Goal: Information Seeking & Learning: Learn about a topic

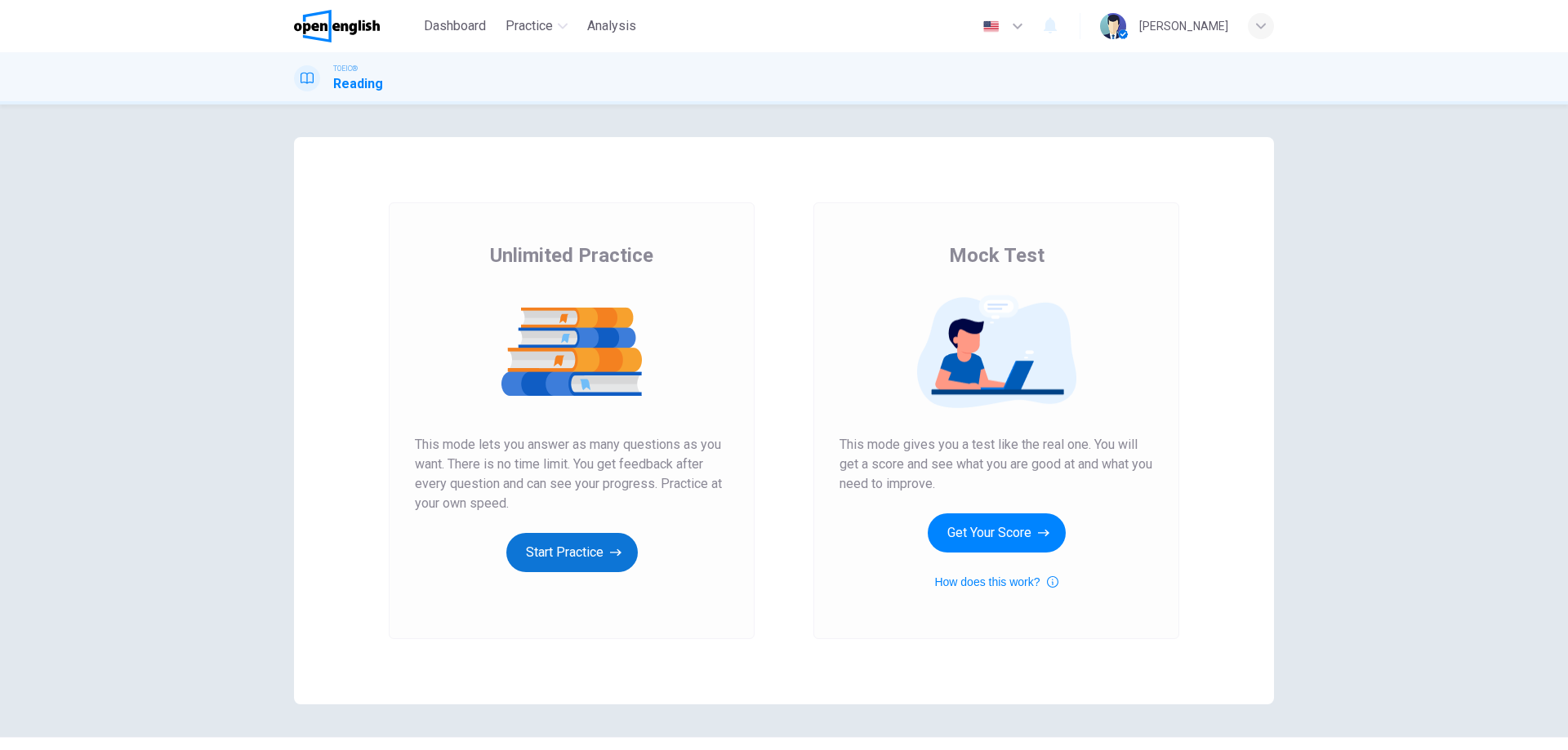
click at [601, 561] on button "Start Practice" at bounding box center [572, 553] width 131 height 40
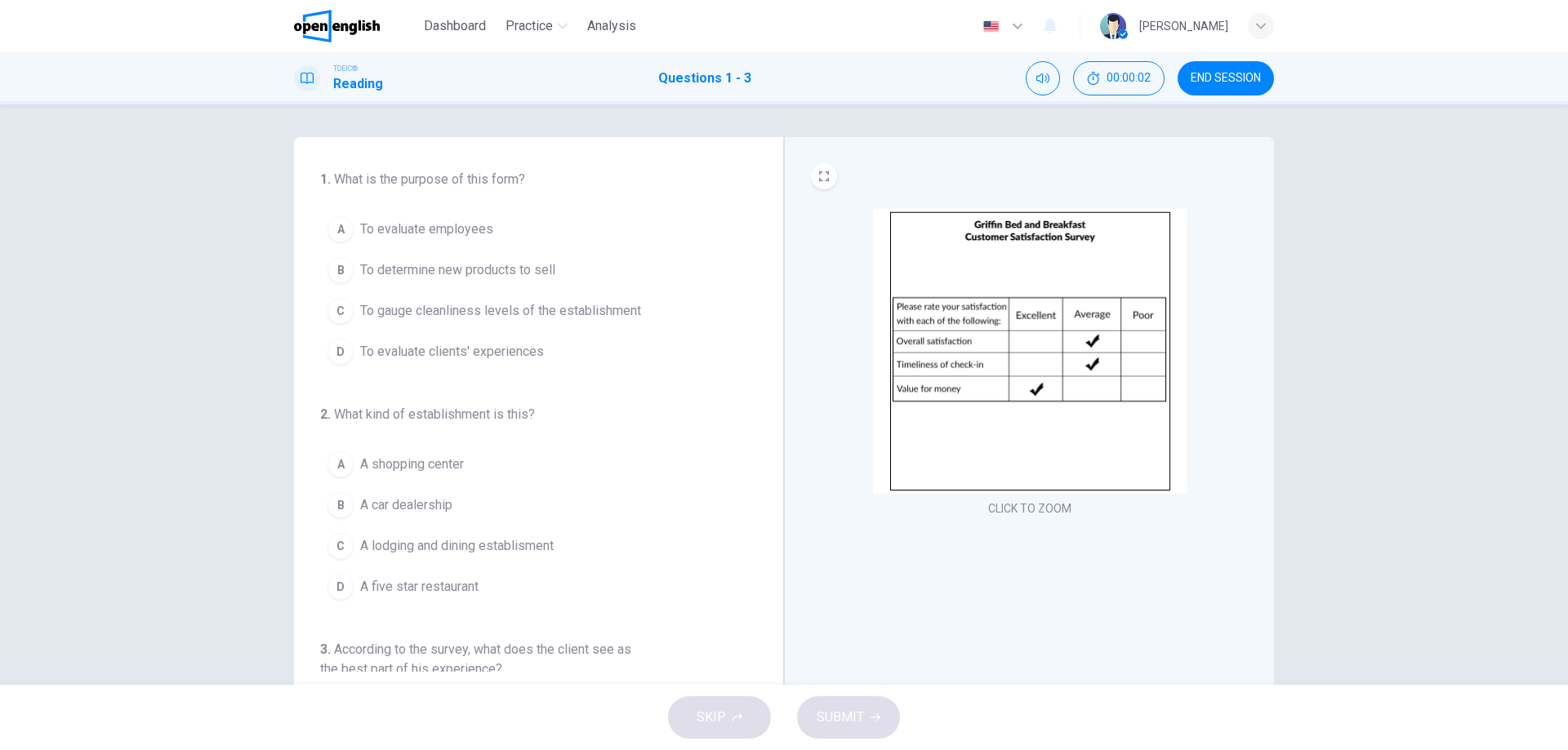
click at [879, 273] on img at bounding box center [1029, 351] width 313 height 285
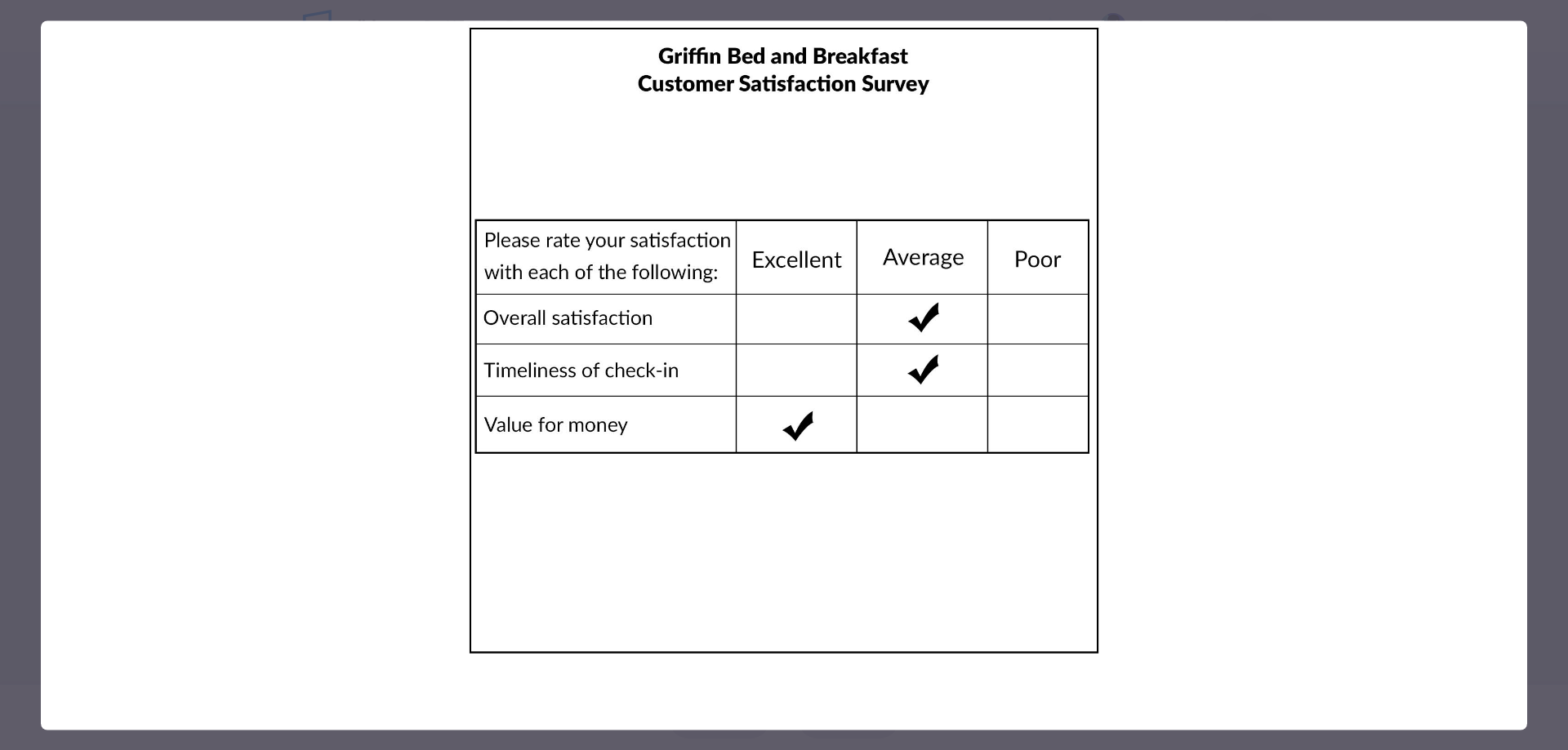
click at [1542, 118] on div at bounding box center [784, 375] width 1568 height 750
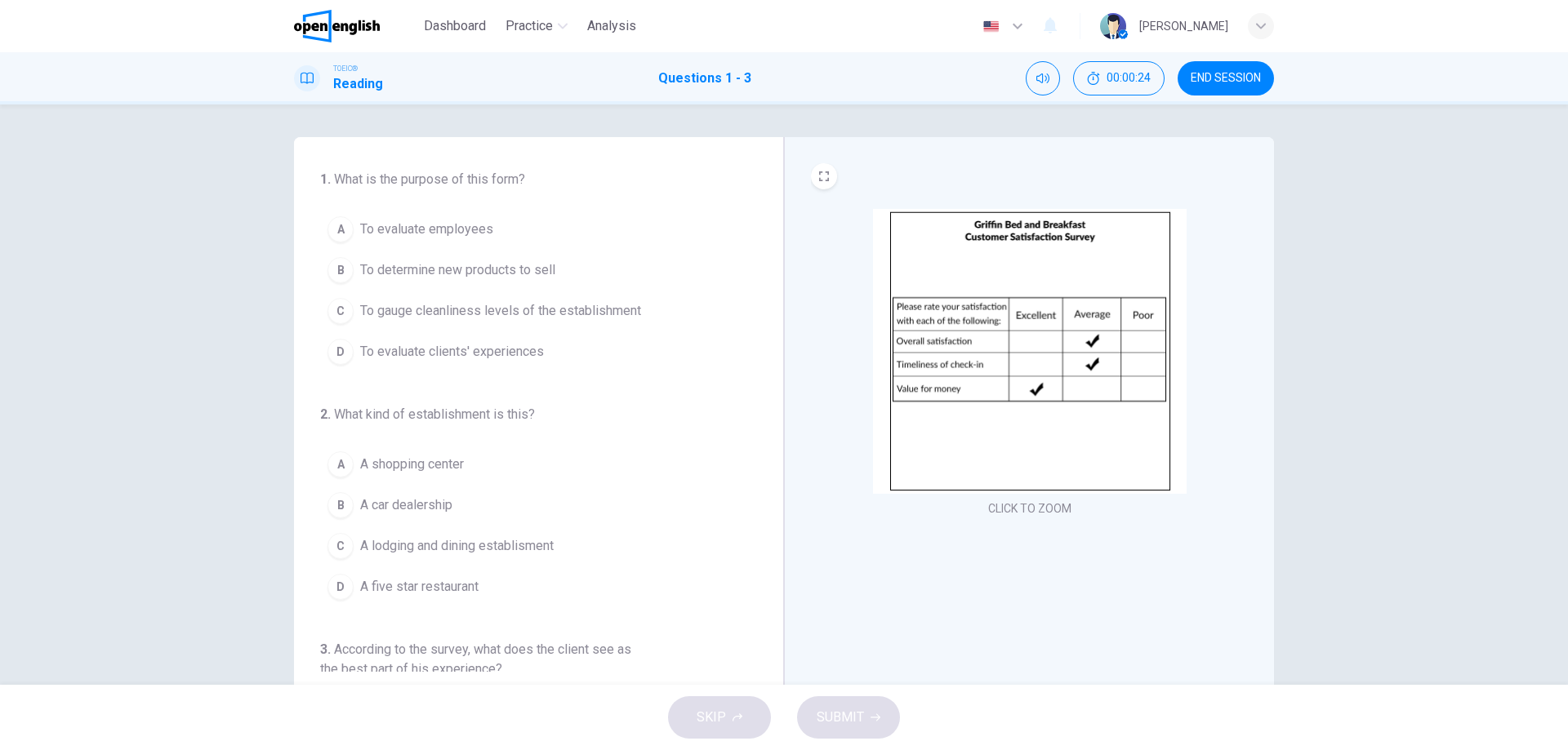
click at [426, 355] on span "To evaluate clients' experiences" at bounding box center [452, 352] width 184 height 20
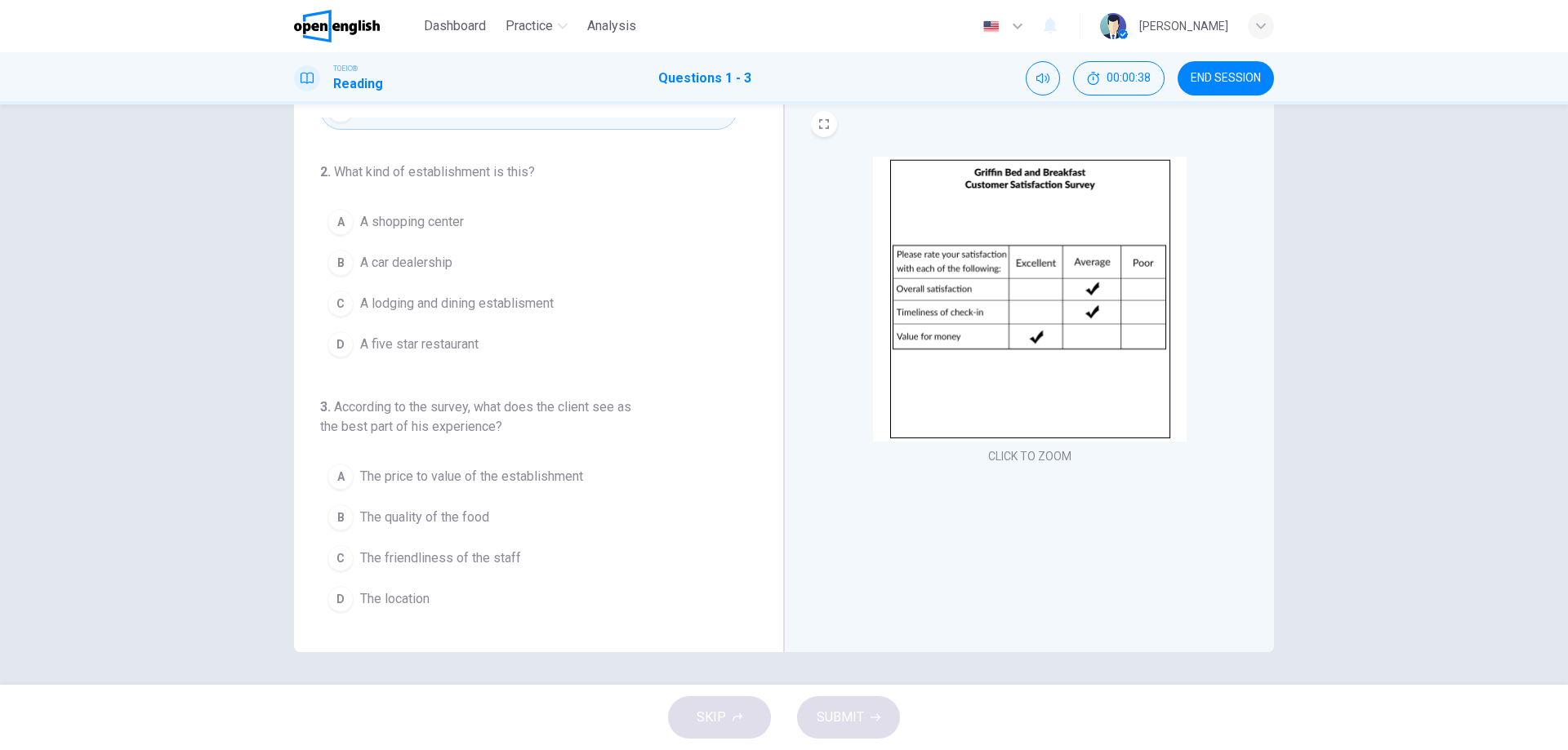
scroll to position [109, 0]
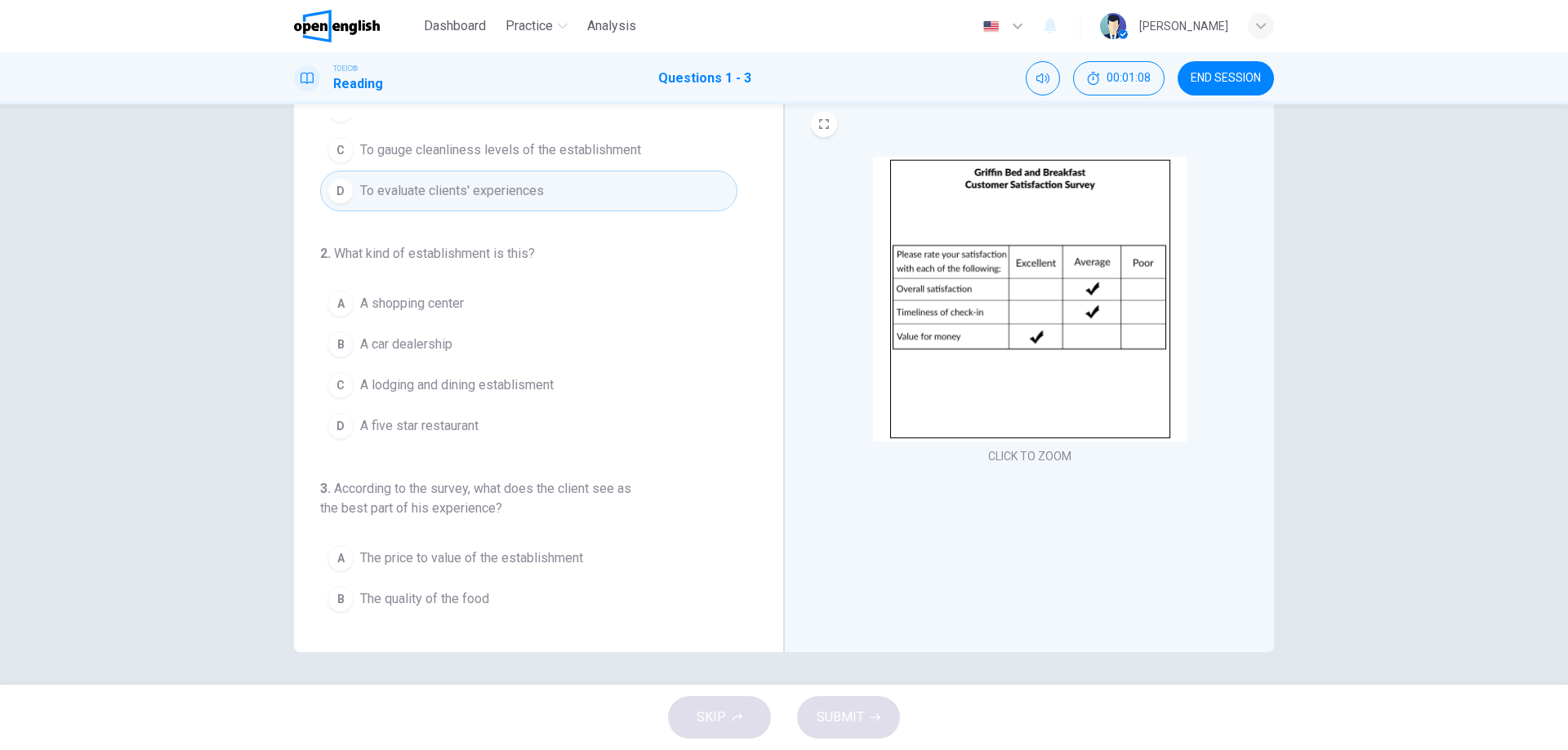
click at [439, 387] on span "A lodging and dining establisment" at bounding box center [456, 385] width 193 height 20
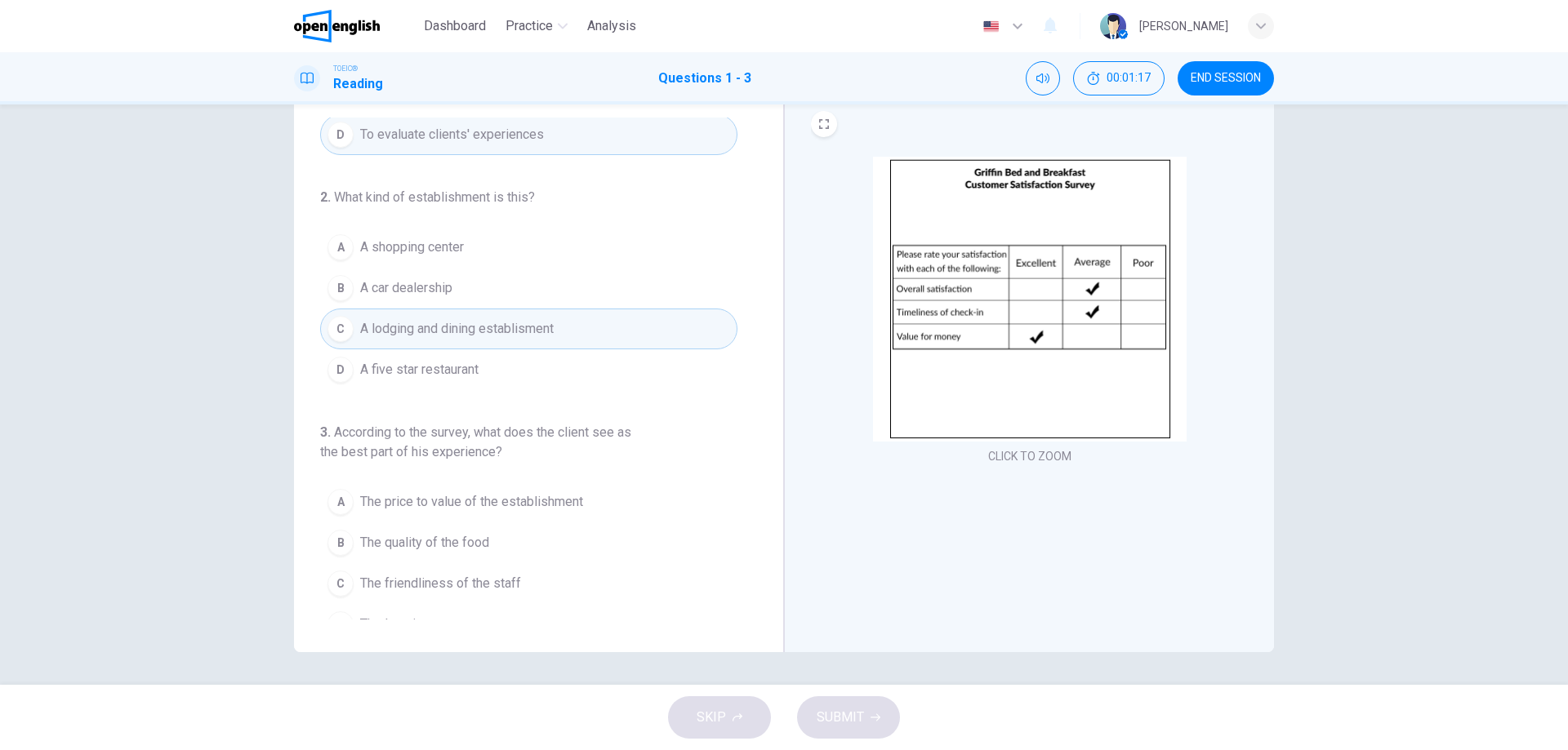
scroll to position [190, 0]
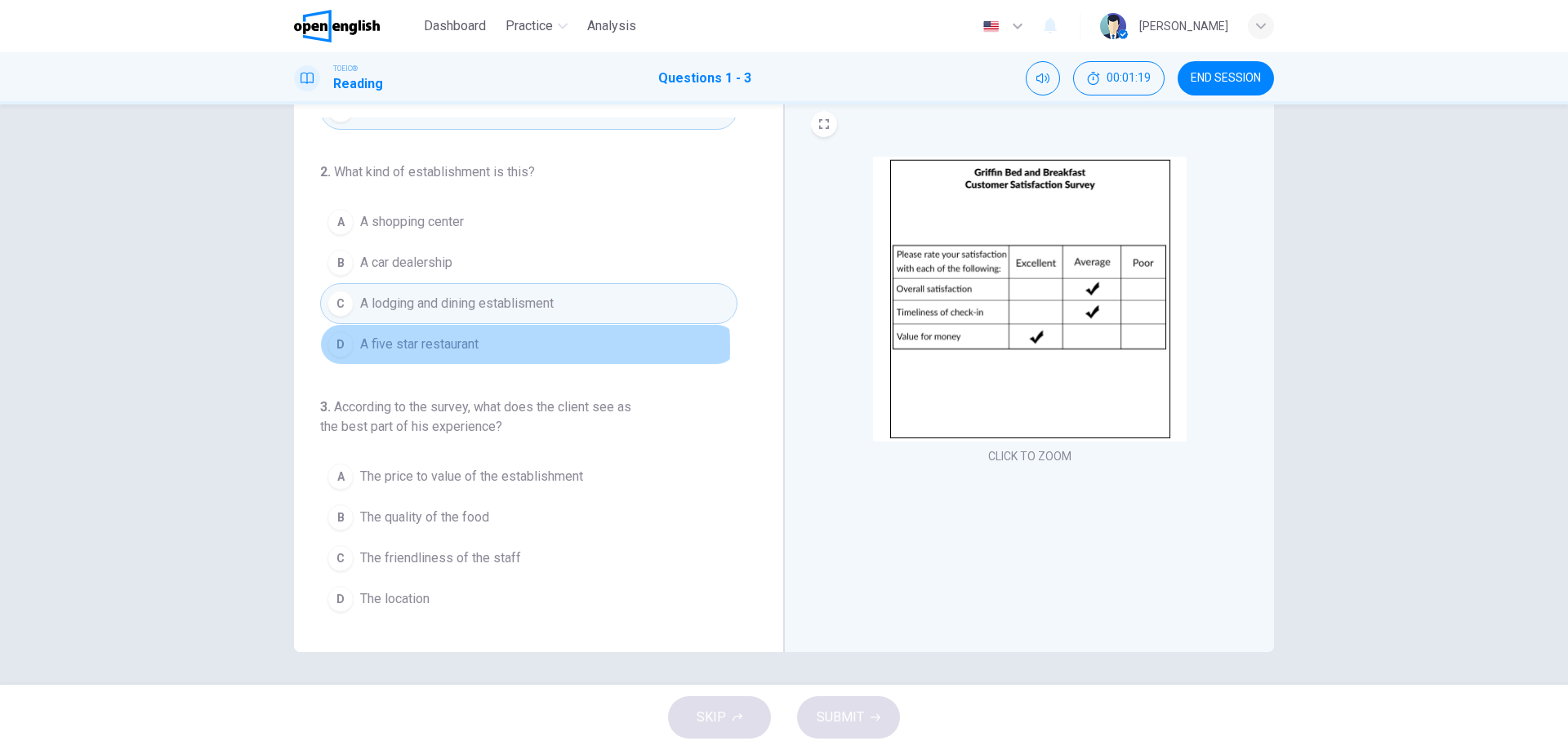
click at [412, 348] on span "A five star restaurant" at bounding box center [419, 345] width 119 height 20
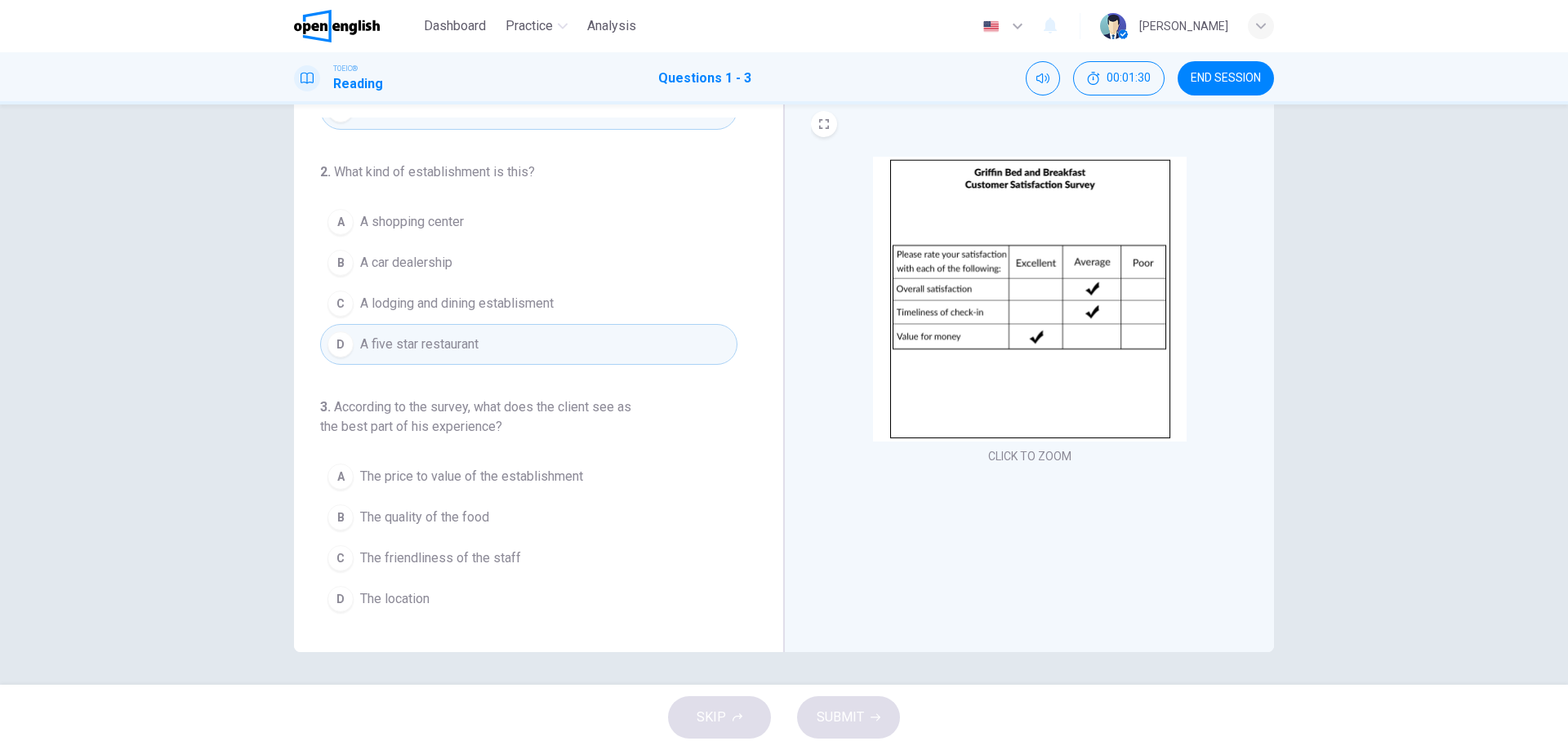
click at [467, 480] on span "The price to value of the establishment" at bounding box center [471, 477] width 223 height 20
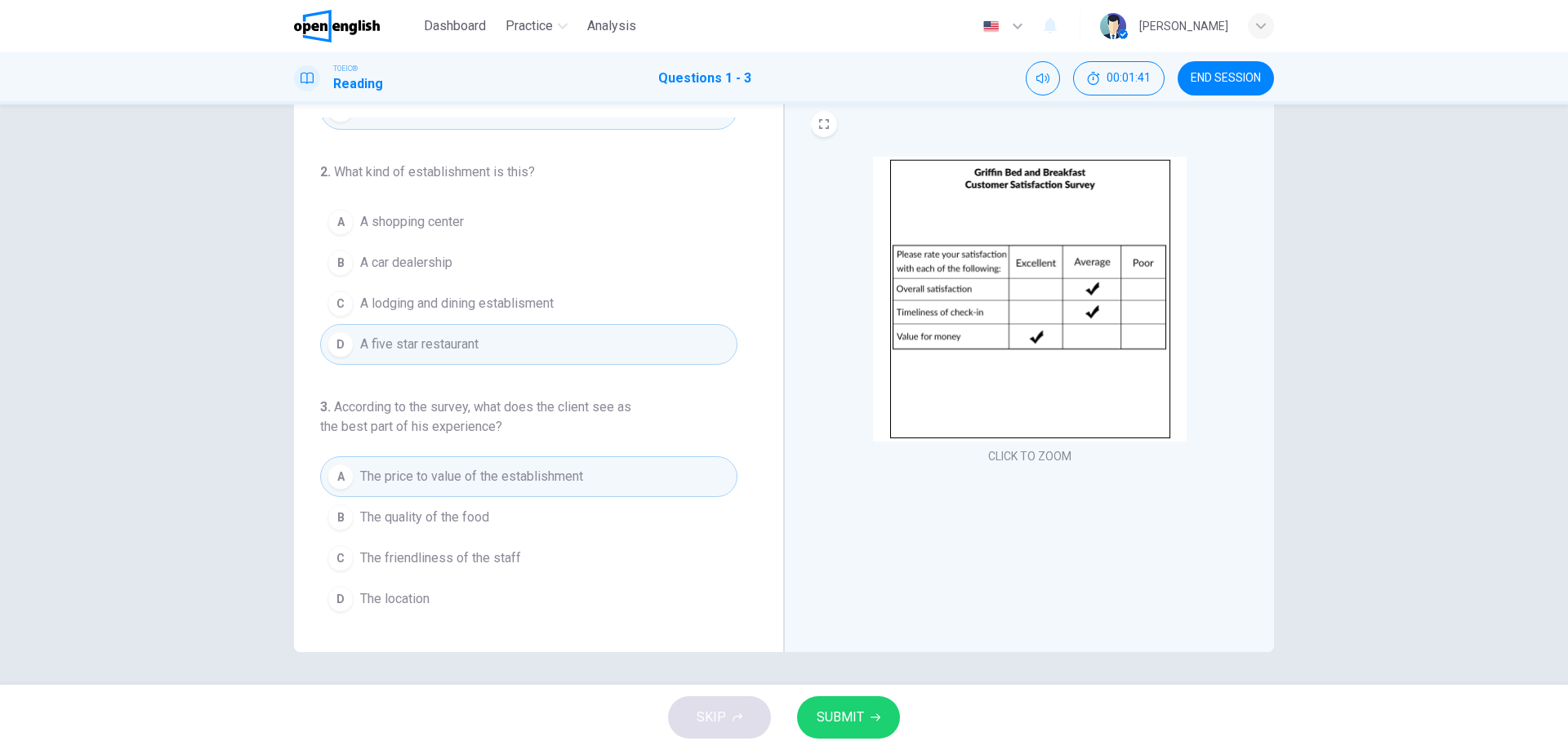
click at [410, 297] on span "A lodging and dining establisment" at bounding box center [456, 304] width 193 height 20
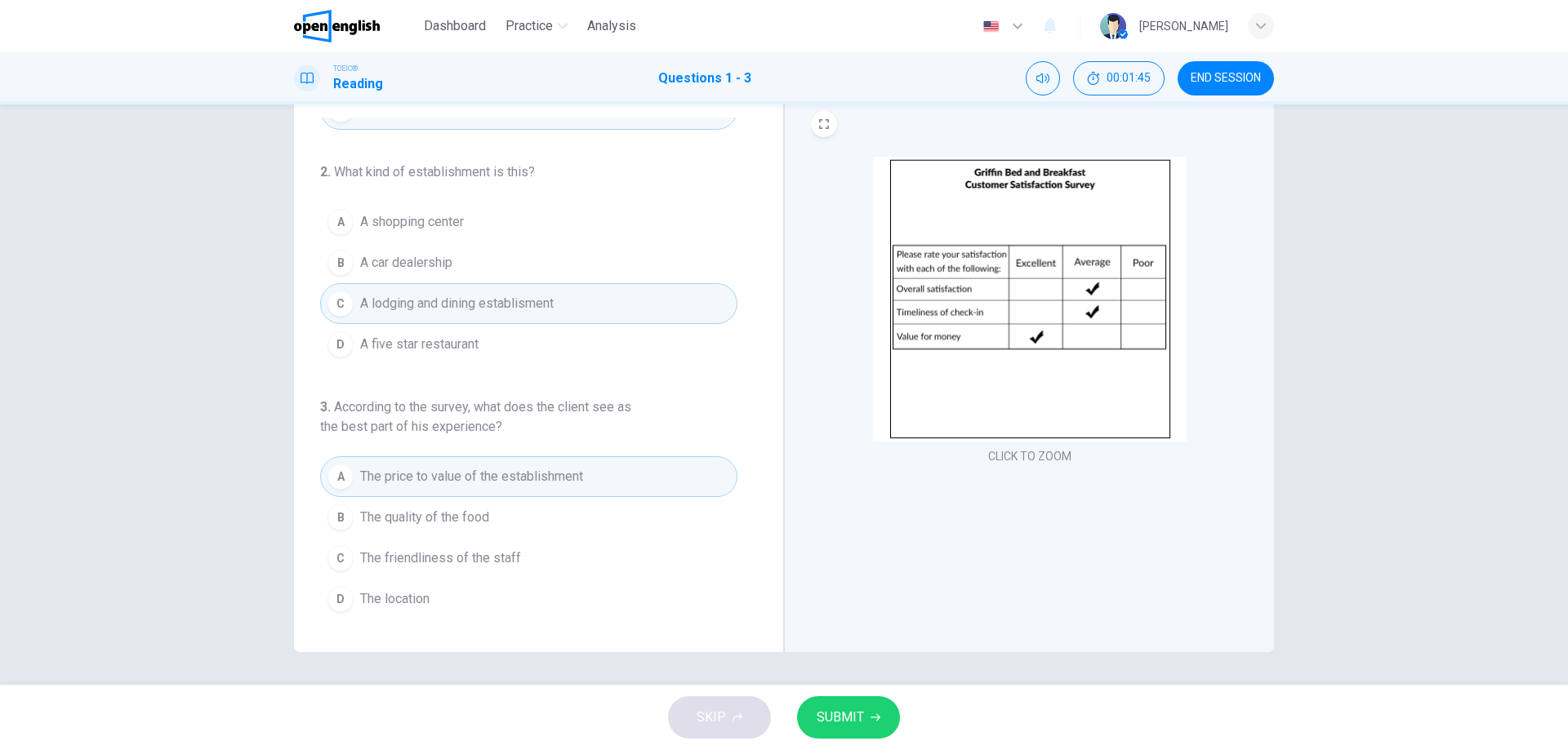
click at [870, 721] on icon "button" at bounding box center [875, 718] width 10 height 10
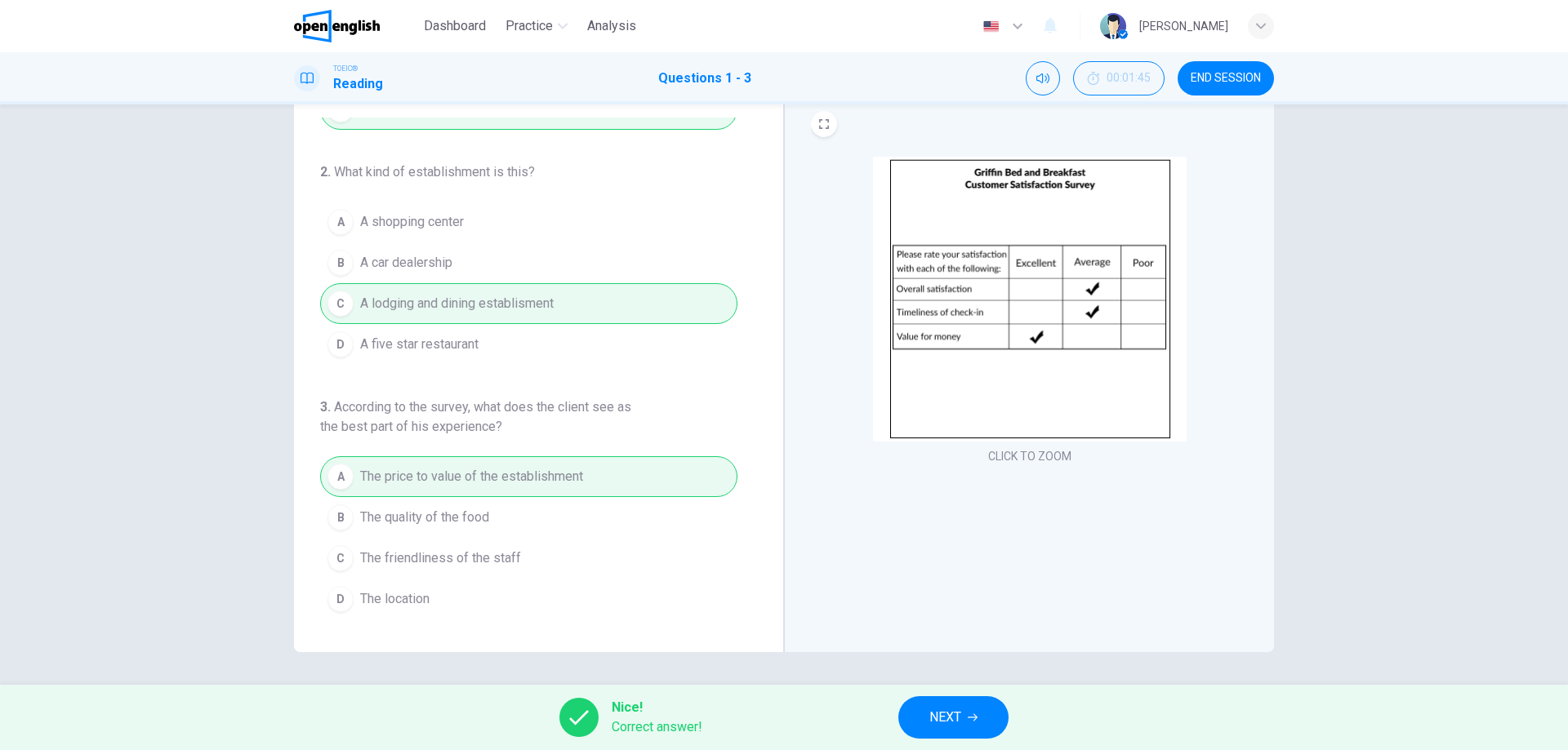
click at [1007, 724] on button "NEXT" at bounding box center [953, 717] width 110 height 42
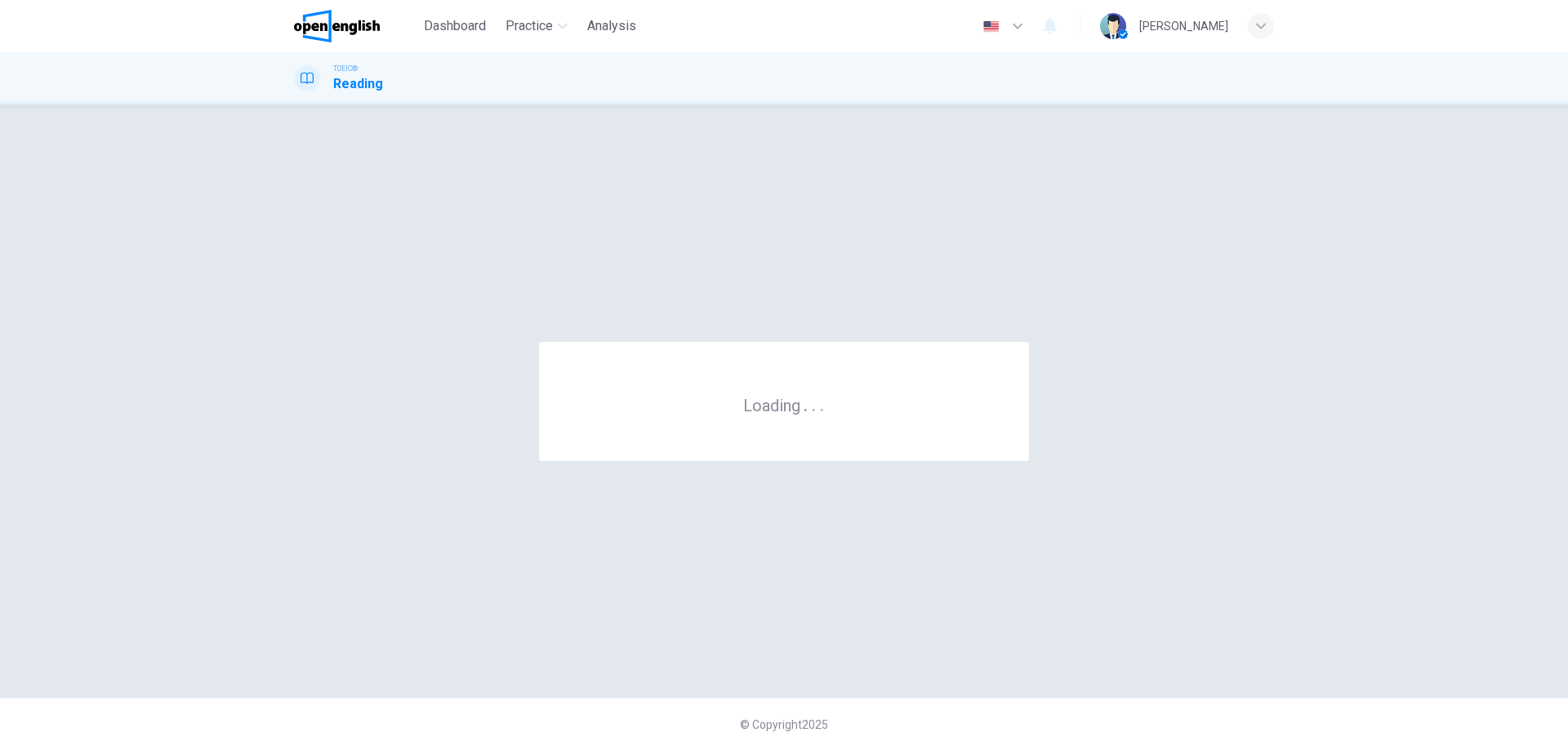
click at [1008, 724] on div "© Copyright 2025" at bounding box center [784, 724] width 1568 height 52
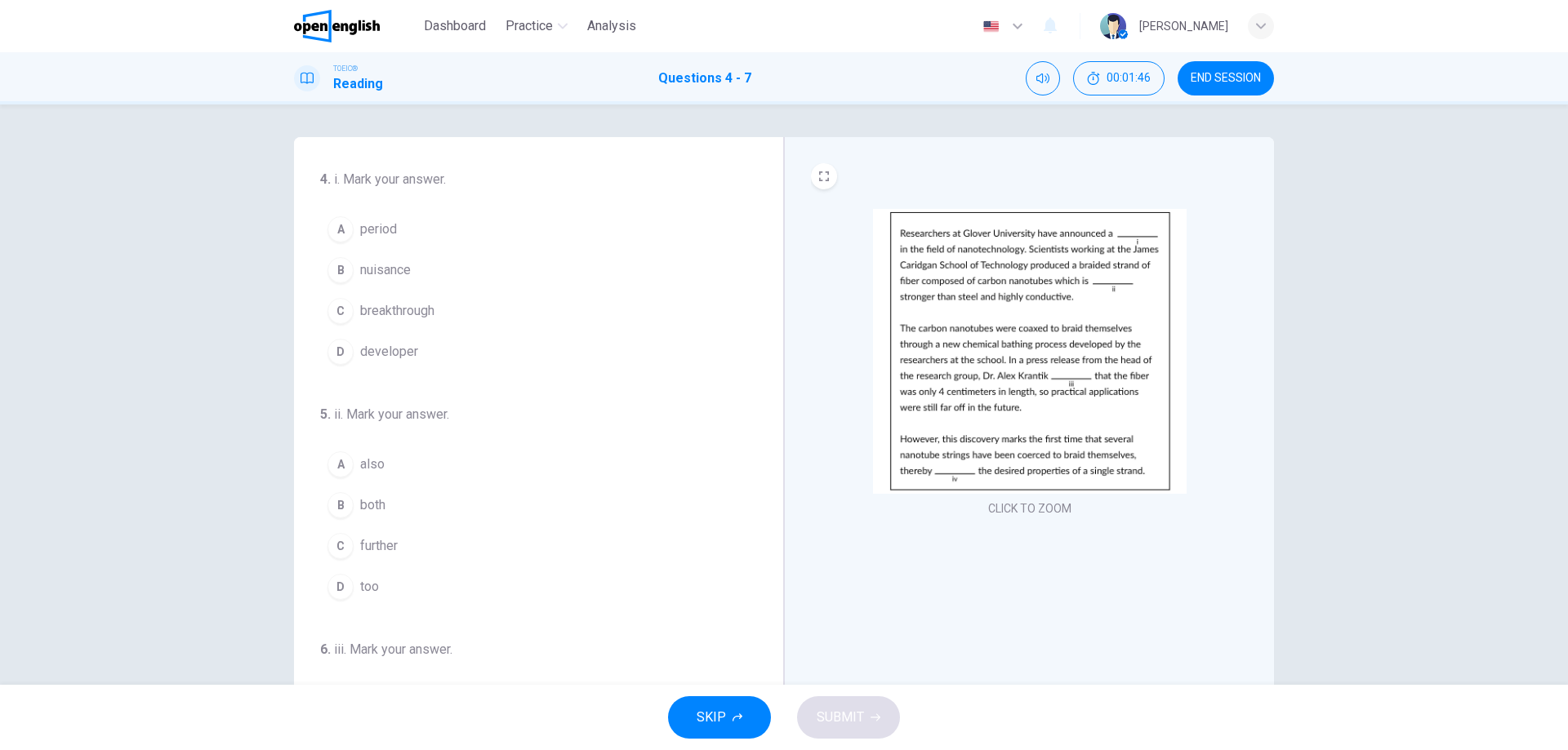
click at [1004, 304] on img at bounding box center [1029, 351] width 313 height 285
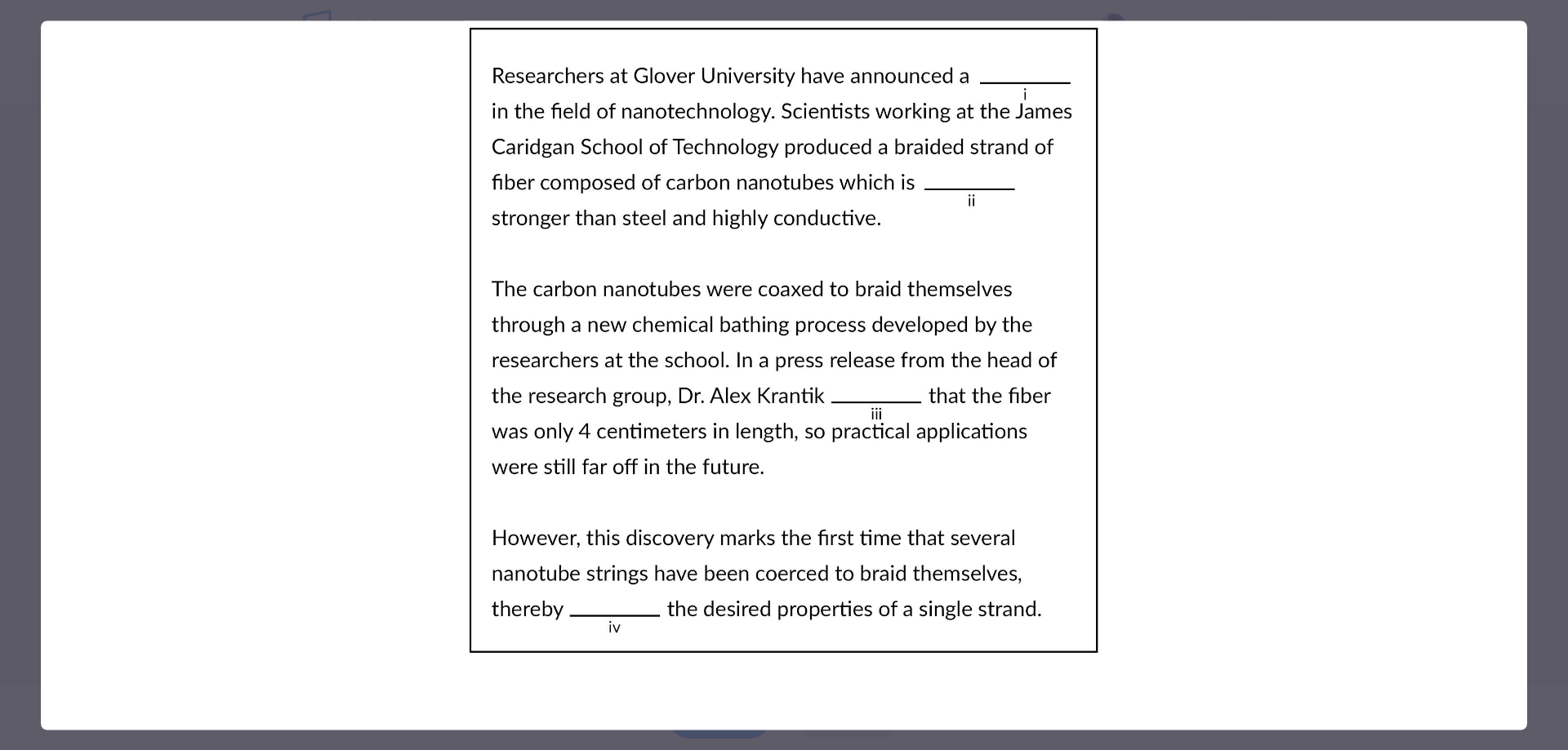
click at [1567, 77] on div at bounding box center [784, 375] width 1568 height 750
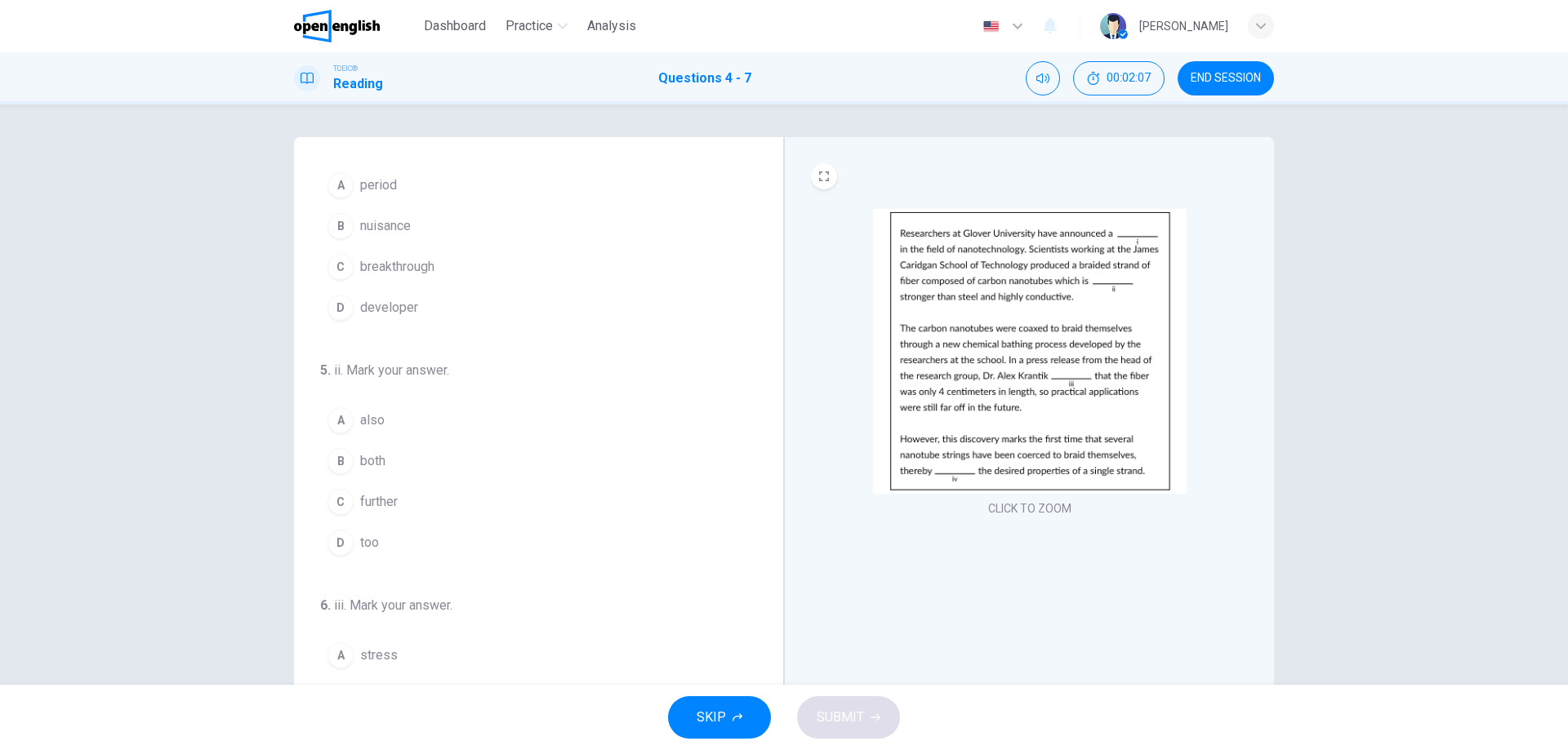
scroll to position [82, 0]
click at [375, 375] on span "also" at bounding box center [372, 383] width 24 height 20
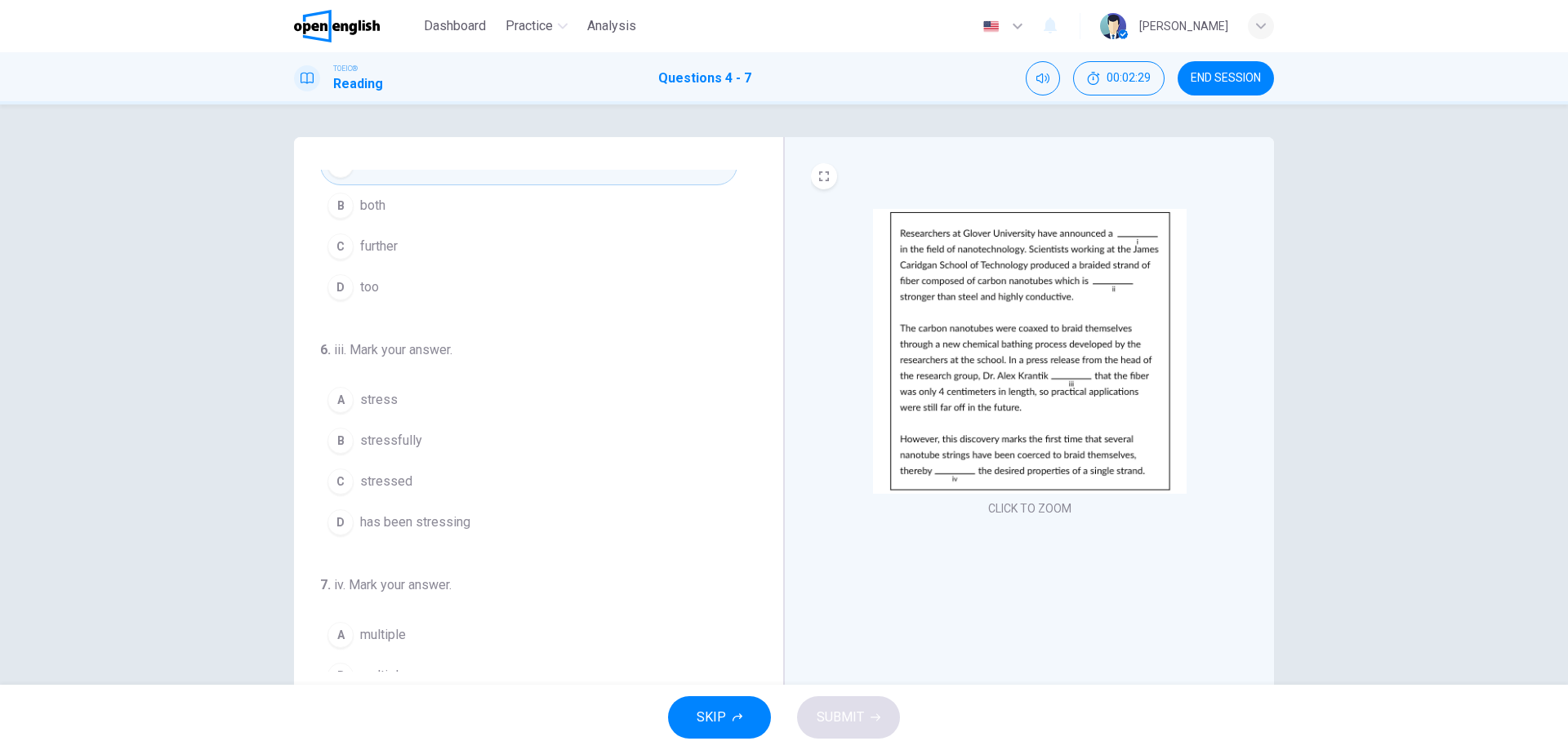
scroll to position [327, 0]
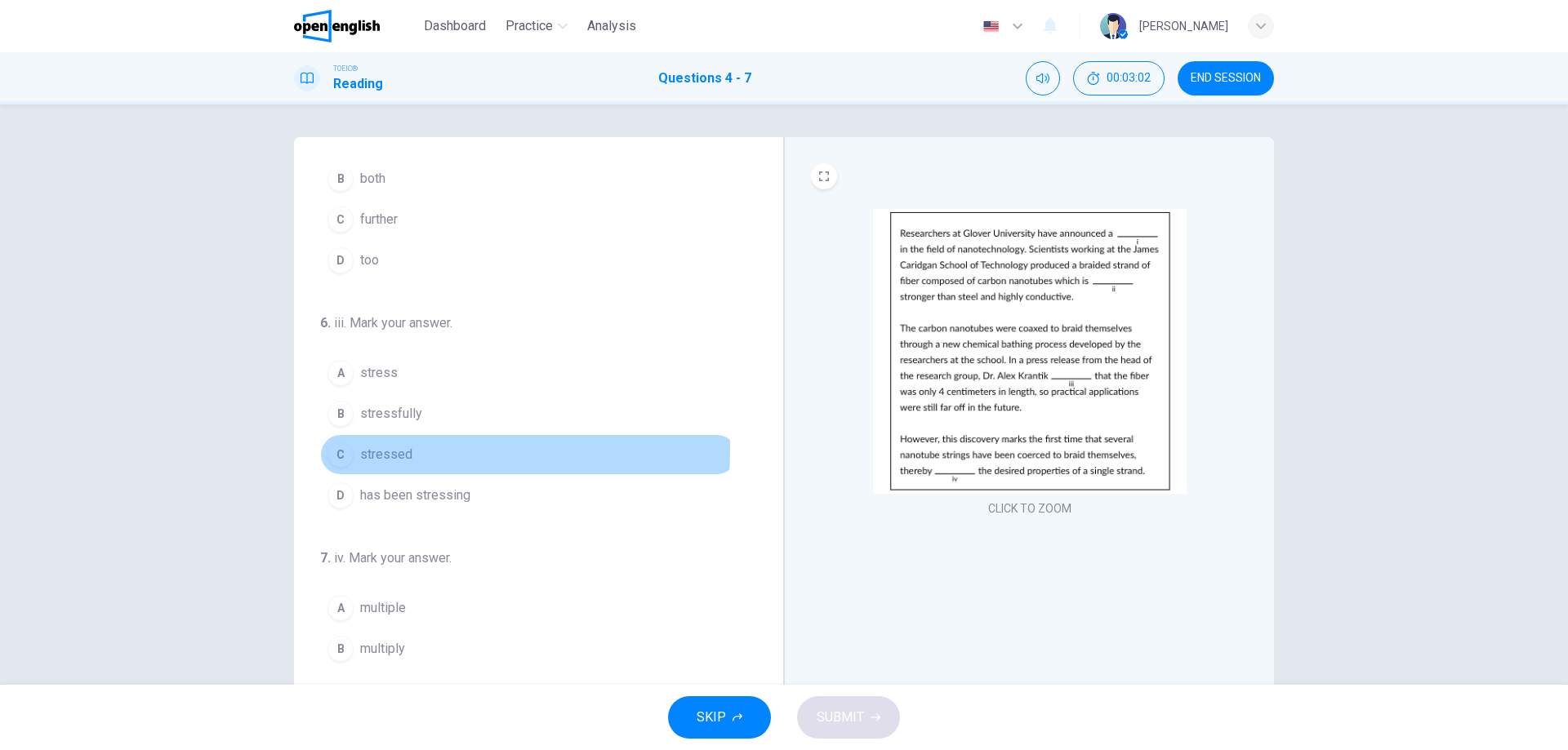
click at [401, 450] on span "stressed" at bounding box center [386, 454] width 52 height 20
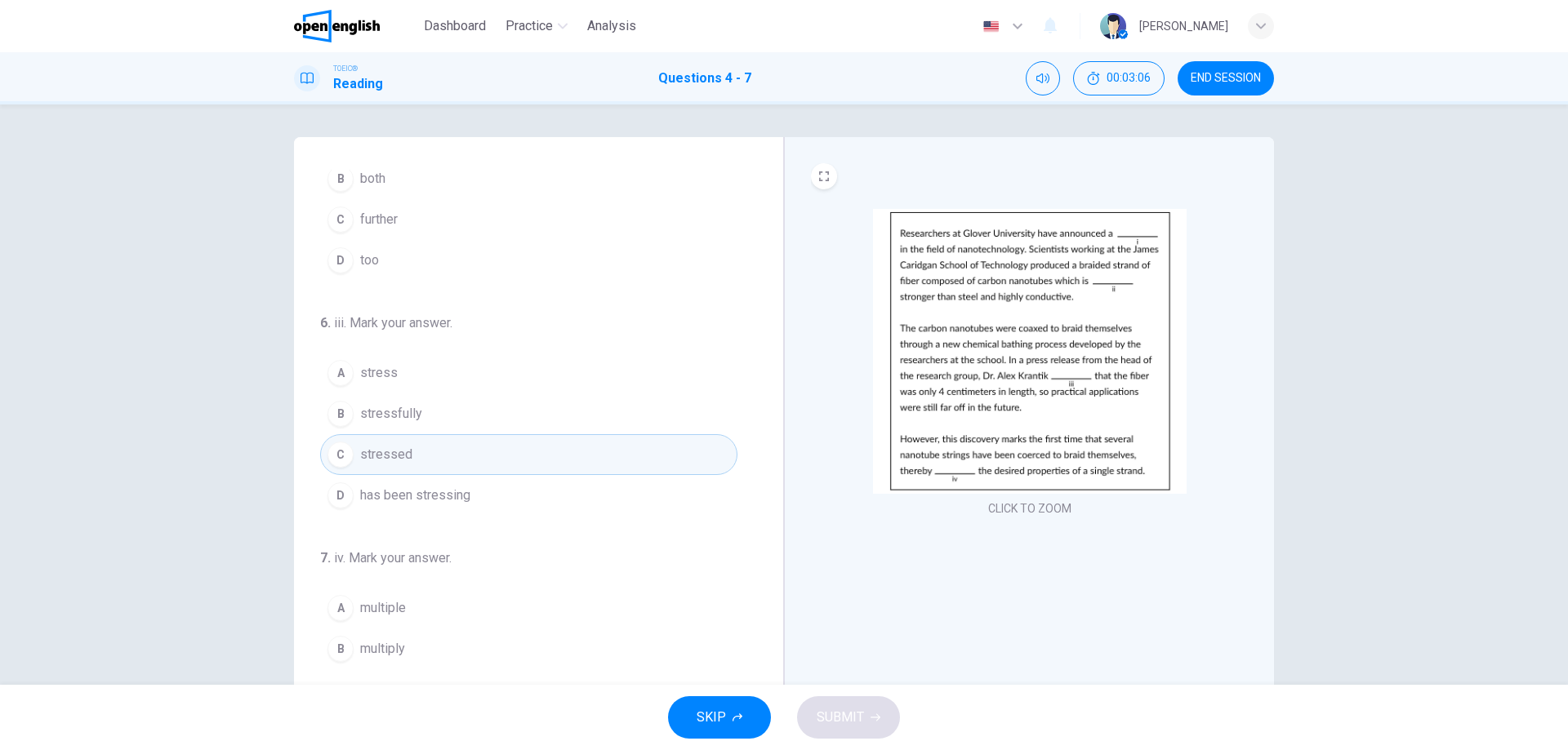
scroll to position [406, 0]
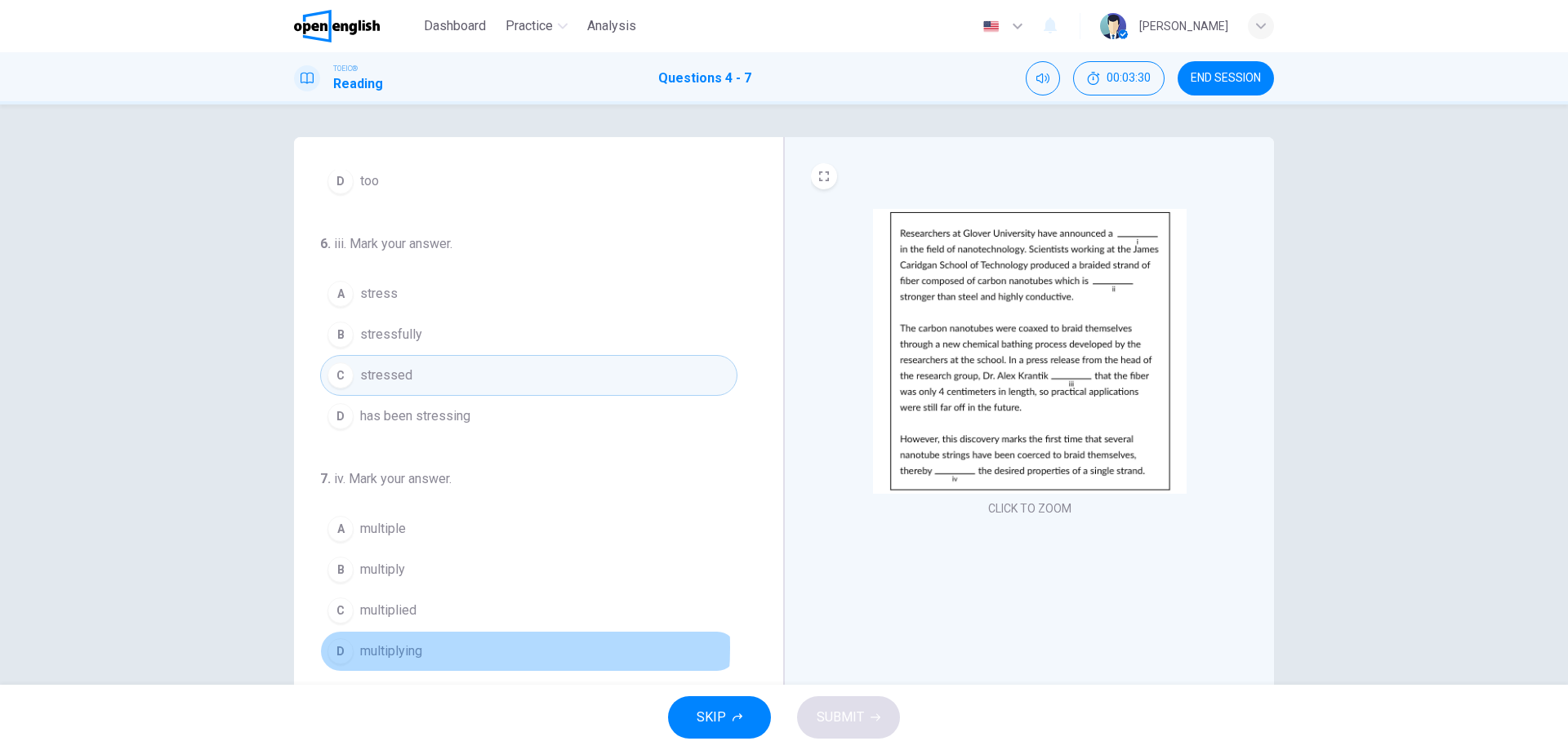
click at [409, 648] on span "multiplying" at bounding box center [391, 652] width 62 height 20
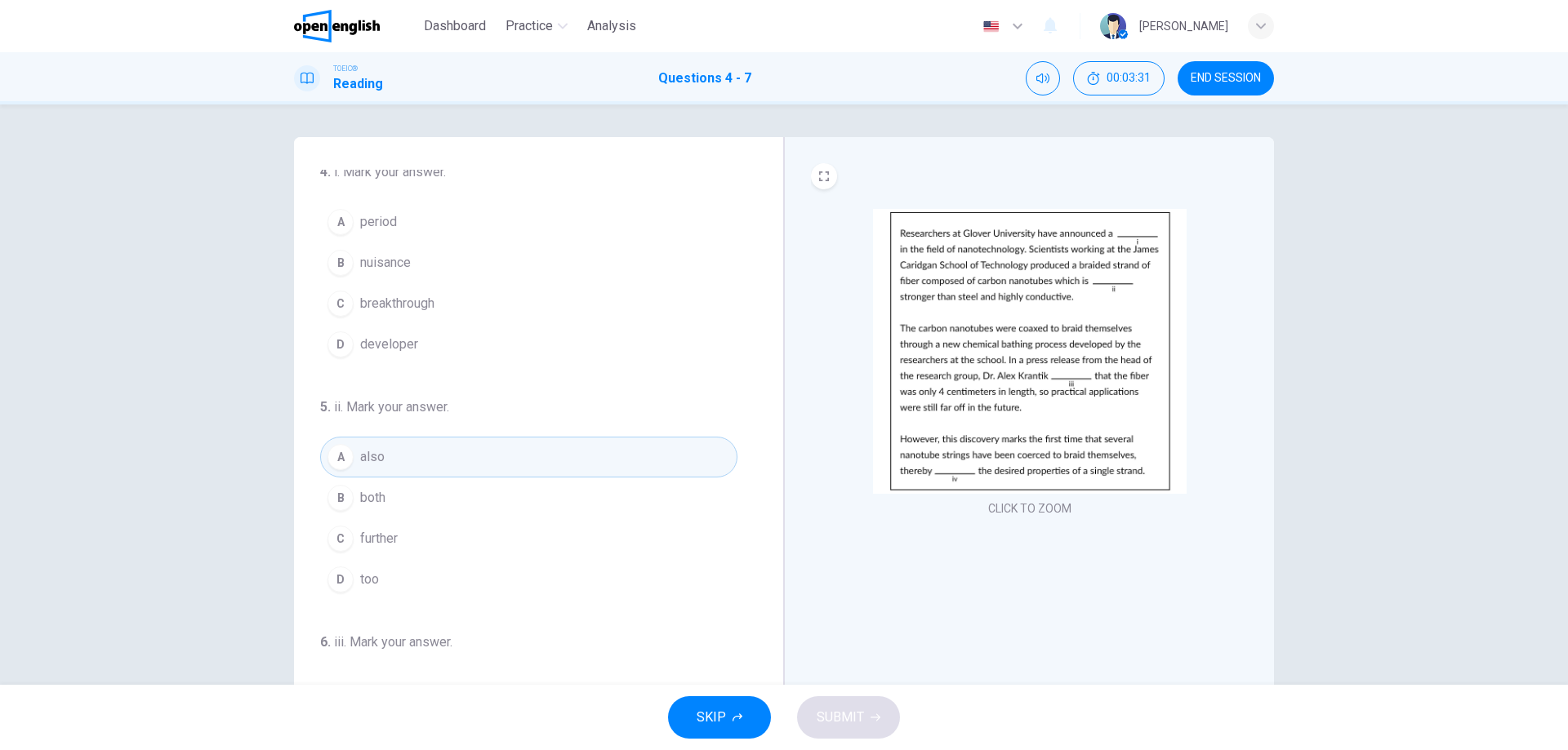
scroll to position [0, 0]
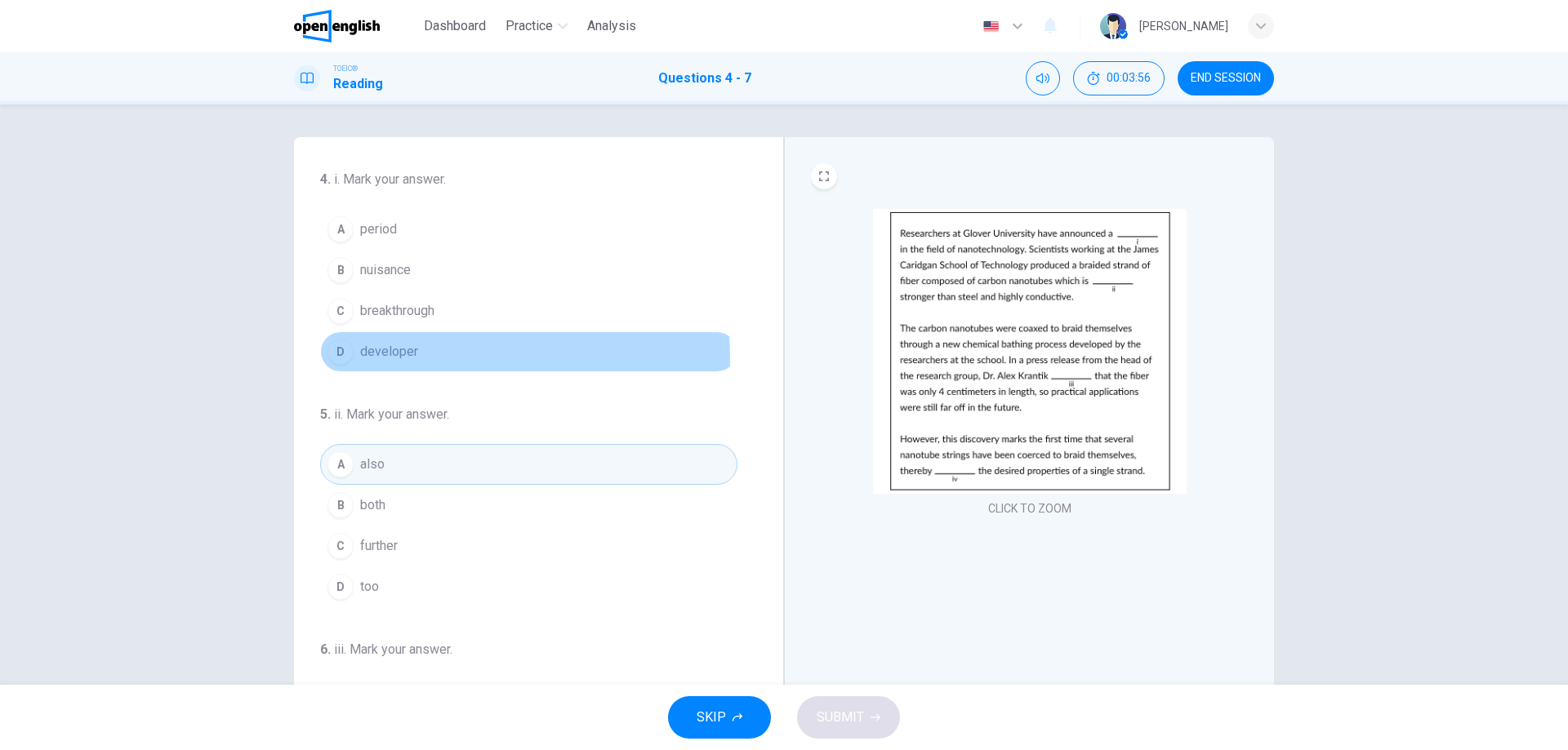
click at [391, 359] on span "developer" at bounding box center [389, 352] width 58 height 20
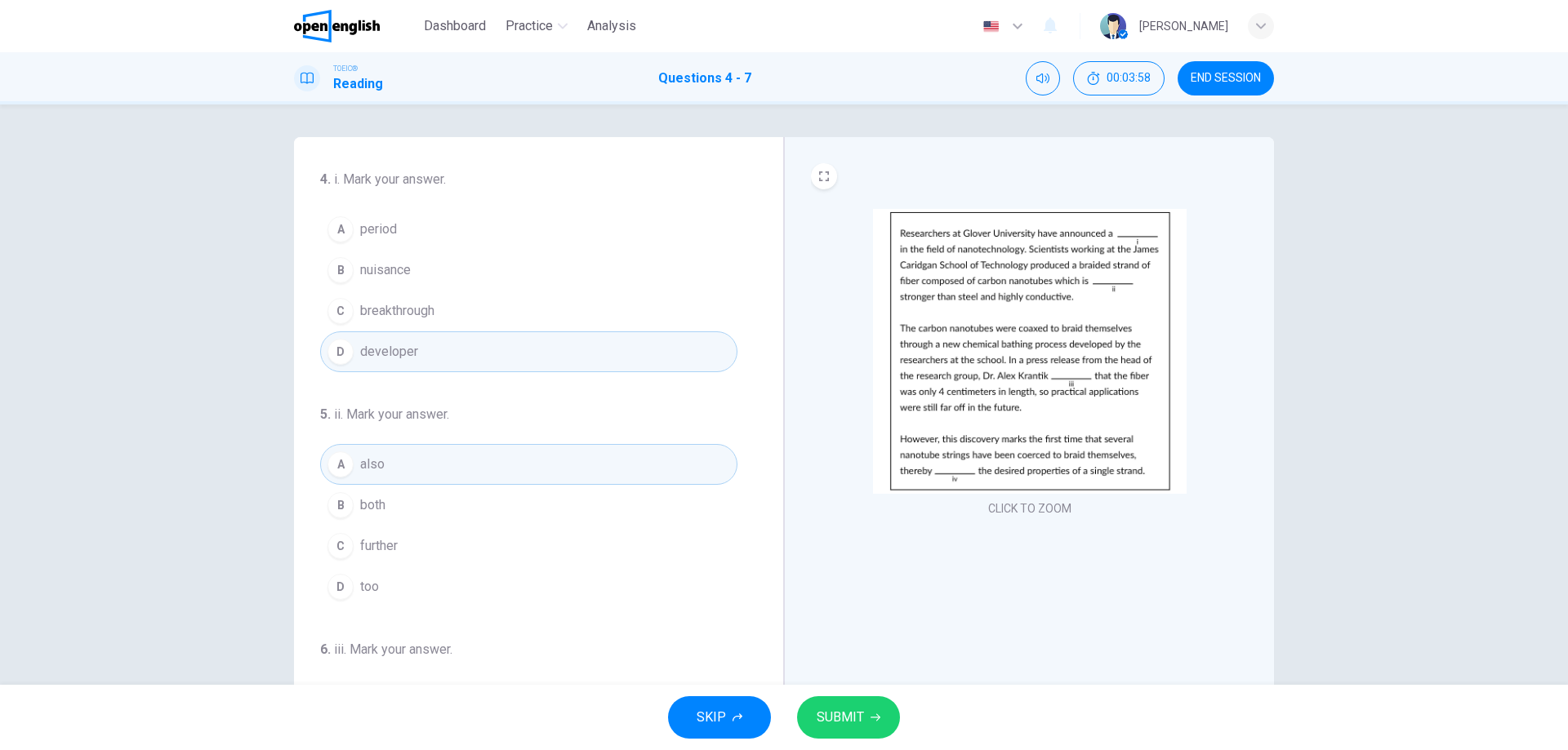
click at [829, 713] on span "SUBMIT" at bounding box center [840, 717] width 48 height 22
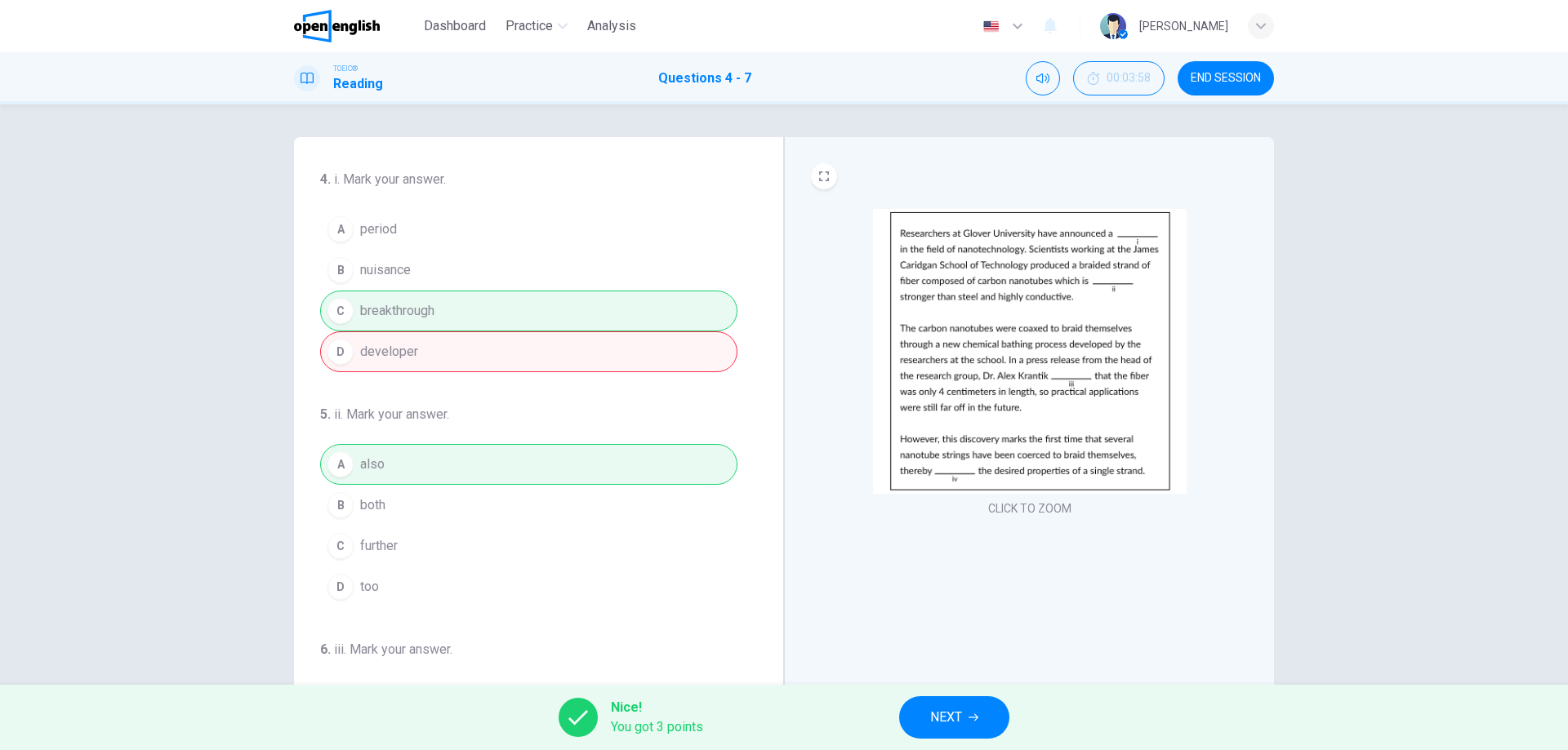
click at [409, 349] on div "A period B nuisance C breakthrough D developer" at bounding box center [528, 291] width 418 height 163
drag, startPoint x: 409, startPoint y: 349, endPoint x: 401, endPoint y: 353, distance: 8.9
click at [401, 353] on div "A period B nuisance C breakthrough D developer" at bounding box center [528, 291] width 418 height 163
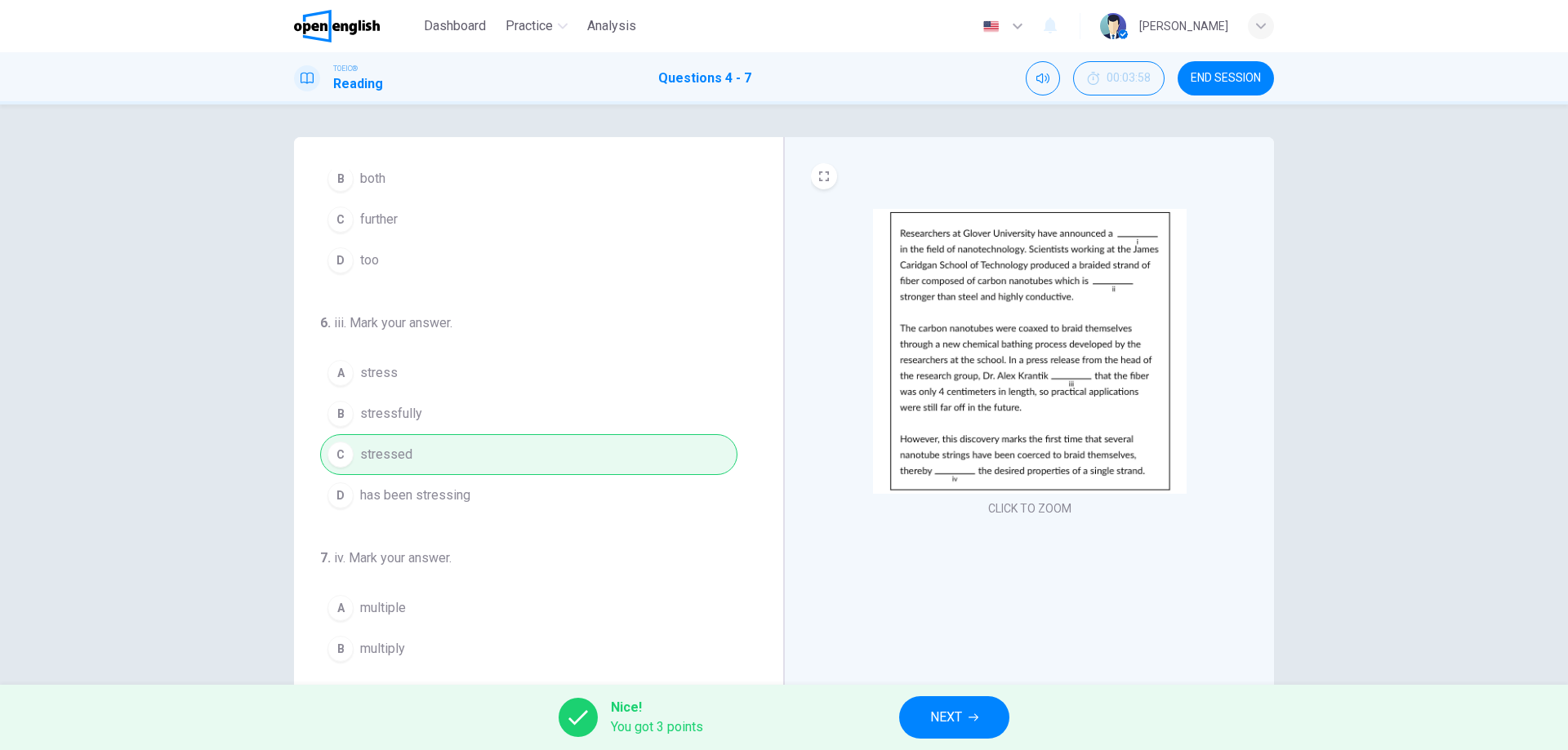
scroll to position [406, 0]
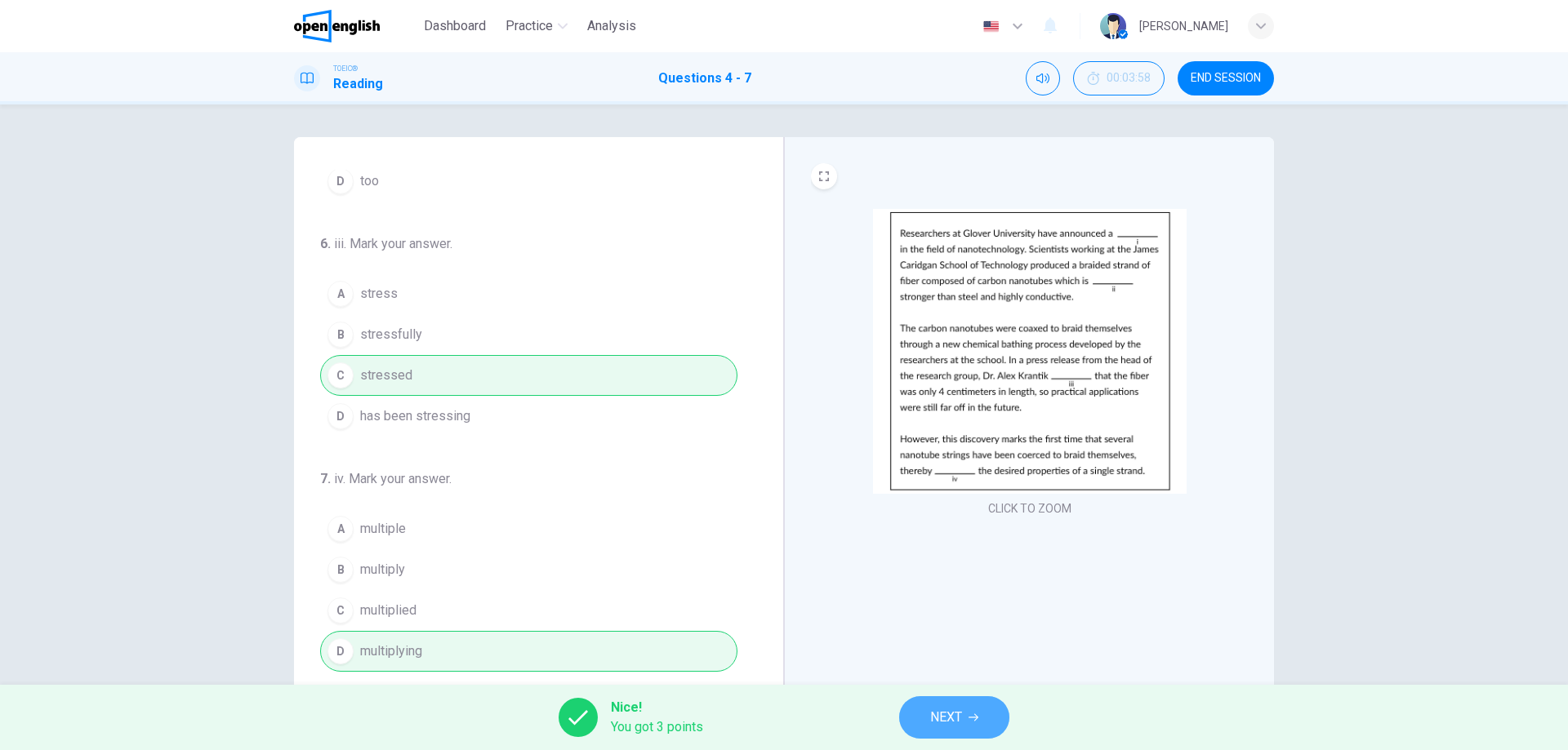
click at [1000, 727] on button "NEXT" at bounding box center [954, 717] width 110 height 42
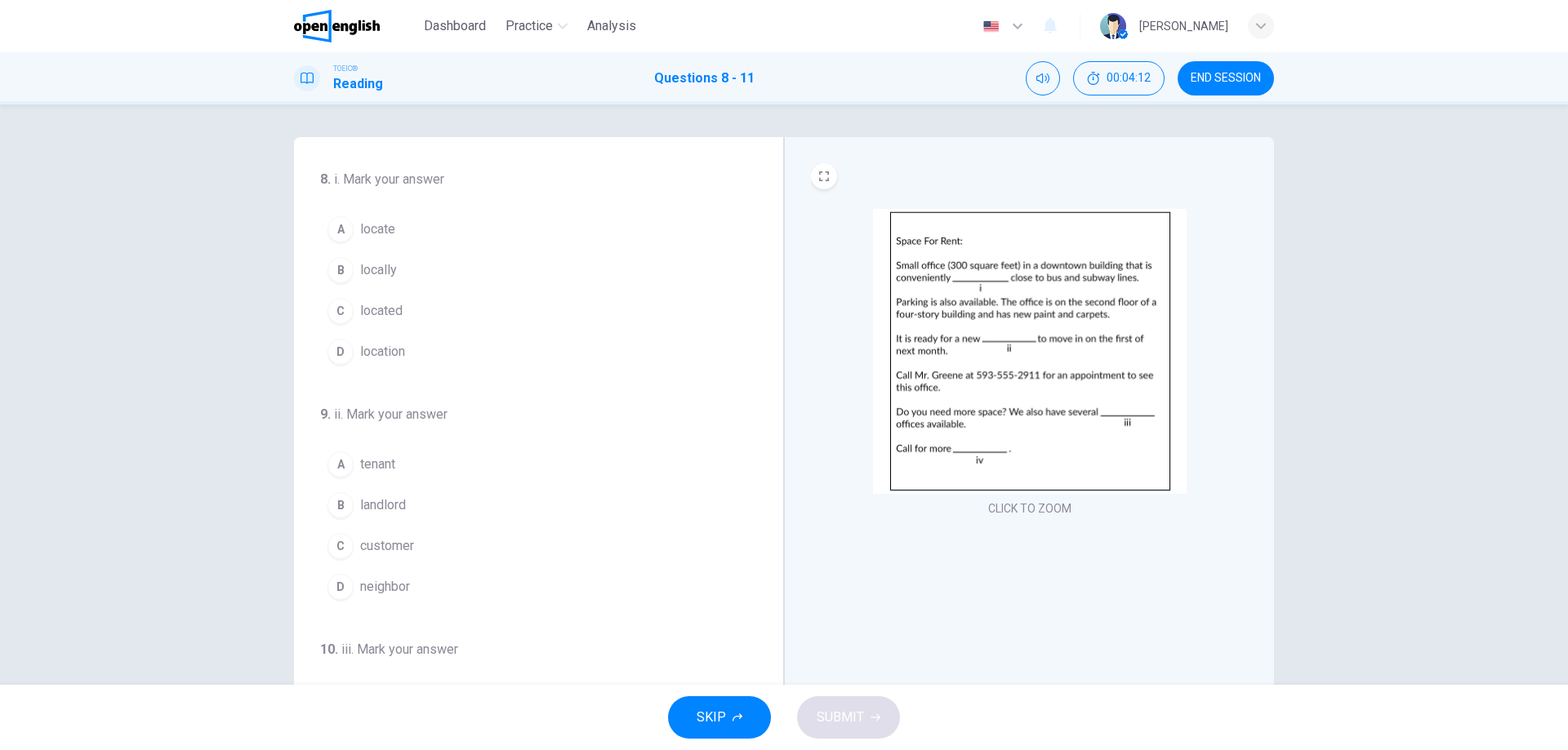
click at [401, 297] on button "C located" at bounding box center [528, 311] width 418 height 40
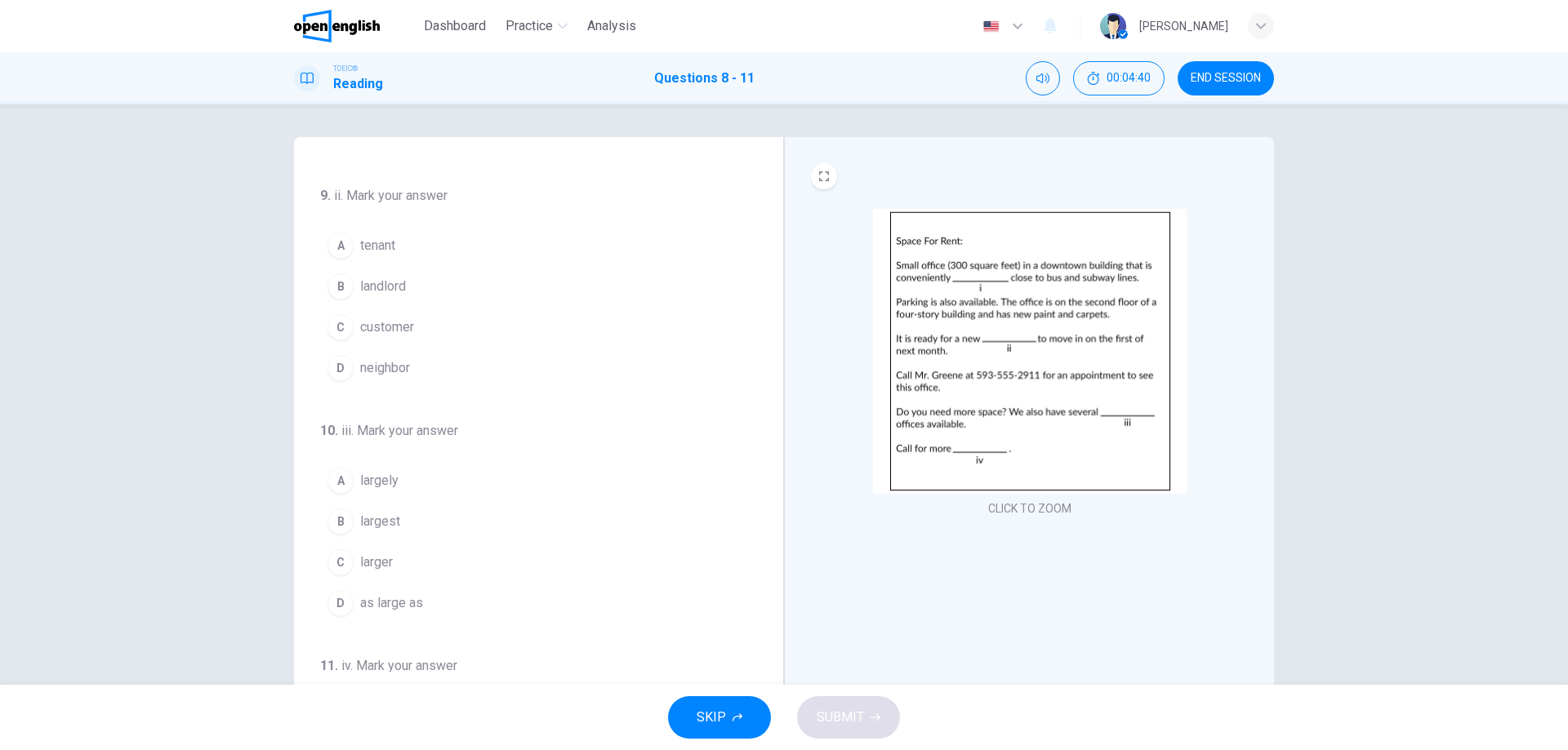
scroll to position [327, 0]
click at [405, 458] on button "C larger" at bounding box center [528, 454] width 418 height 40
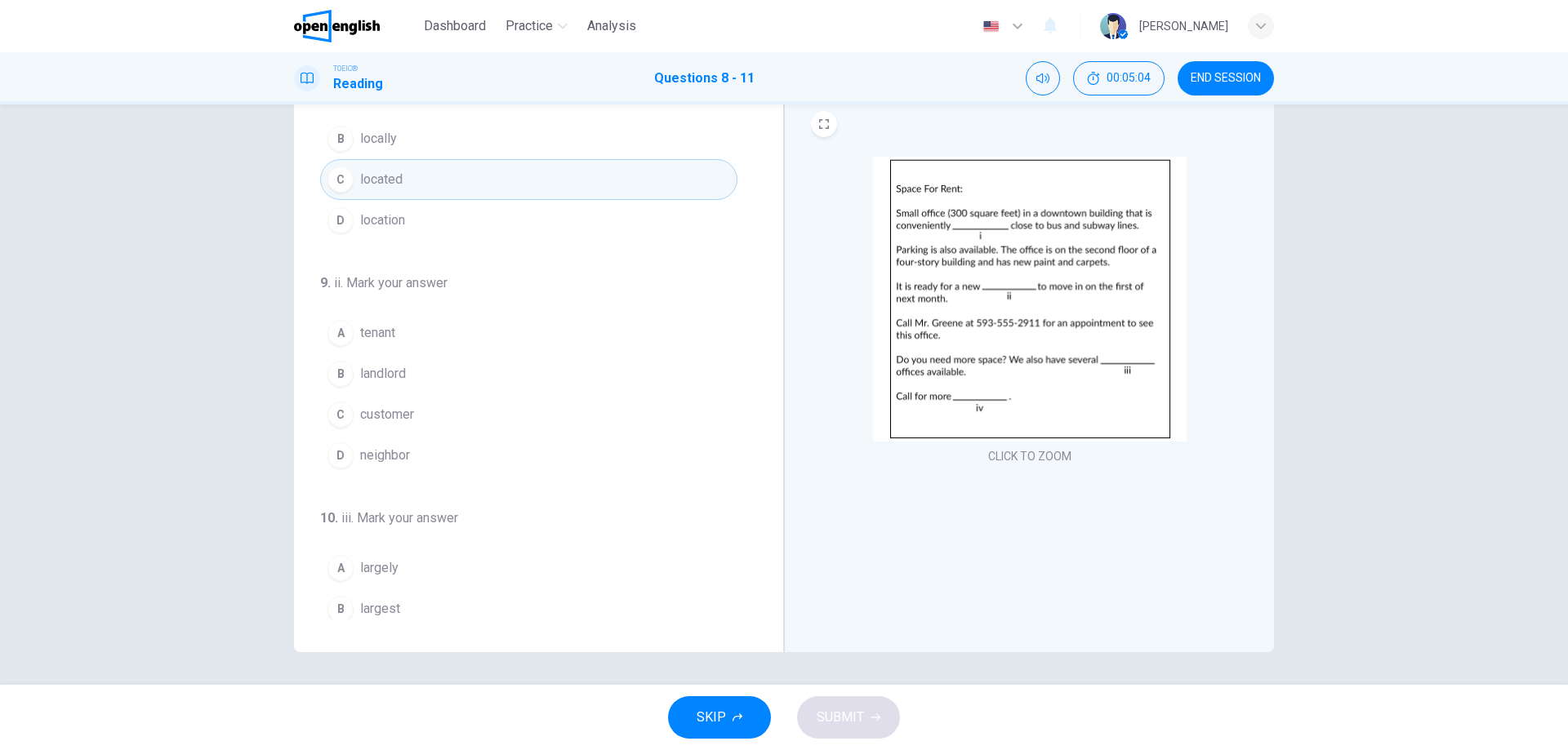
scroll to position [406, 0]
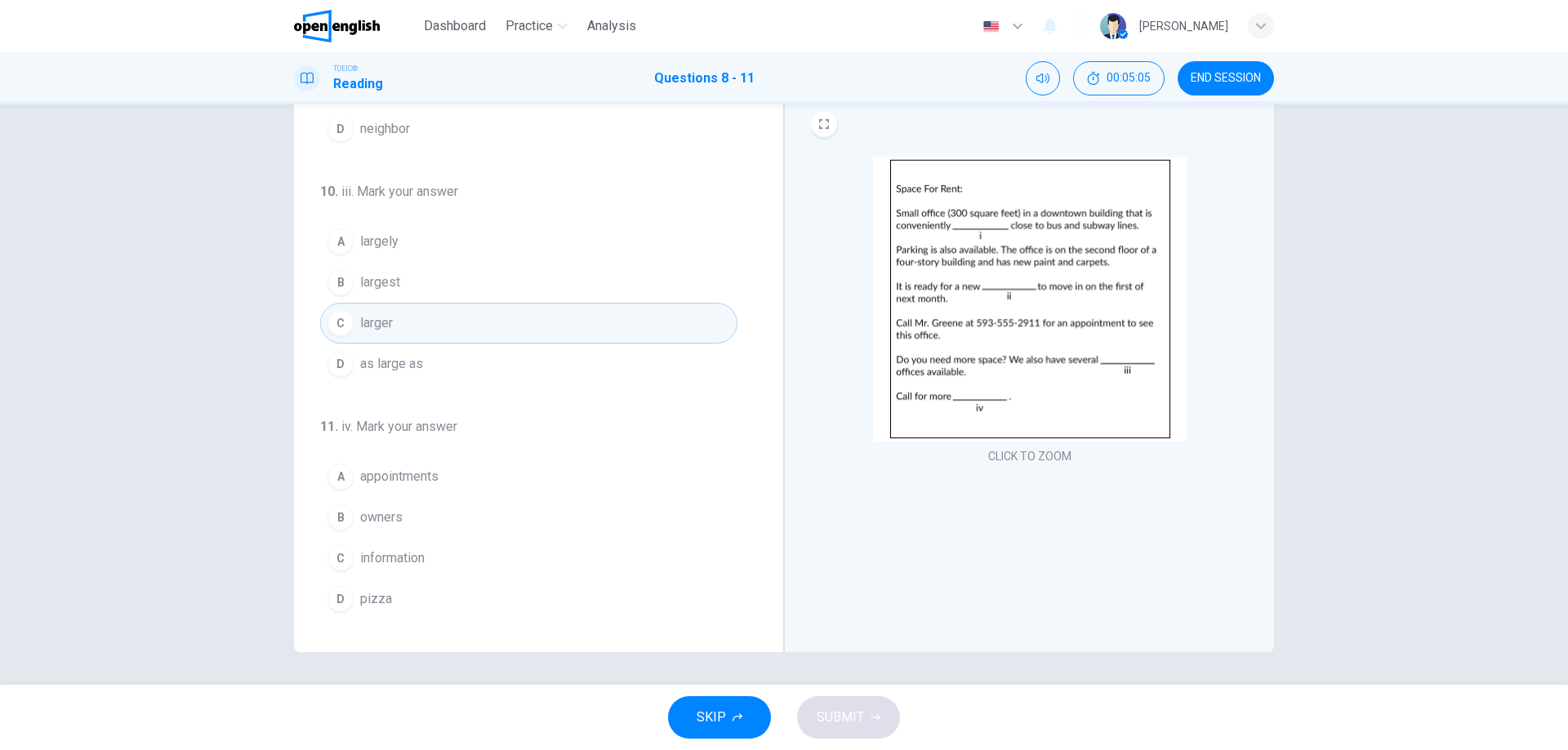
click at [430, 551] on button "C information" at bounding box center [528, 558] width 418 height 40
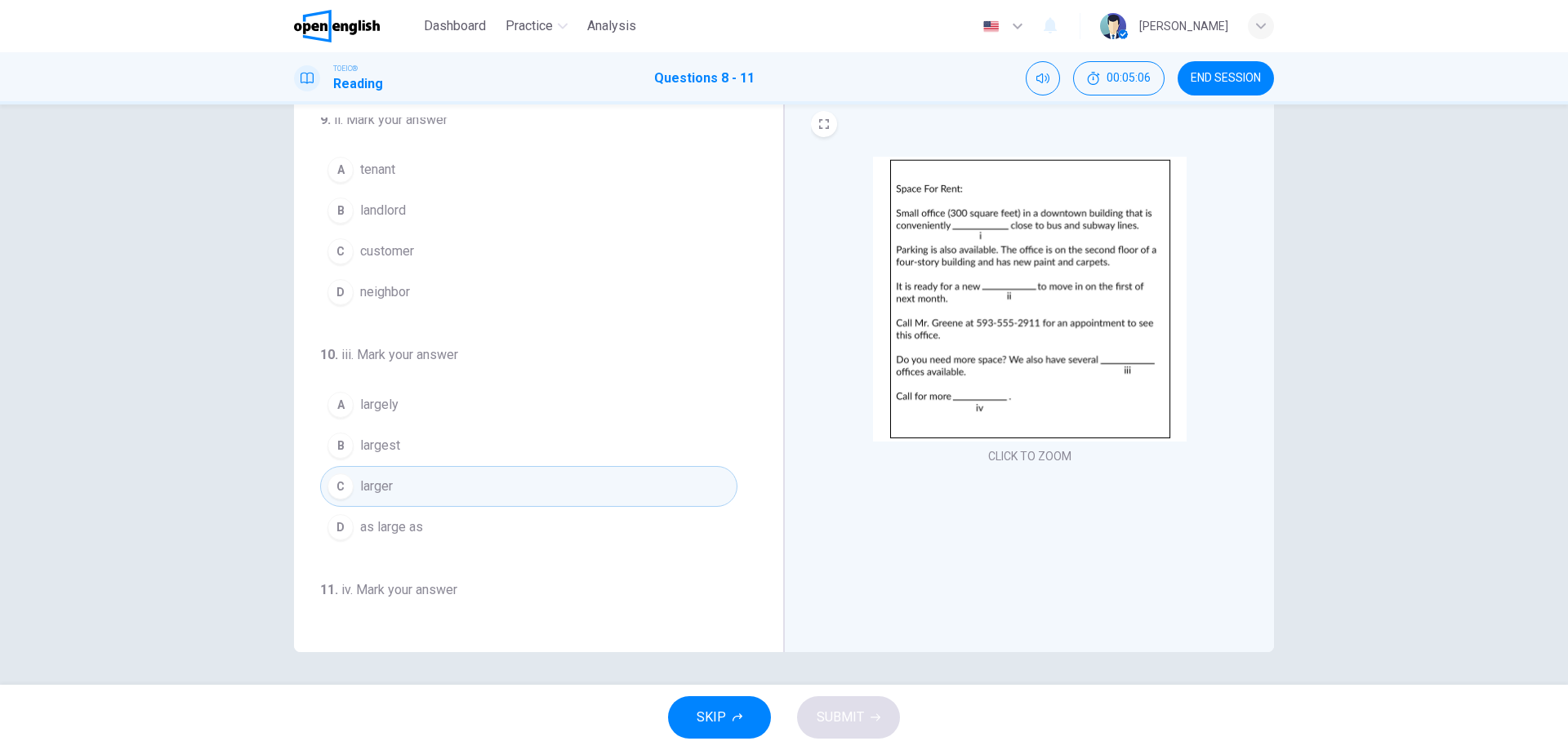
scroll to position [161, 0]
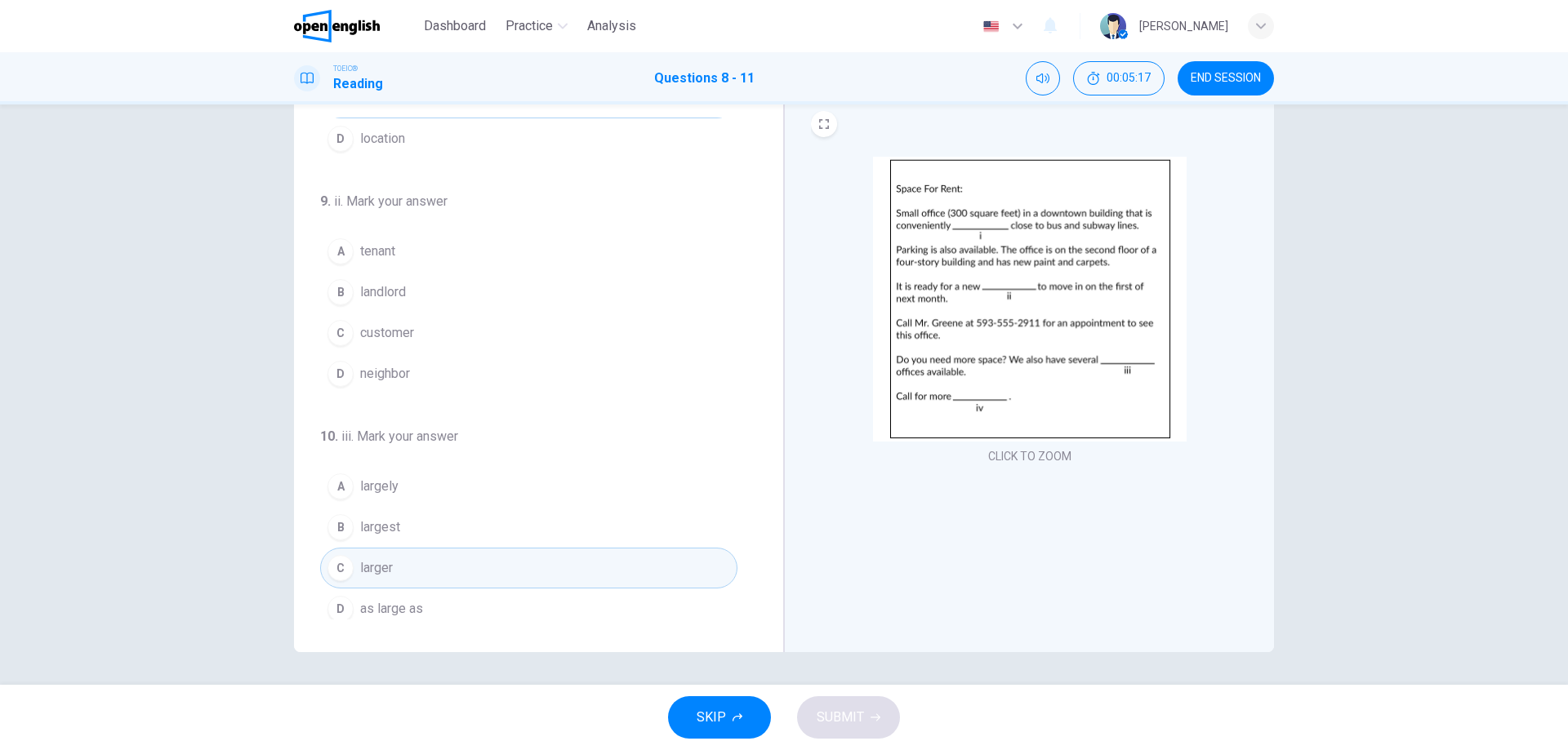
click at [406, 375] on span "neighbor" at bounding box center [384, 374] width 49 height 20
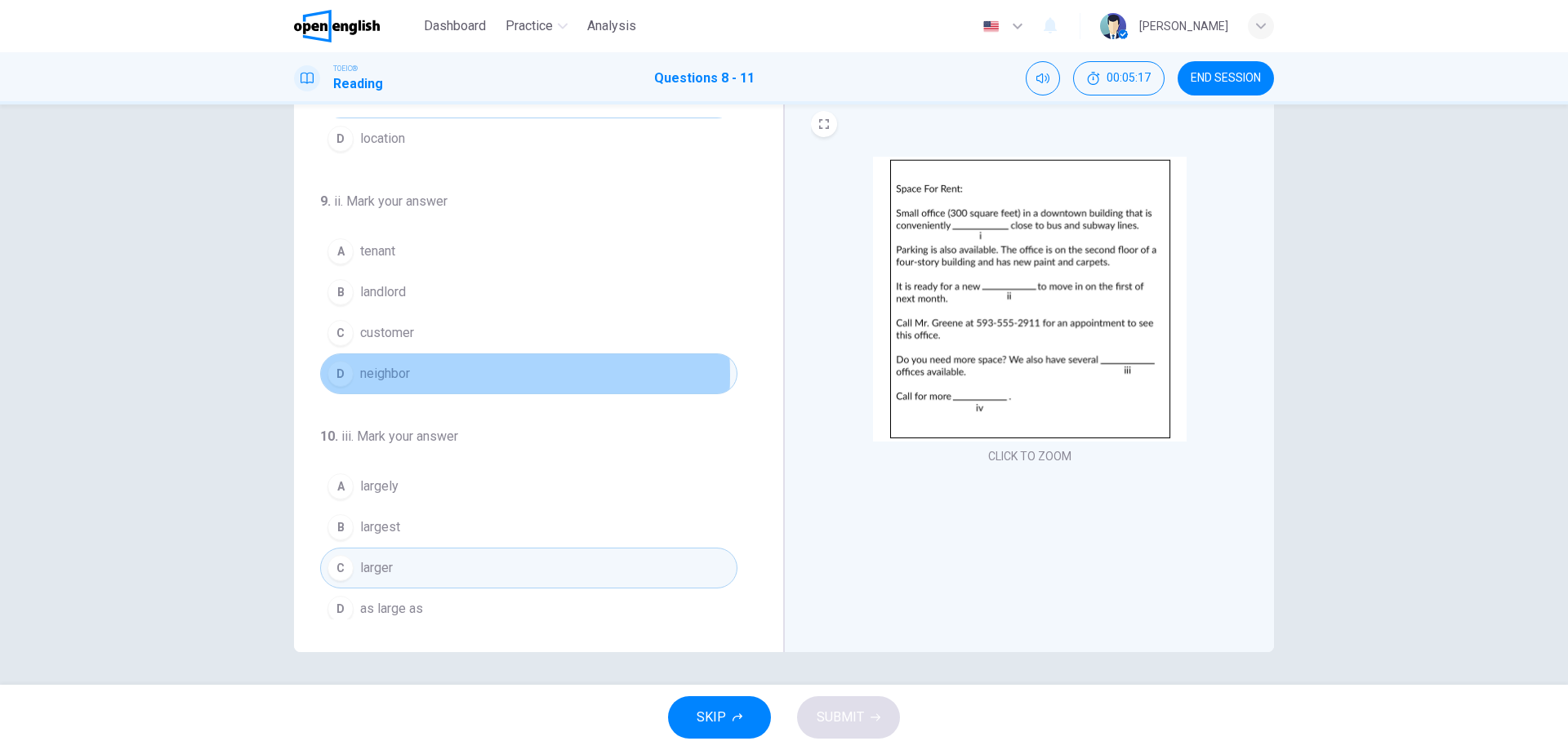
click at [406, 375] on span "neighbor" at bounding box center [384, 374] width 49 height 20
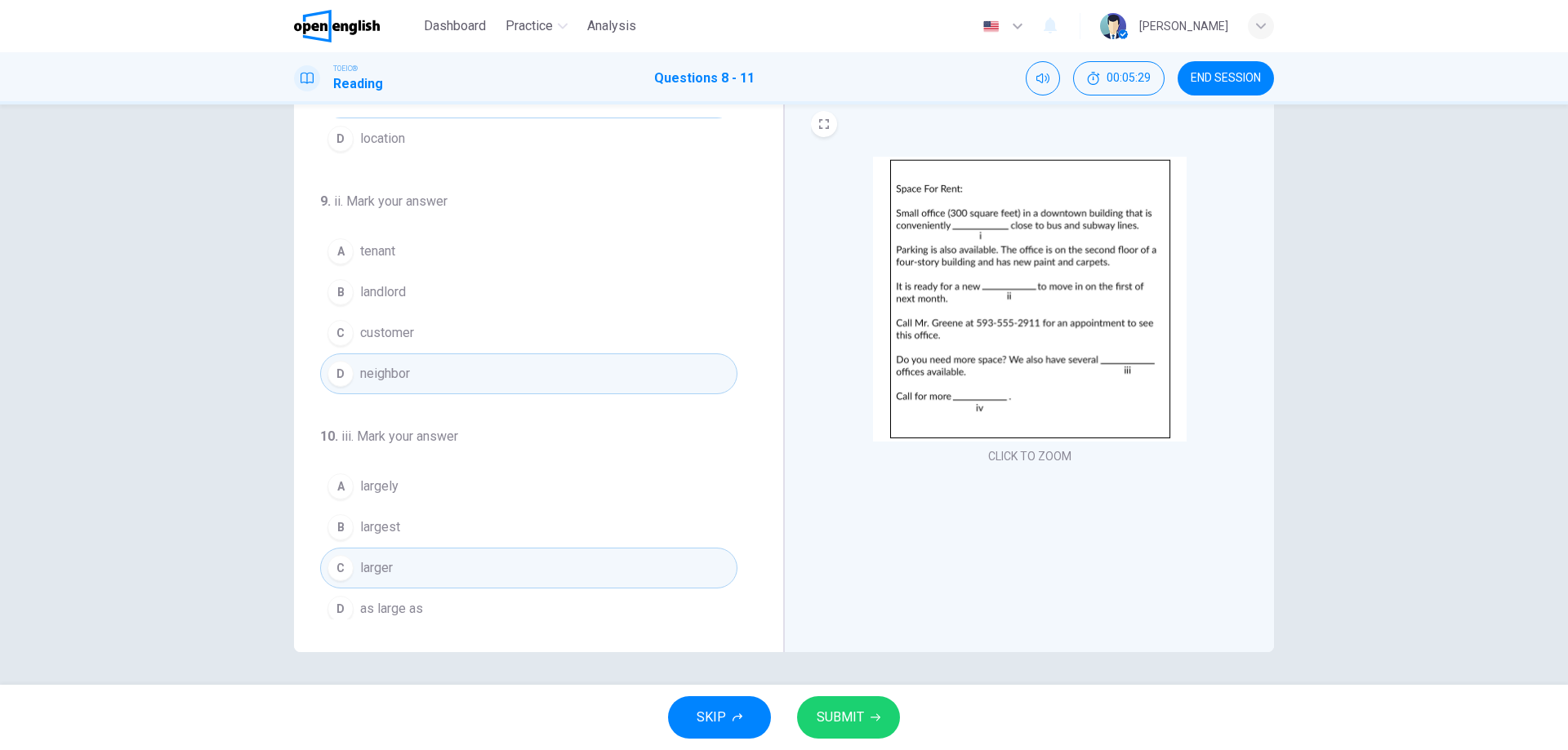
click at [871, 712] on button "SUBMIT" at bounding box center [848, 717] width 103 height 42
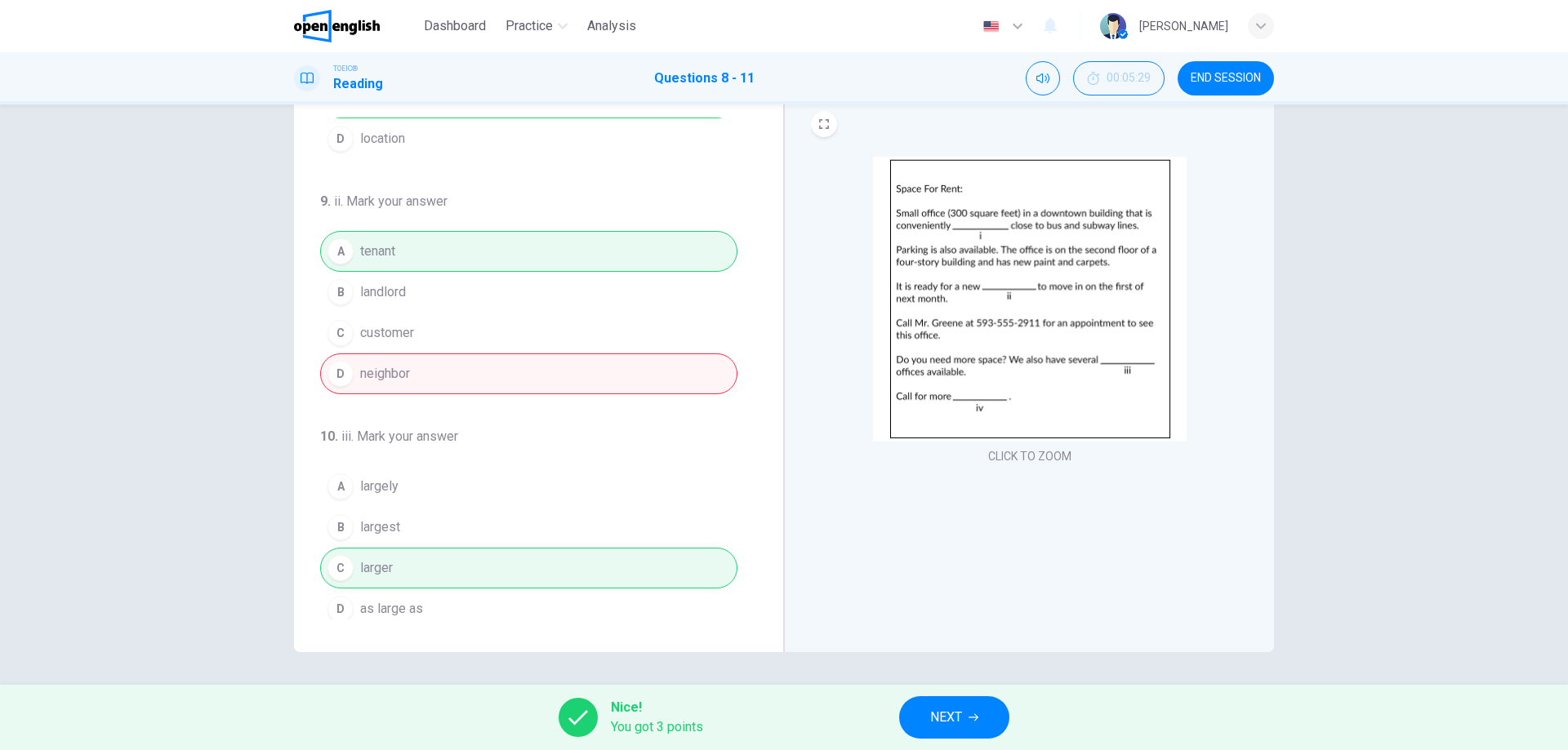
click at [398, 243] on div "A tenant B landlord C customer D neighbor" at bounding box center [528, 313] width 418 height 163
click at [918, 719] on button "NEXT" at bounding box center [954, 717] width 110 height 42
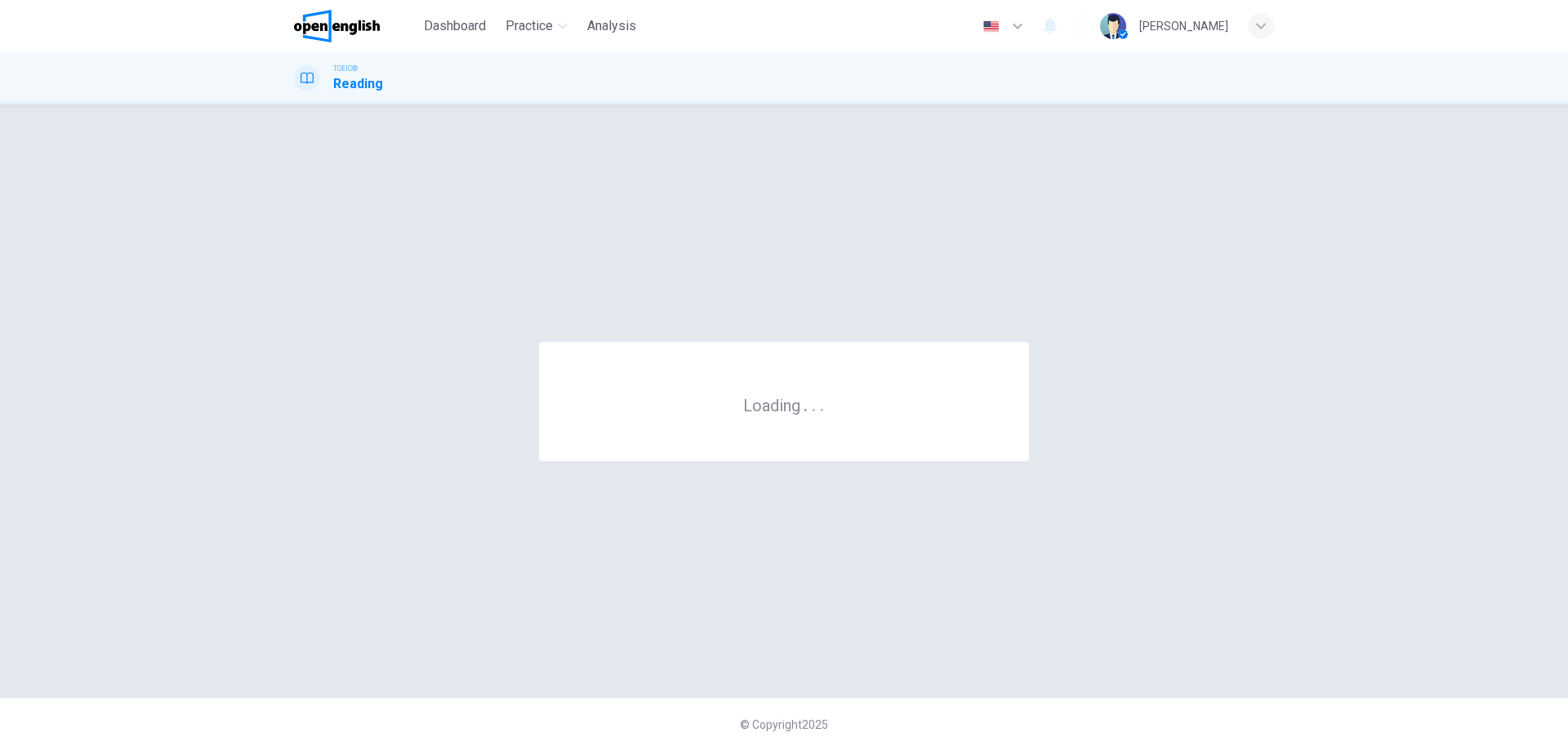
scroll to position [0, 0]
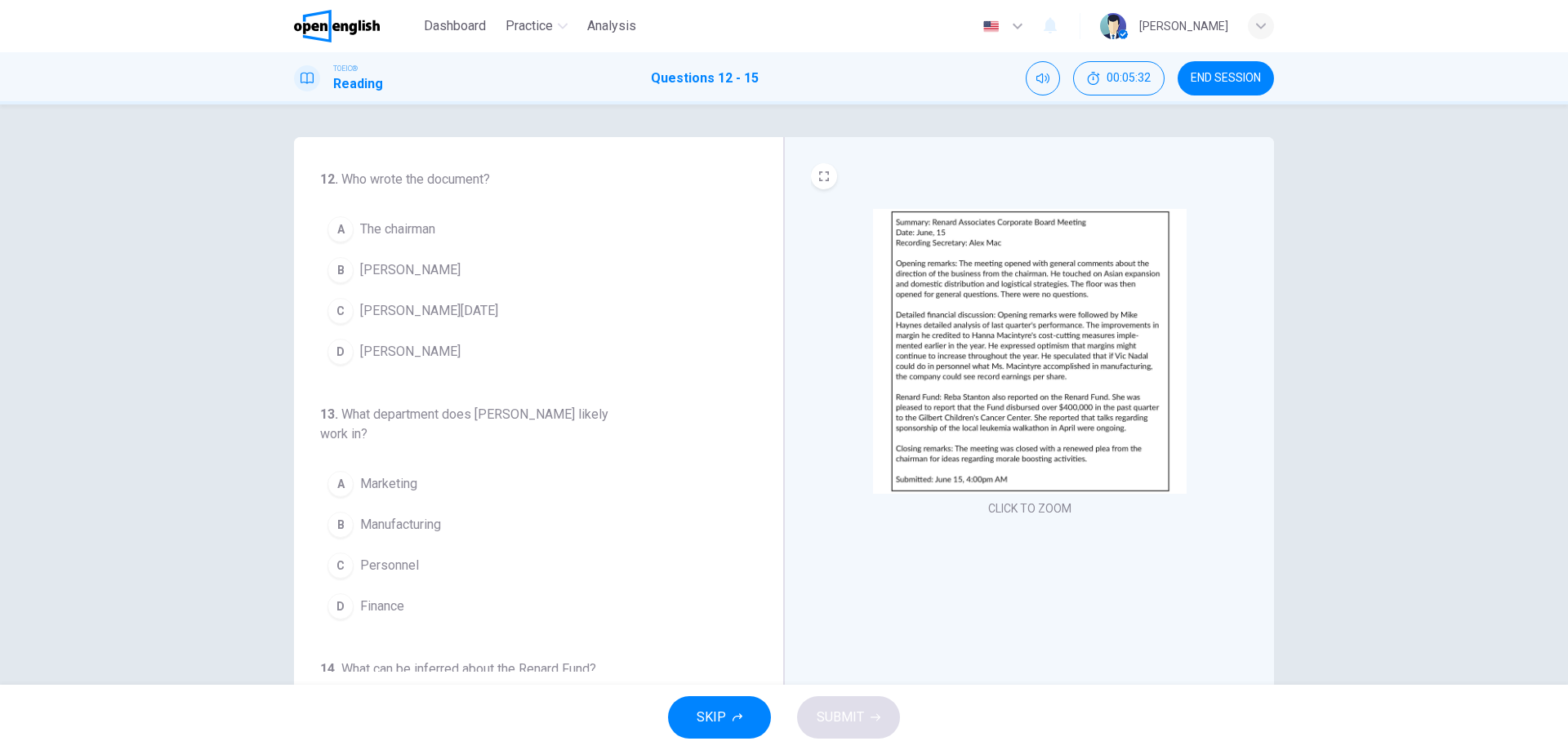
click at [965, 340] on img at bounding box center [1029, 351] width 313 height 285
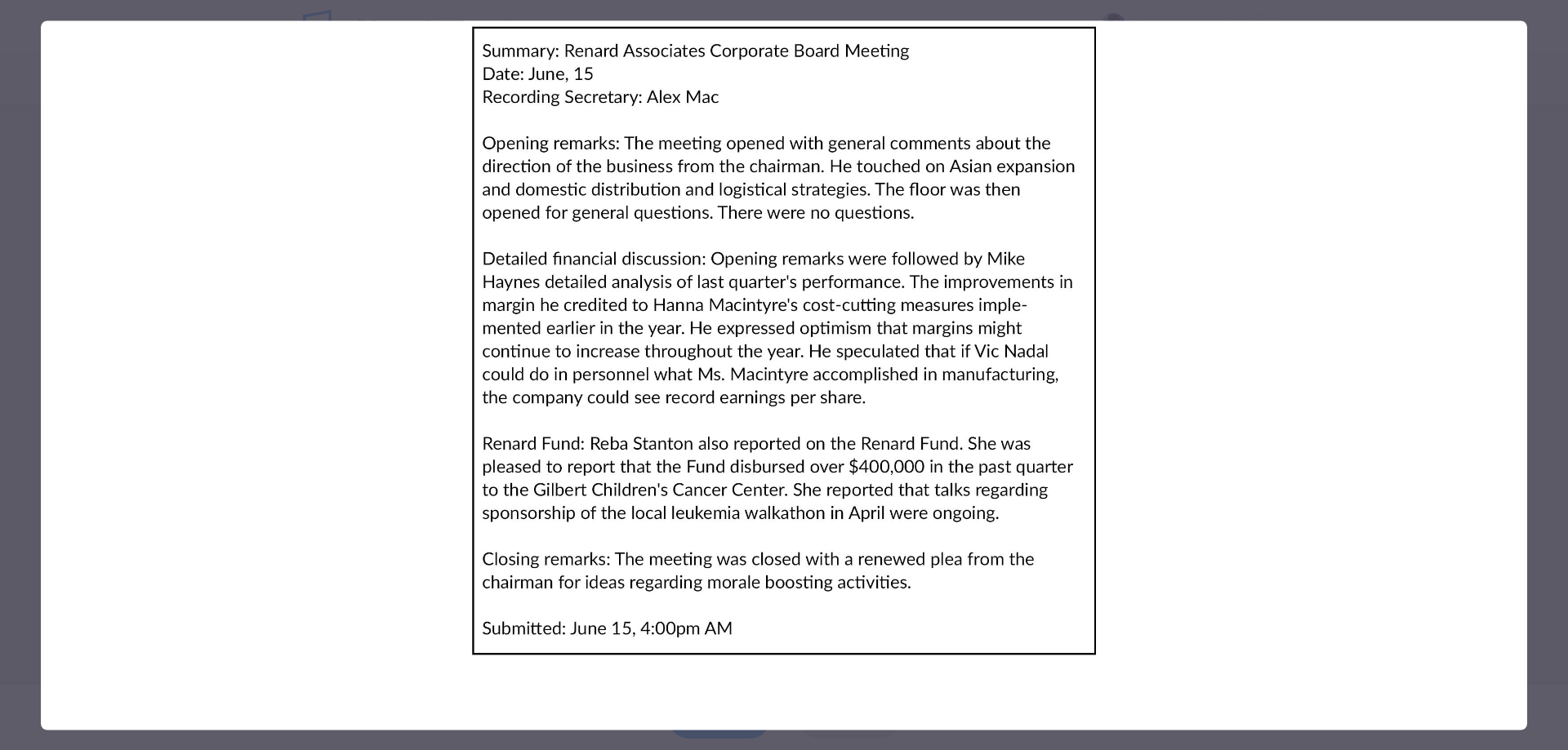
click at [1533, 67] on div at bounding box center [784, 375] width 1568 height 750
click at [0, 357] on div "12 . Who wrote the document? A The chairman B [PERSON_NAME] C [PERSON_NAME][DAT…" at bounding box center [784, 394] width 1568 height 580
click at [1530, 135] on div "12 . Who wrote the document? A The chairman B [PERSON_NAME] C [PERSON_NAME][DAT…" at bounding box center [784, 394] width 1568 height 580
click at [1546, 91] on div "TOEIC® Reading Questions 12 - 15 00:07:12 END SESSION" at bounding box center [784, 78] width 1568 height 52
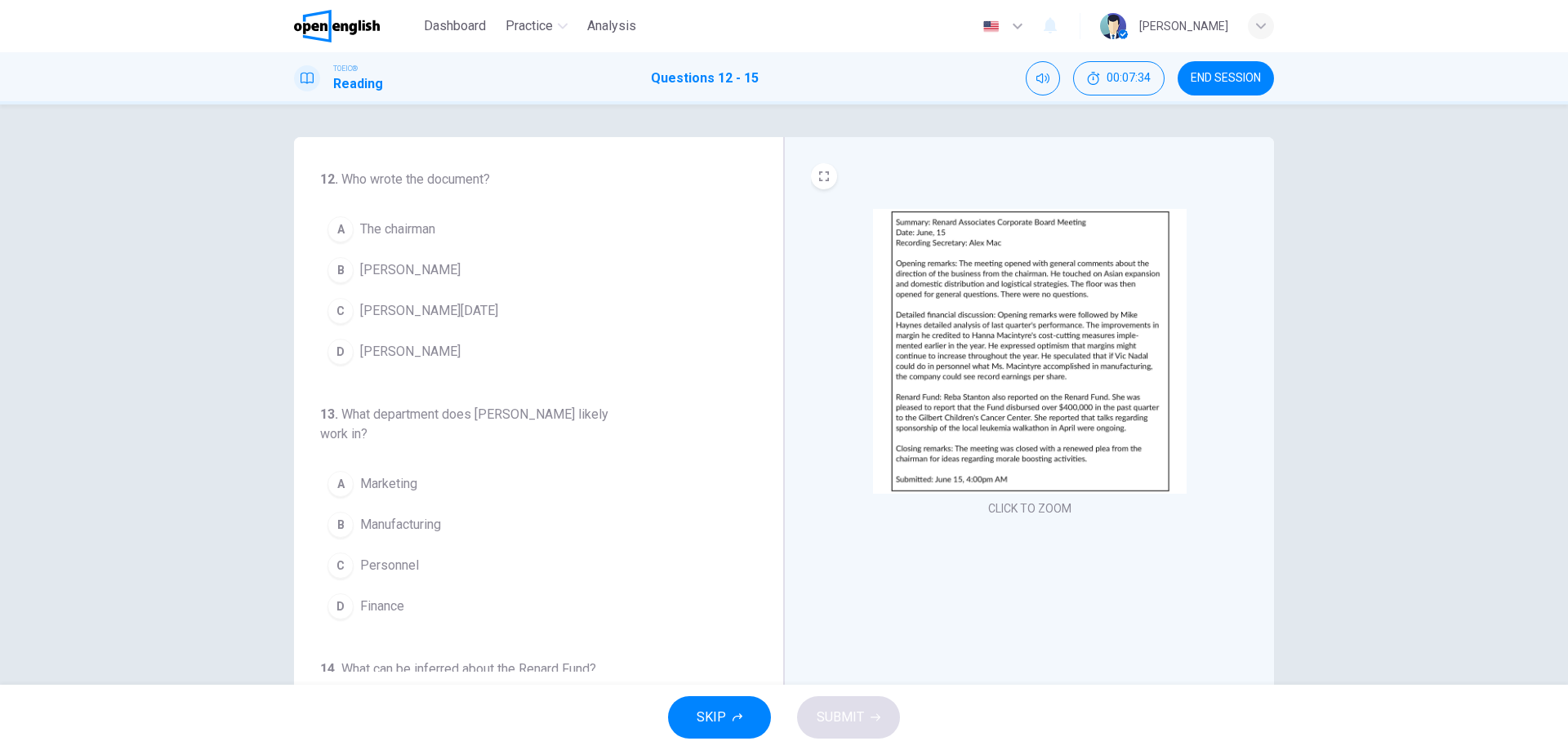
click at [422, 274] on button "B [PERSON_NAME]" at bounding box center [528, 269] width 418 height 40
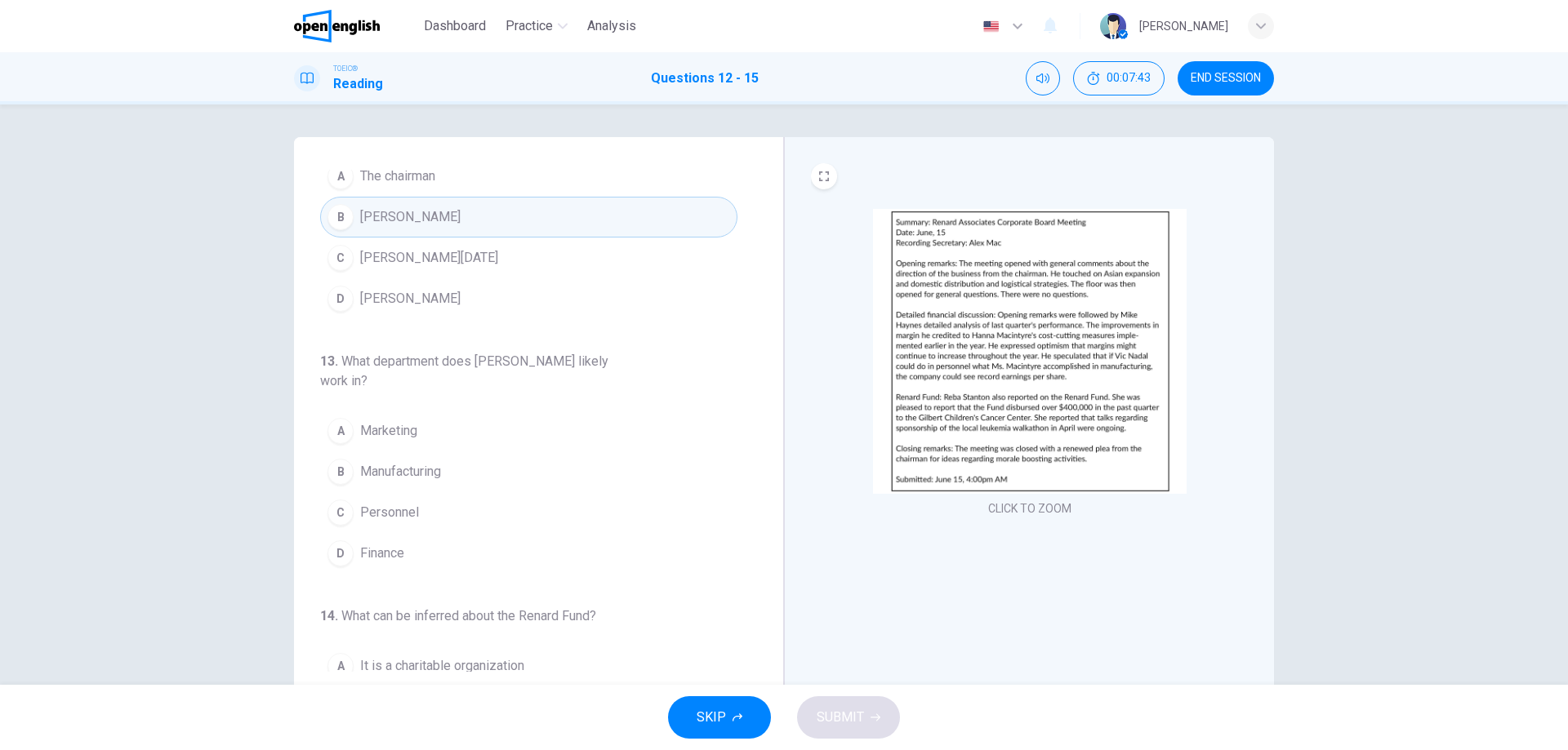
scroll to position [82, 0]
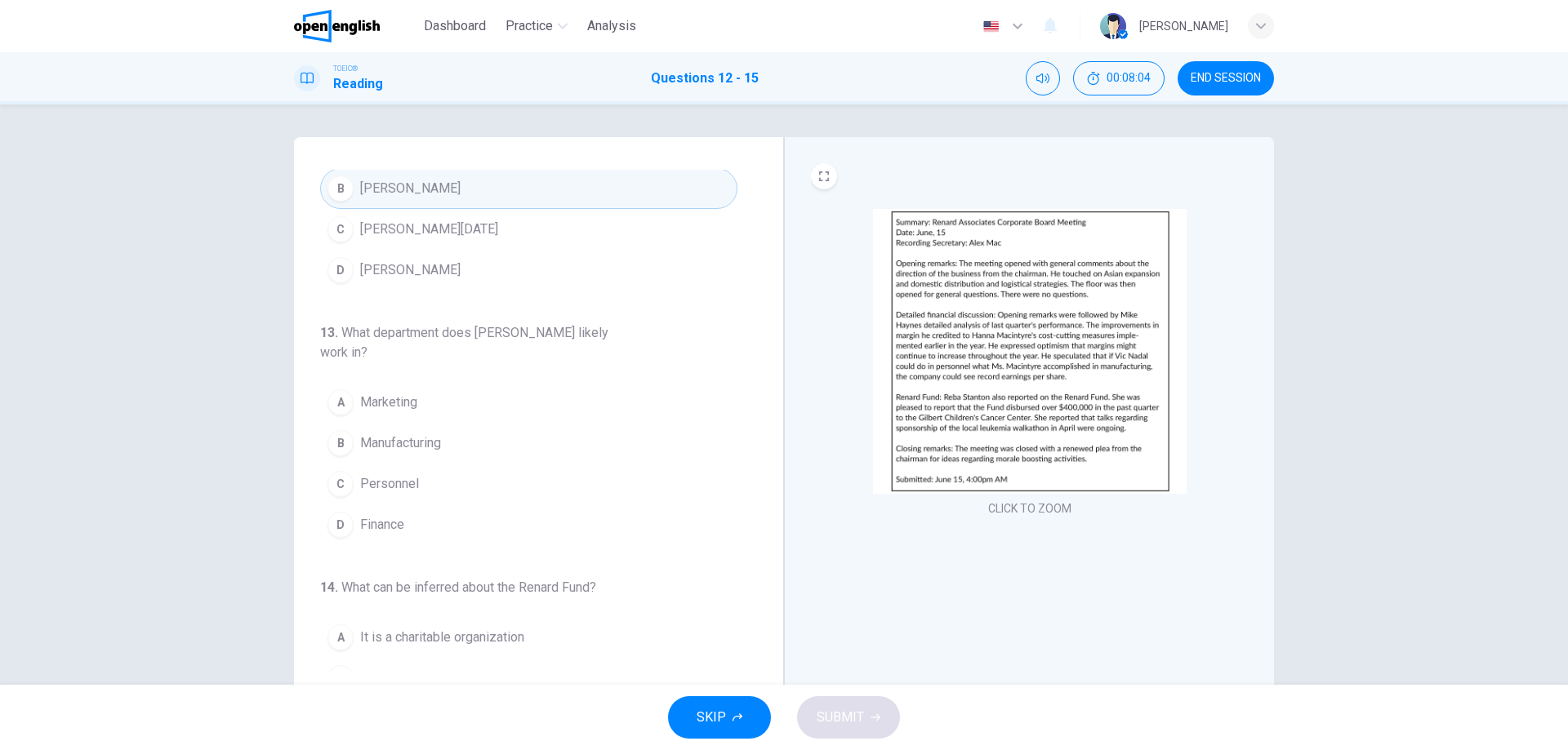
click at [411, 440] on span "Manufacturing" at bounding box center [401, 444] width 81 height 20
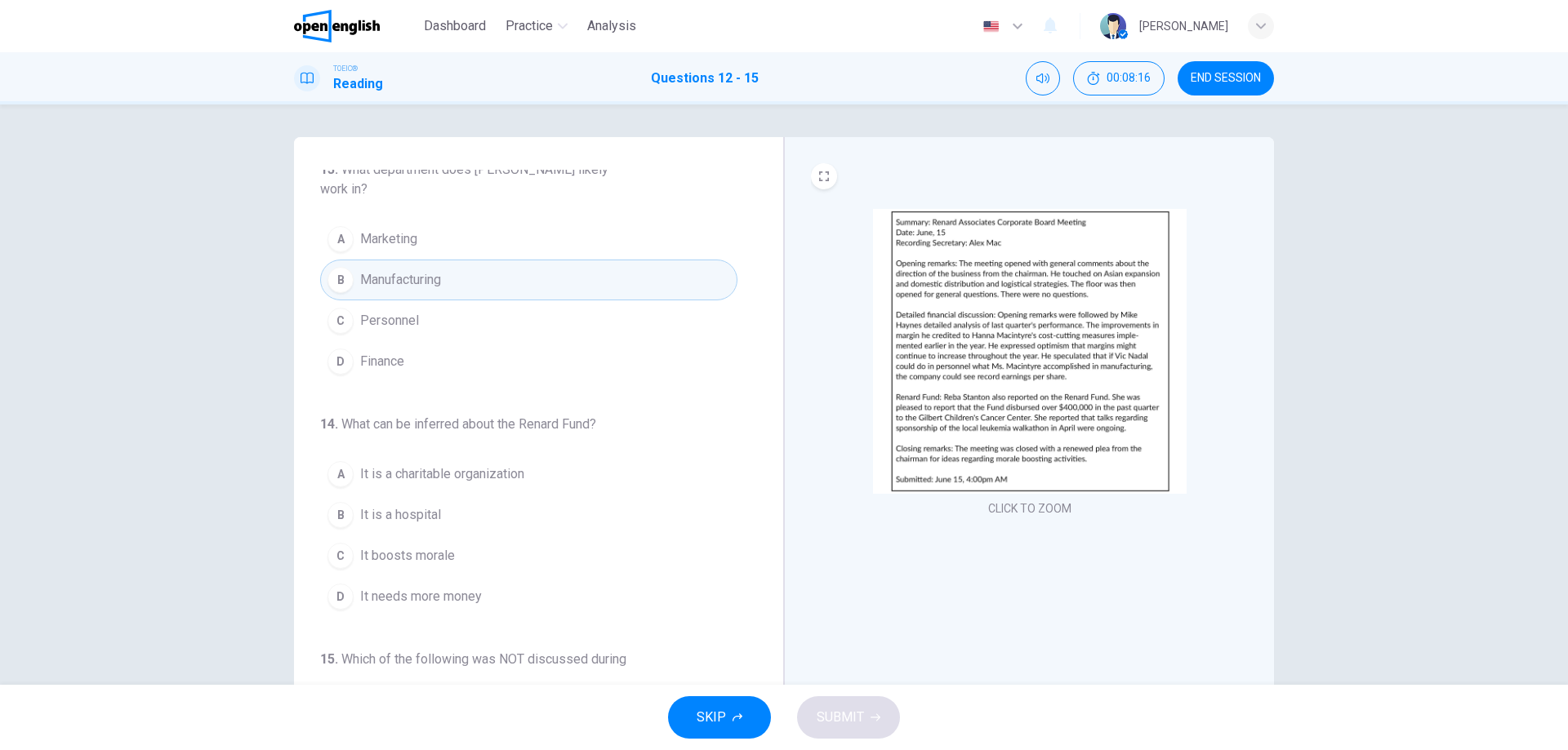
scroll to position [327, 0]
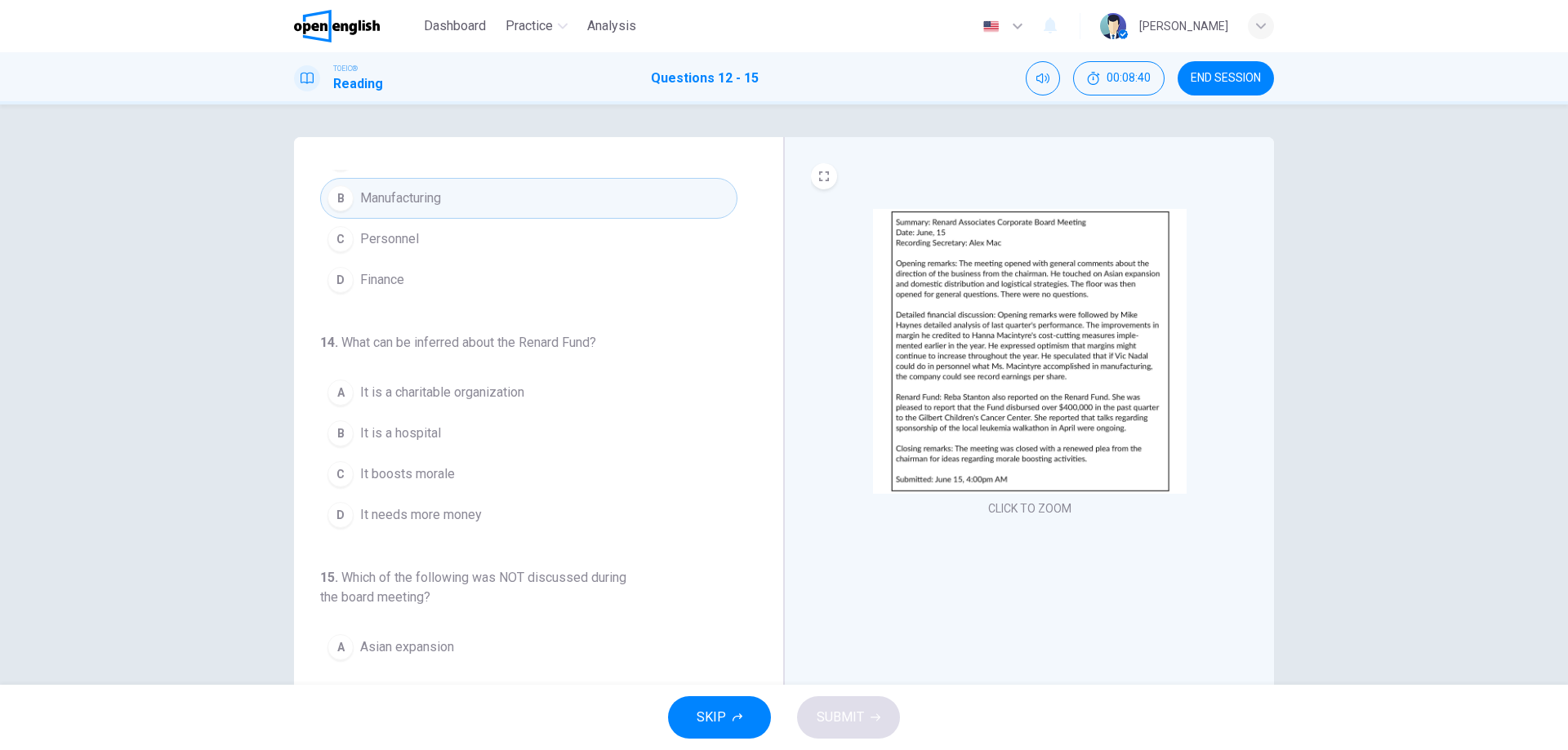
click at [410, 394] on span "It is a charitable organization" at bounding box center [442, 393] width 164 height 20
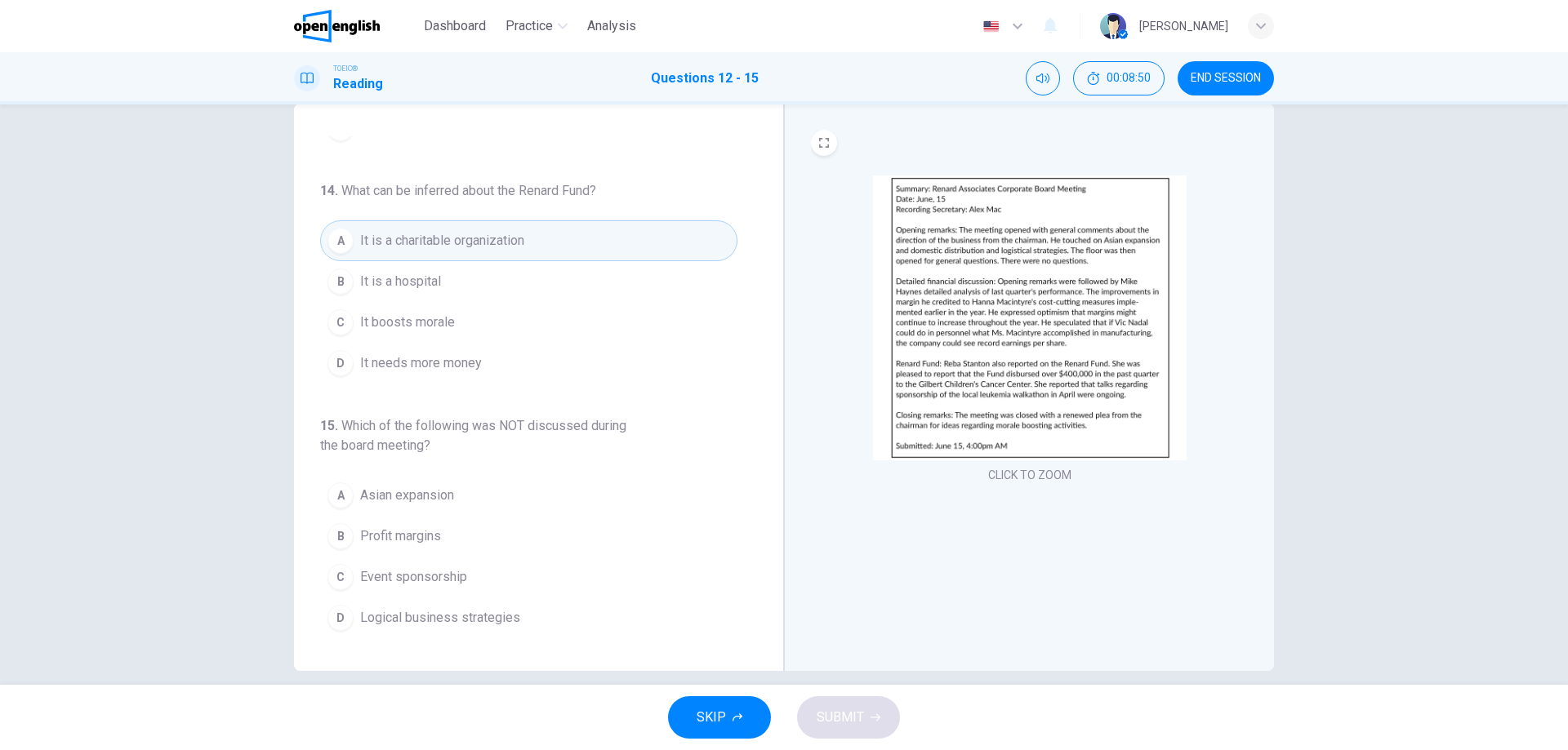
scroll to position [52, 0]
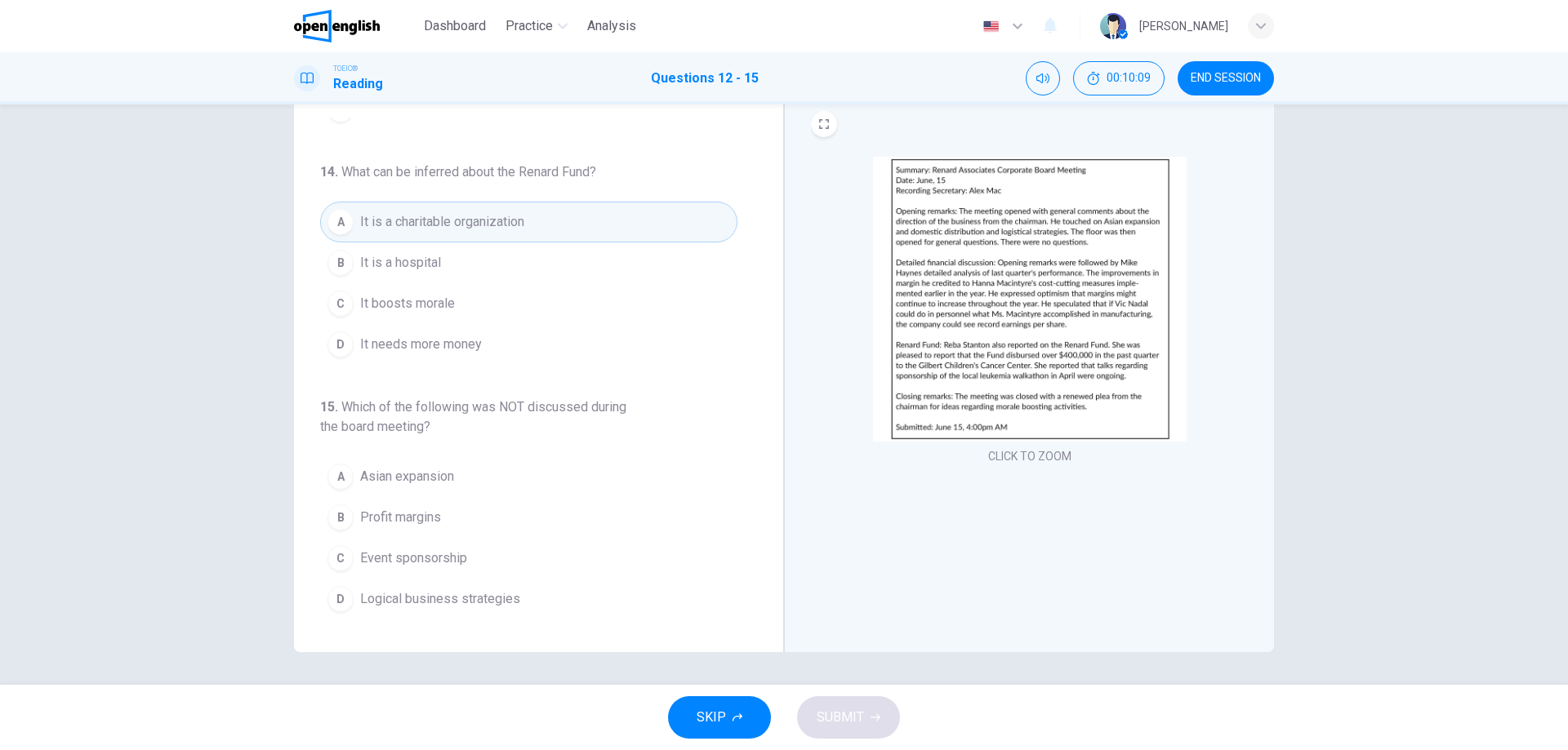
click at [380, 590] on span "Logical business strategies" at bounding box center [440, 599] width 160 height 20
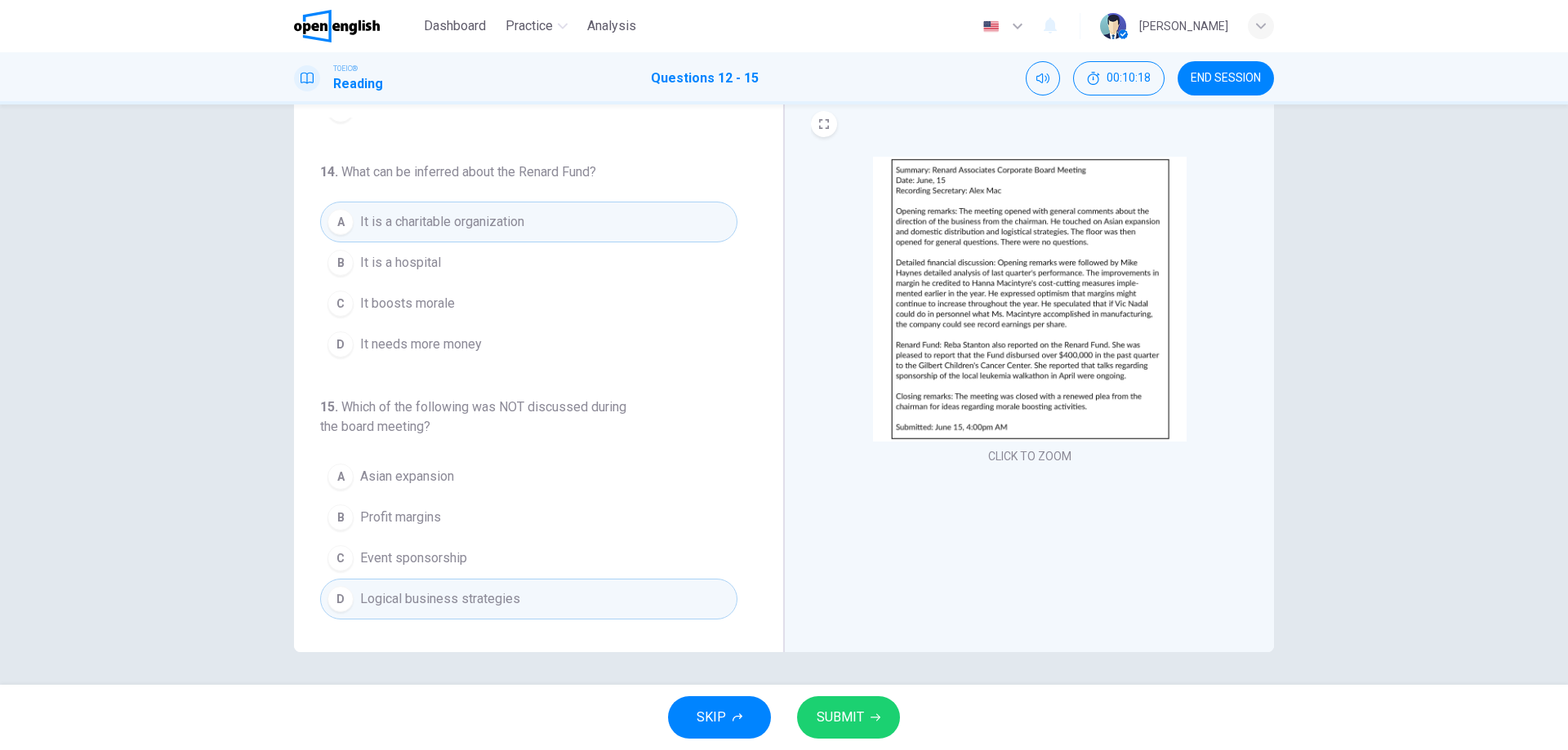
click at [842, 708] on span "SUBMIT" at bounding box center [840, 717] width 48 height 22
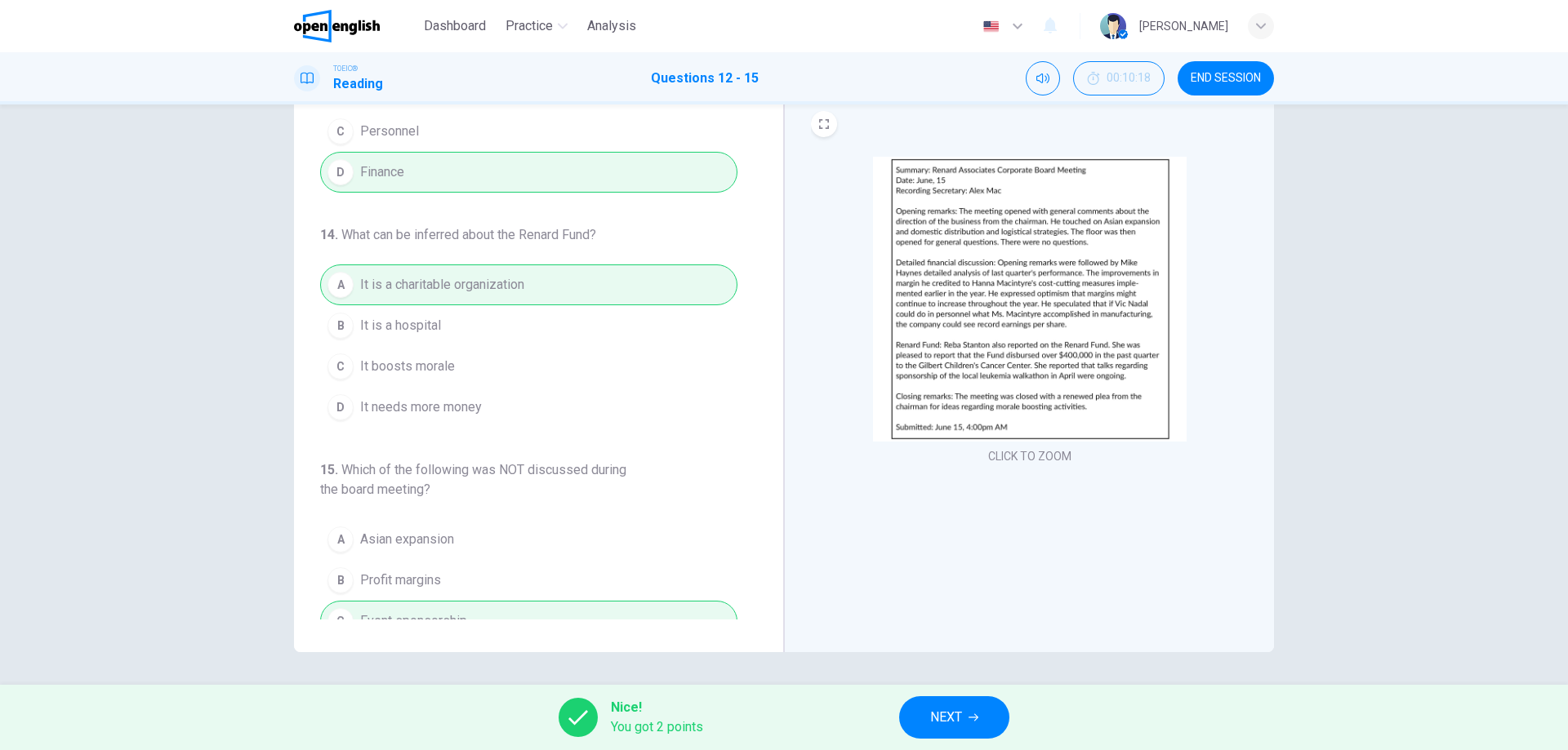
scroll to position [445, 0]
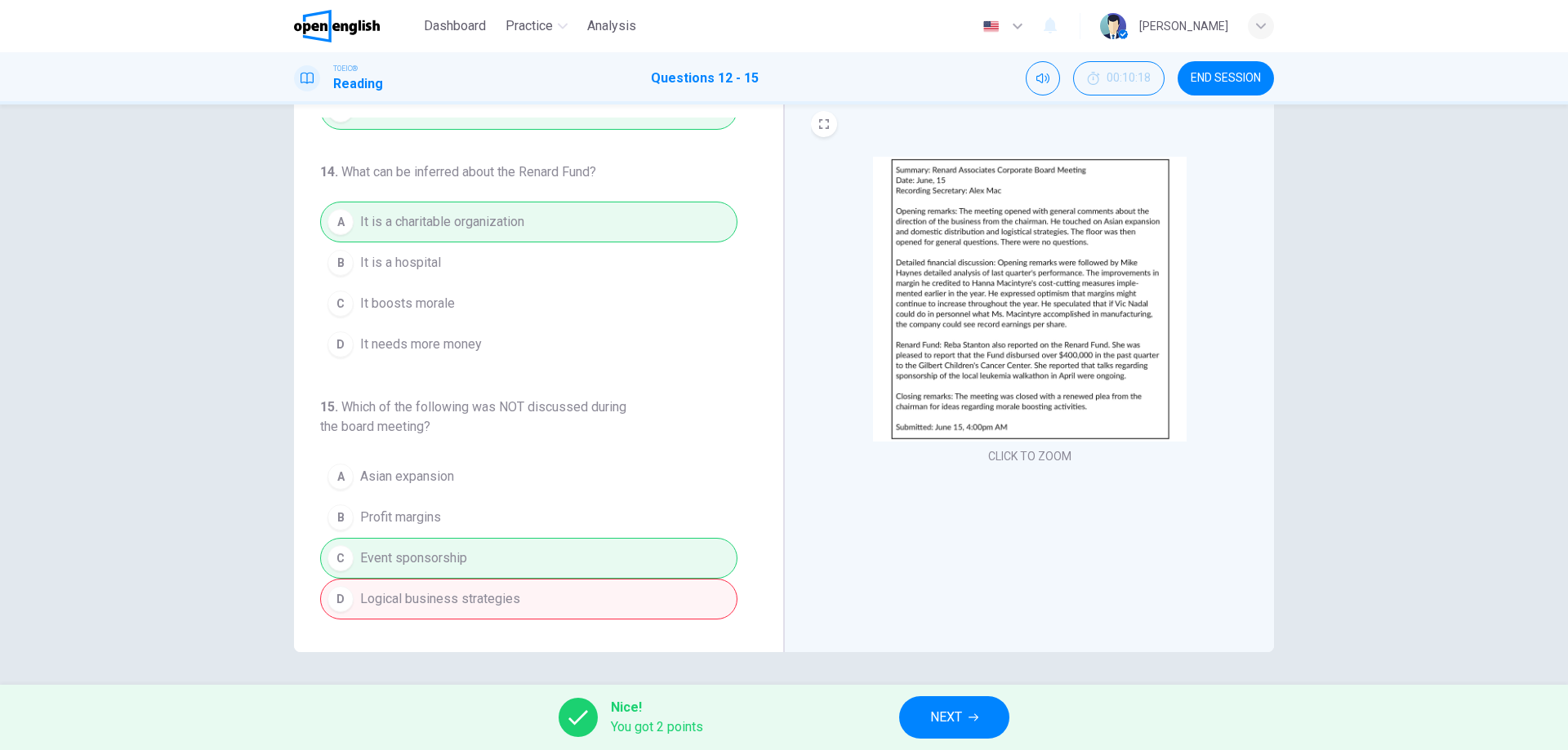
click at [960, 720] on span "NEXT" at bounding box center [945, 717] width 31 height 22
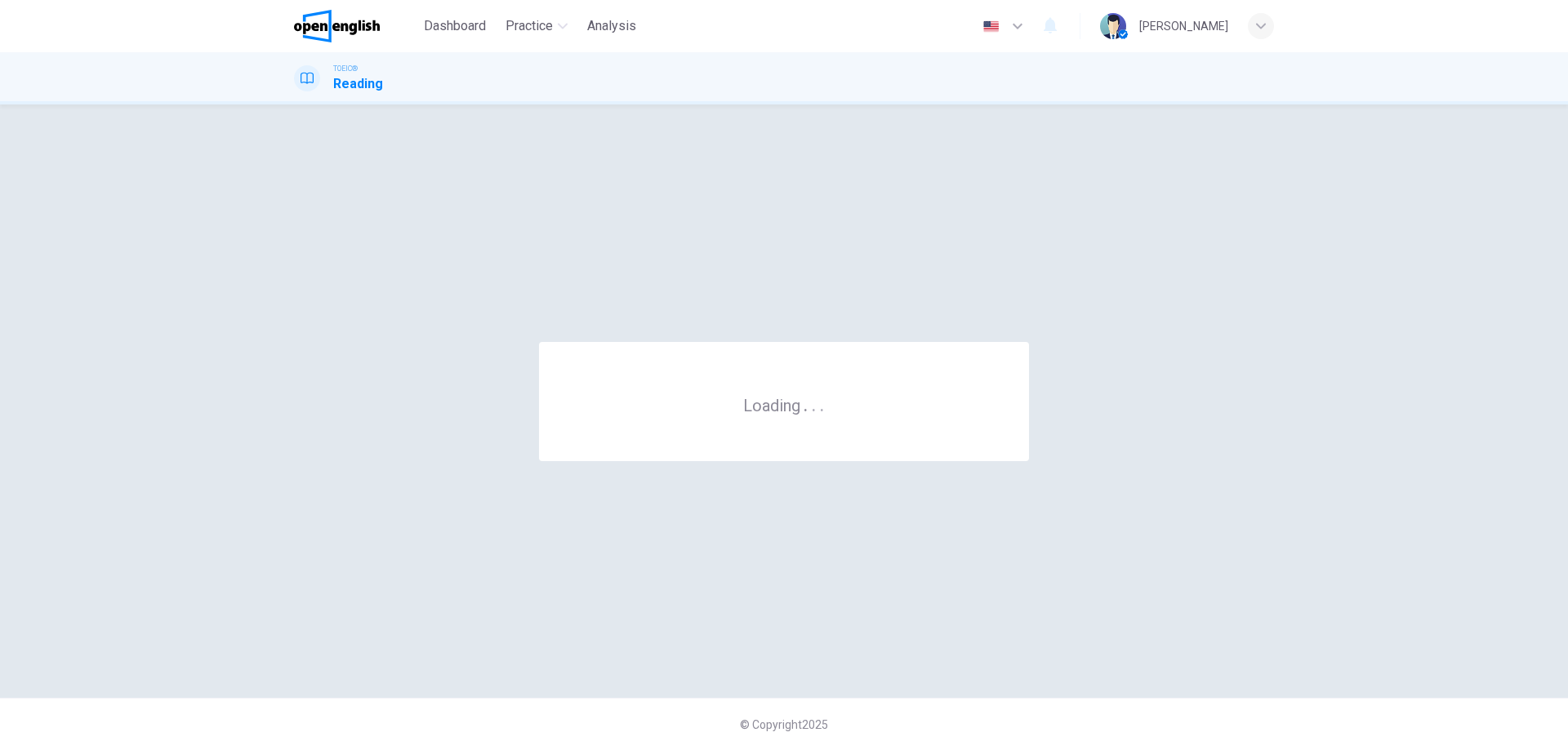
scroll to position [0, 0]
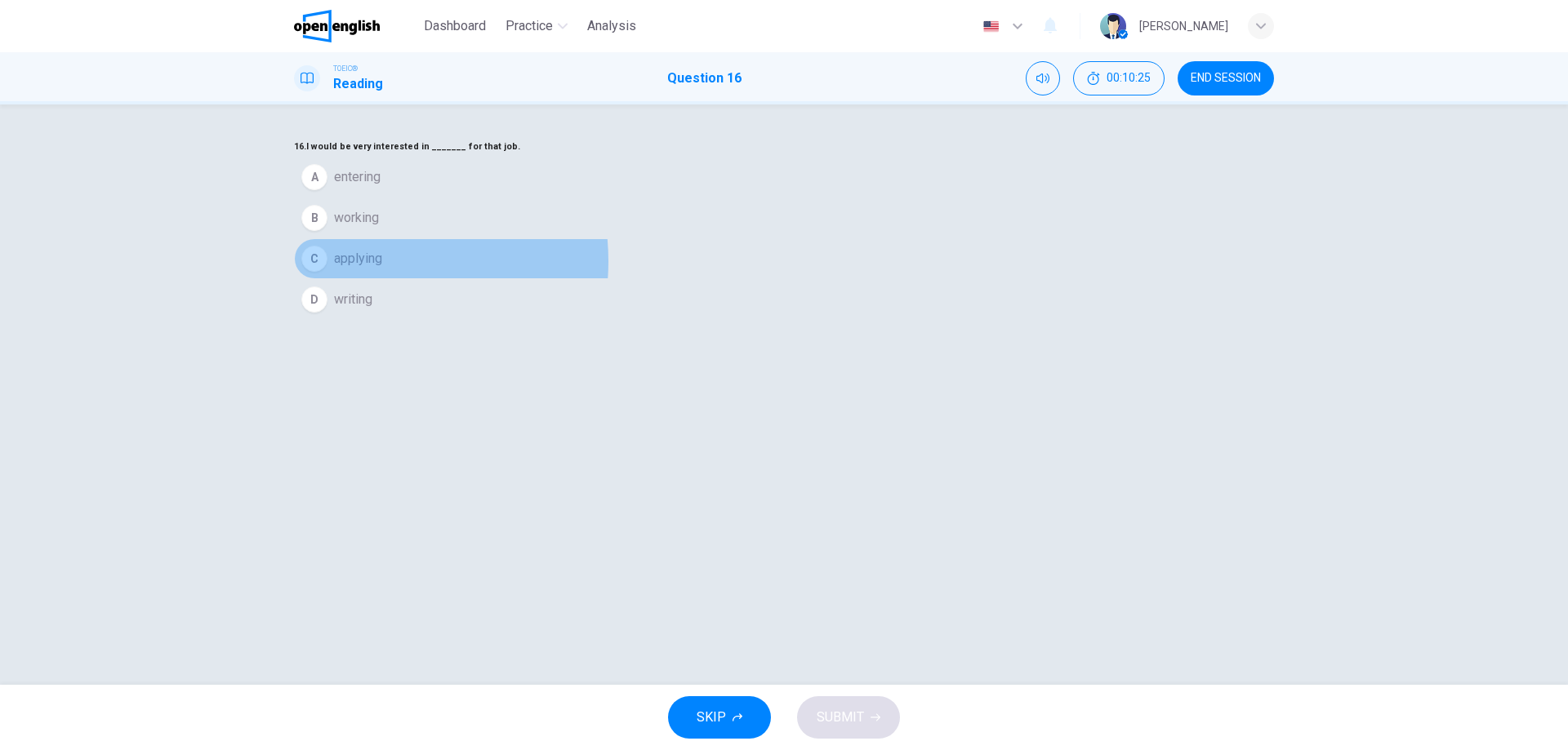
click at [382, 269] on span "applying" at bounding box center [358, 259] width 48 height 20
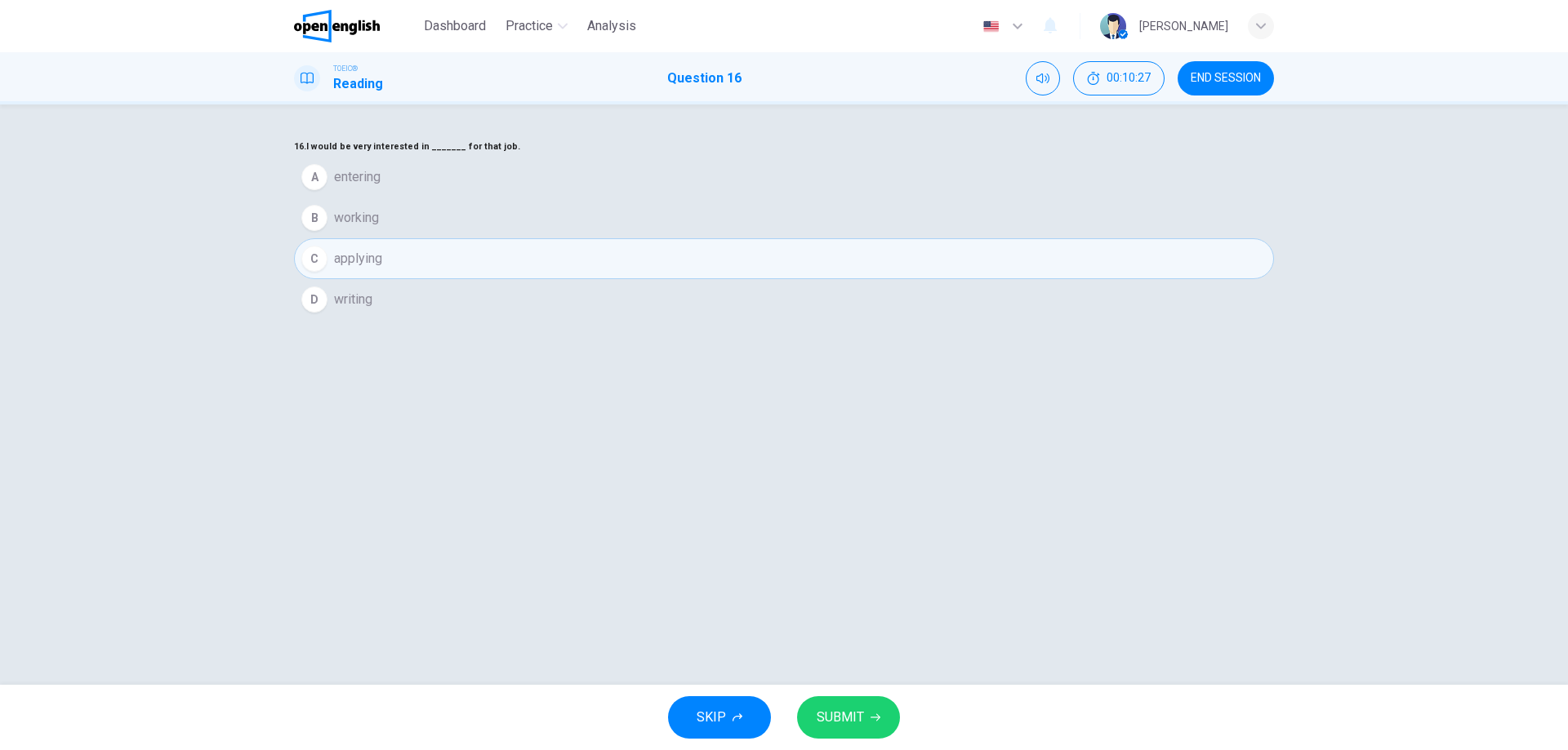
click at [848, 703] on button "SUBMIT" at bounding box center [848, 717] width 103 height 42
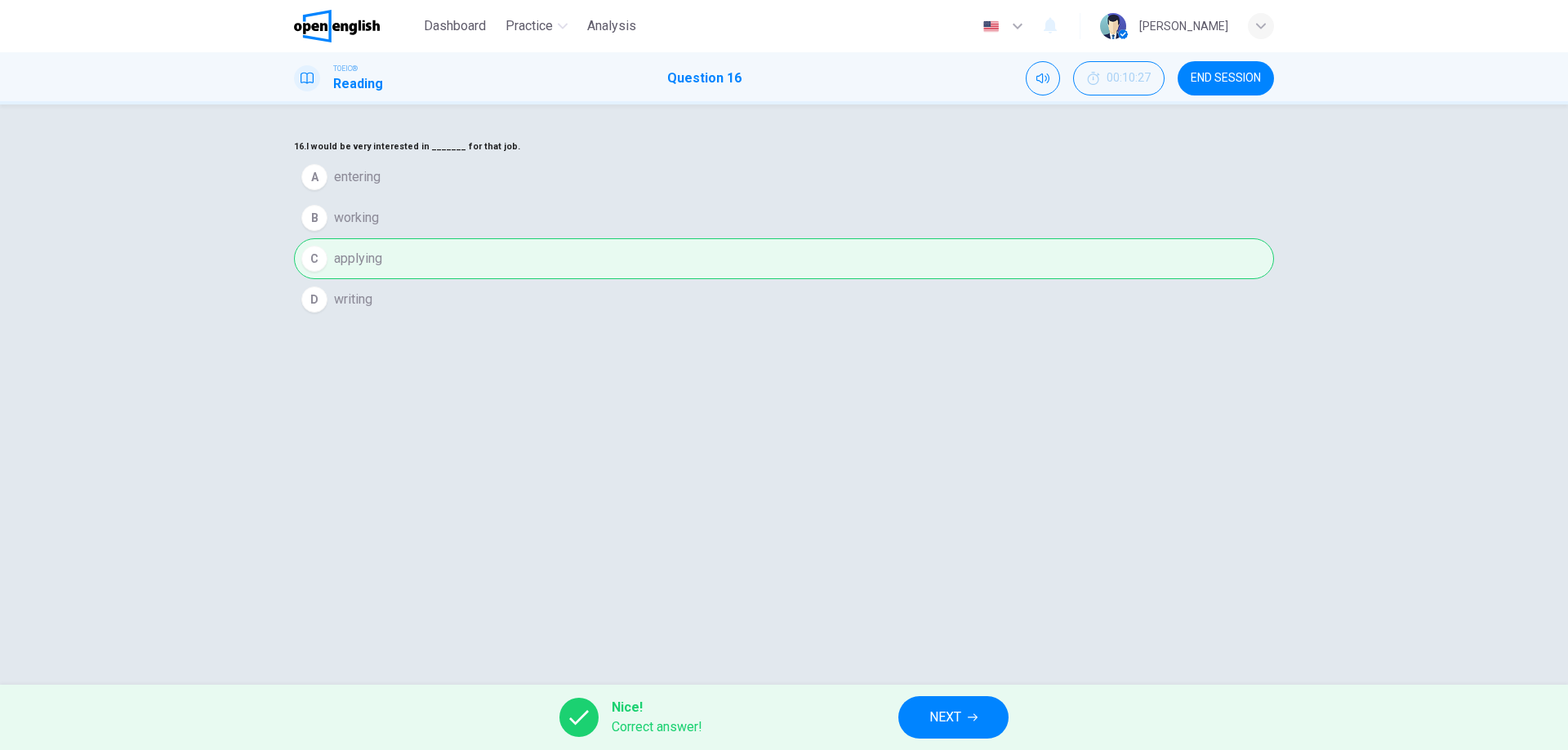
click at [947, 715] on span "NEXT" at bounding box center [945, 717] width 31 height 22
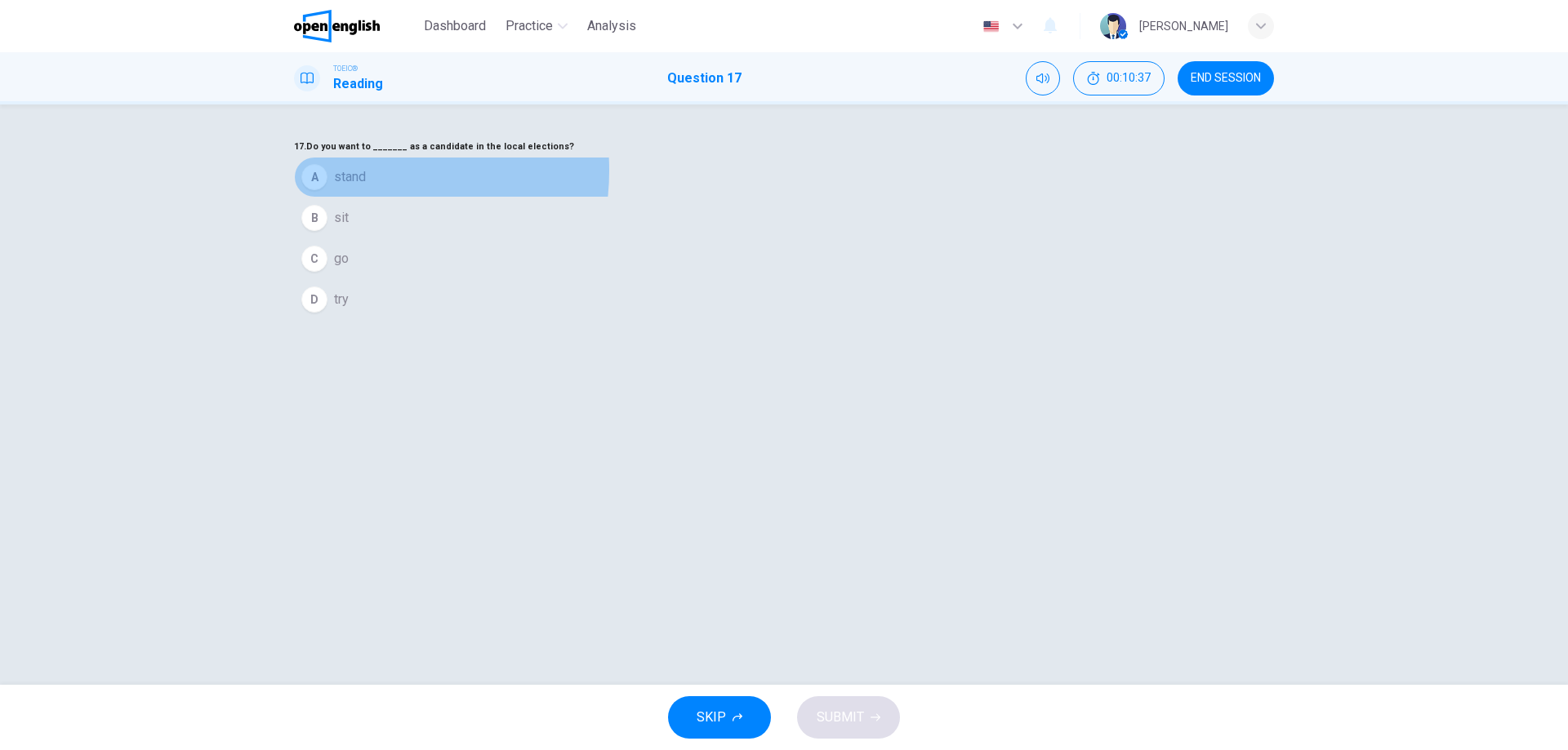
click at [366, 187] on span "stand" at bounding box center [349, 177] width 31 height 20
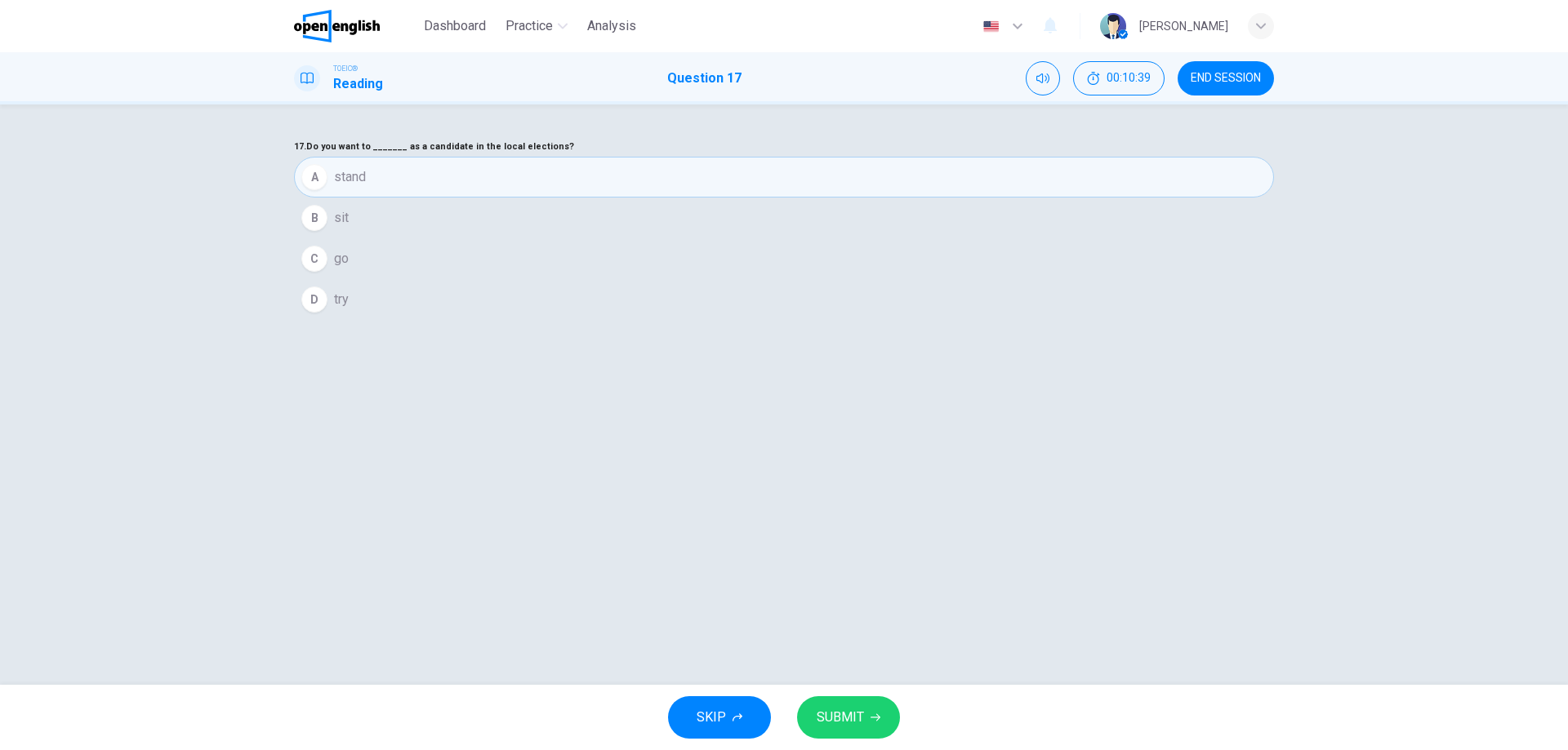
click at [883, 705] on button "SUBMIT" at bounding box center [848, 717] width 103 height 42
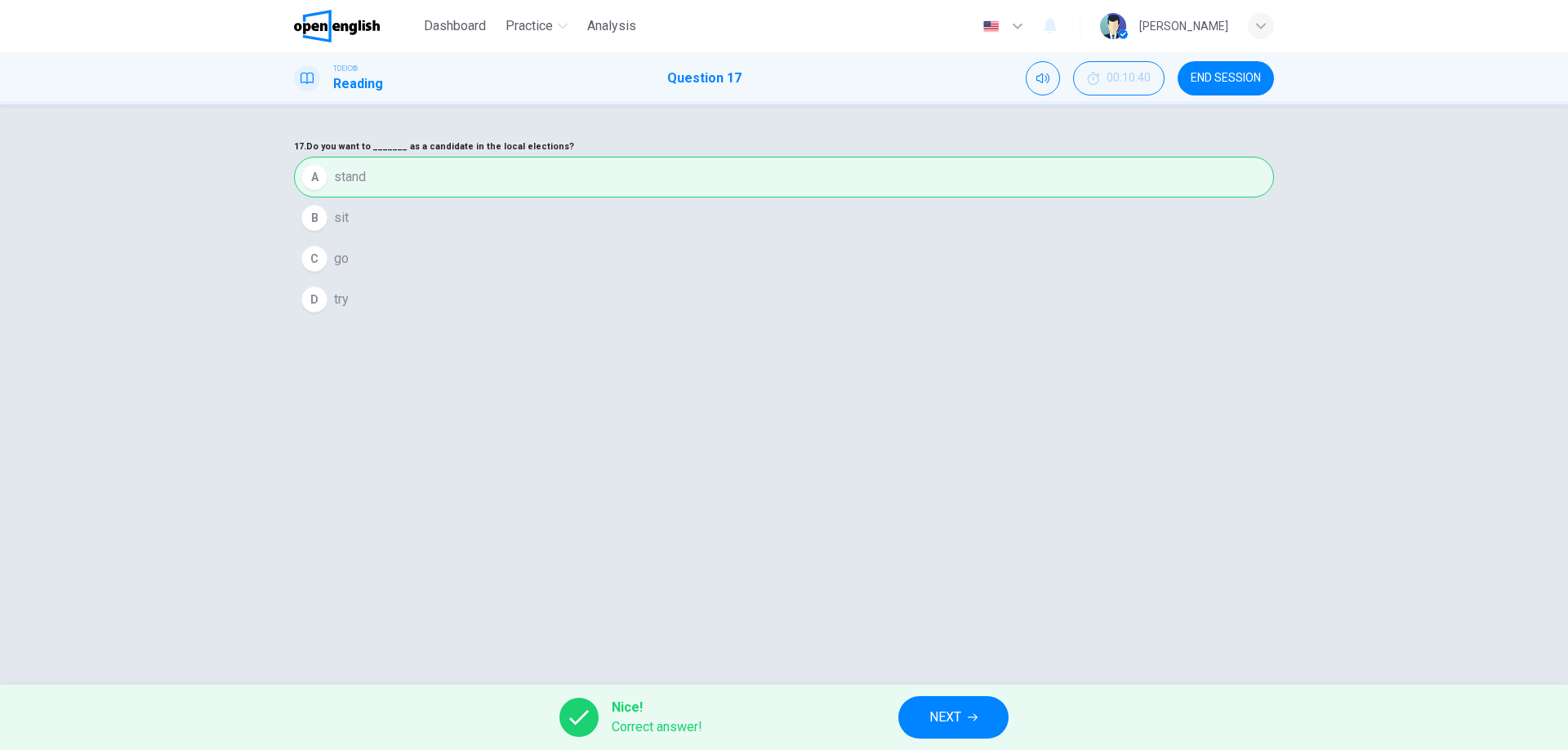
click at [947, 712] on span "NEXT" at bounding box center [945, 717] width 31 height 22
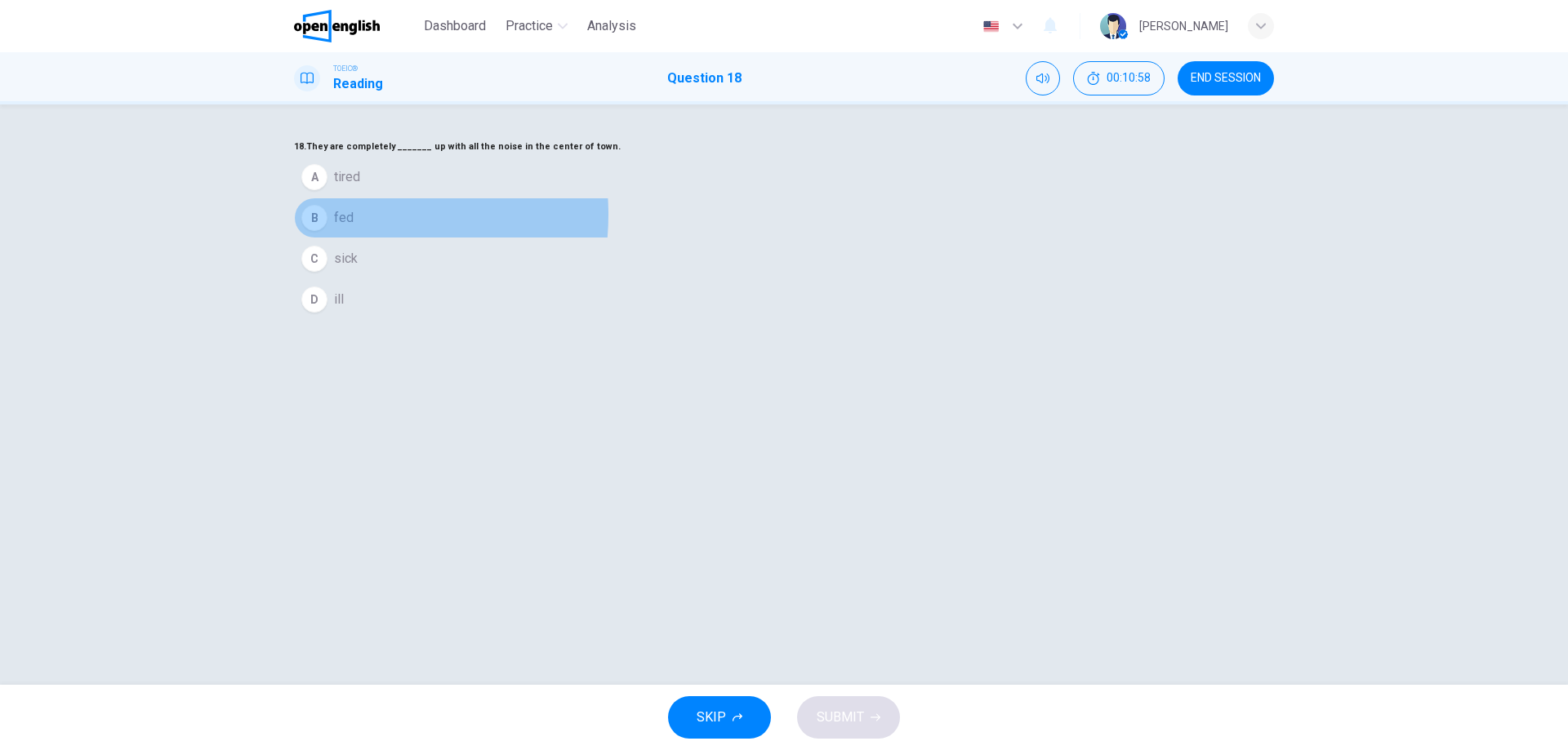
click at [354, 228] on span "fed" at bounding box center [344, 218] width 20 height 20
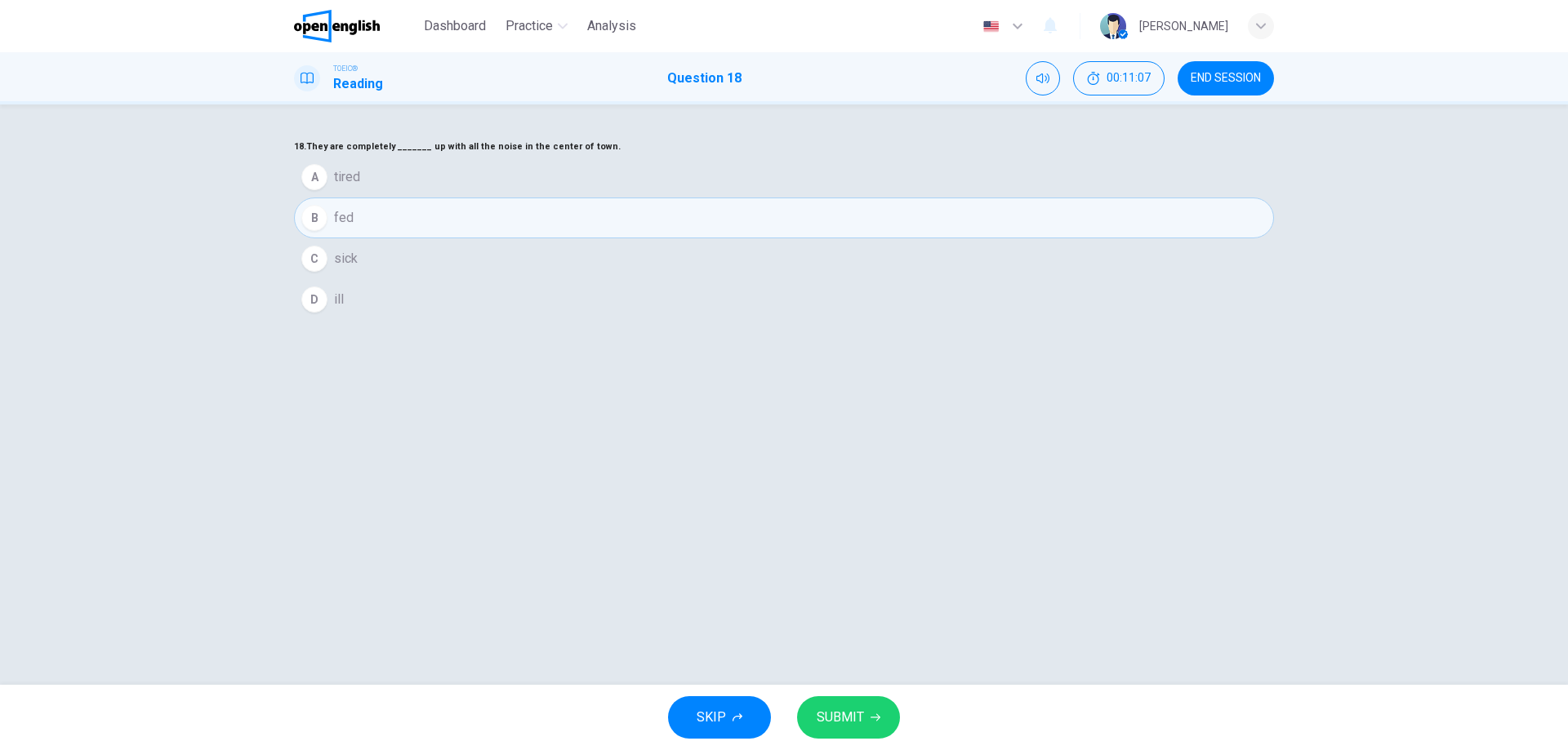
drag, startPoint x: 816, startPoint y: 209, endPoint x: 832, endPoint y: 206, distance: 16.3
click at [832, 157] on h6 "18. They are completely _______ up with all the noise in the center of town." at bounding box center [783, 147] width 980 height 20
click at [818, 157] on h6 "18. They are completely _______ up with all the noise in the center of town." at bounding box center [783, 147] width 980 height 20
click at [822, 157] on h6 "18. They are completely _______ up with all the noise in the center of town." at bounding box center [783, 147] width 980 height 20
click at [834, 721] on span "SUBMIT" at bounding box center [840, 717] width 48 height 22
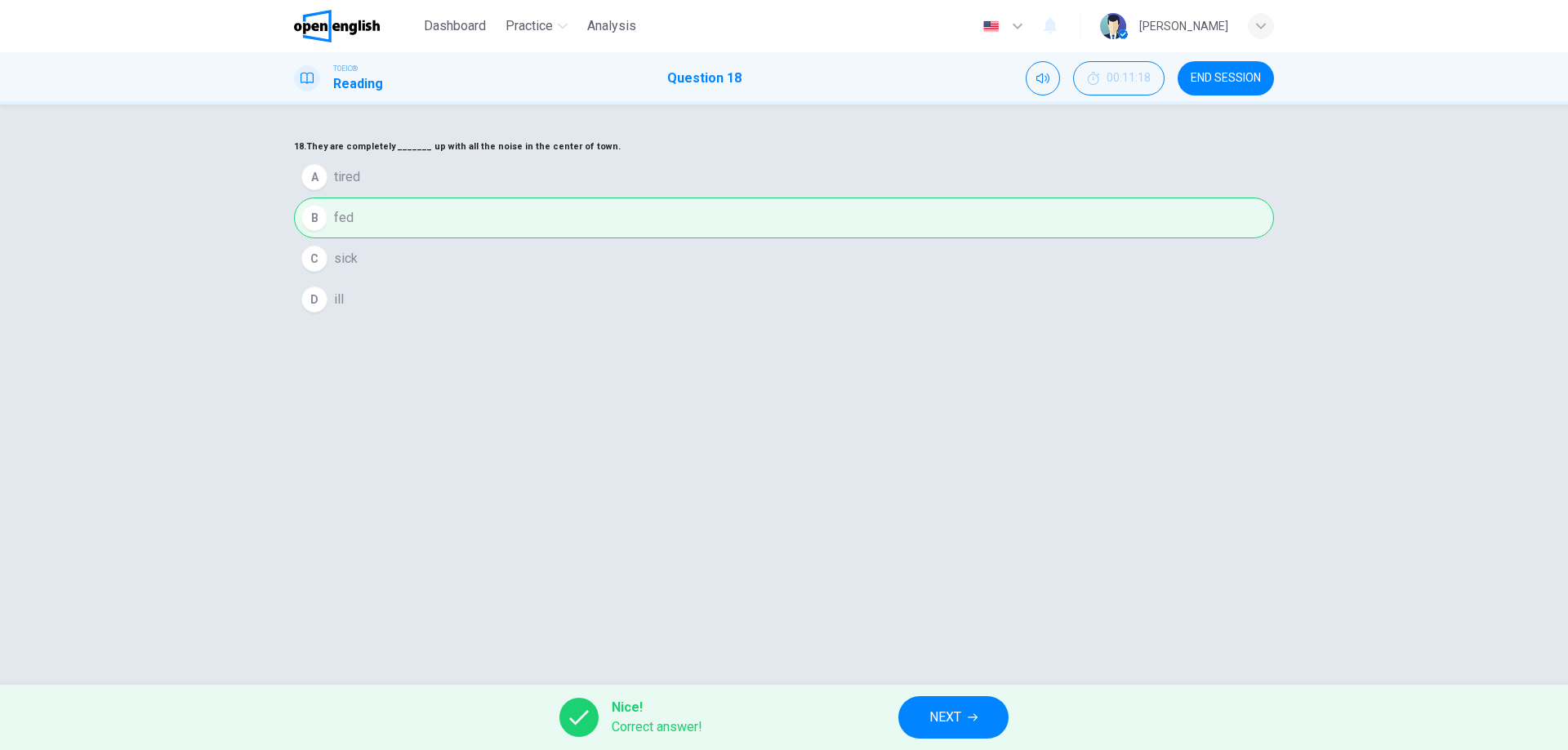
click at [965, 719] on button "NEXT" at bounding box center [953, 717] width 110 height 42
click at [965, 719] on div "Nice! Correct answer! NEXT" at bounding box center [784, 718] width 1568 height 66
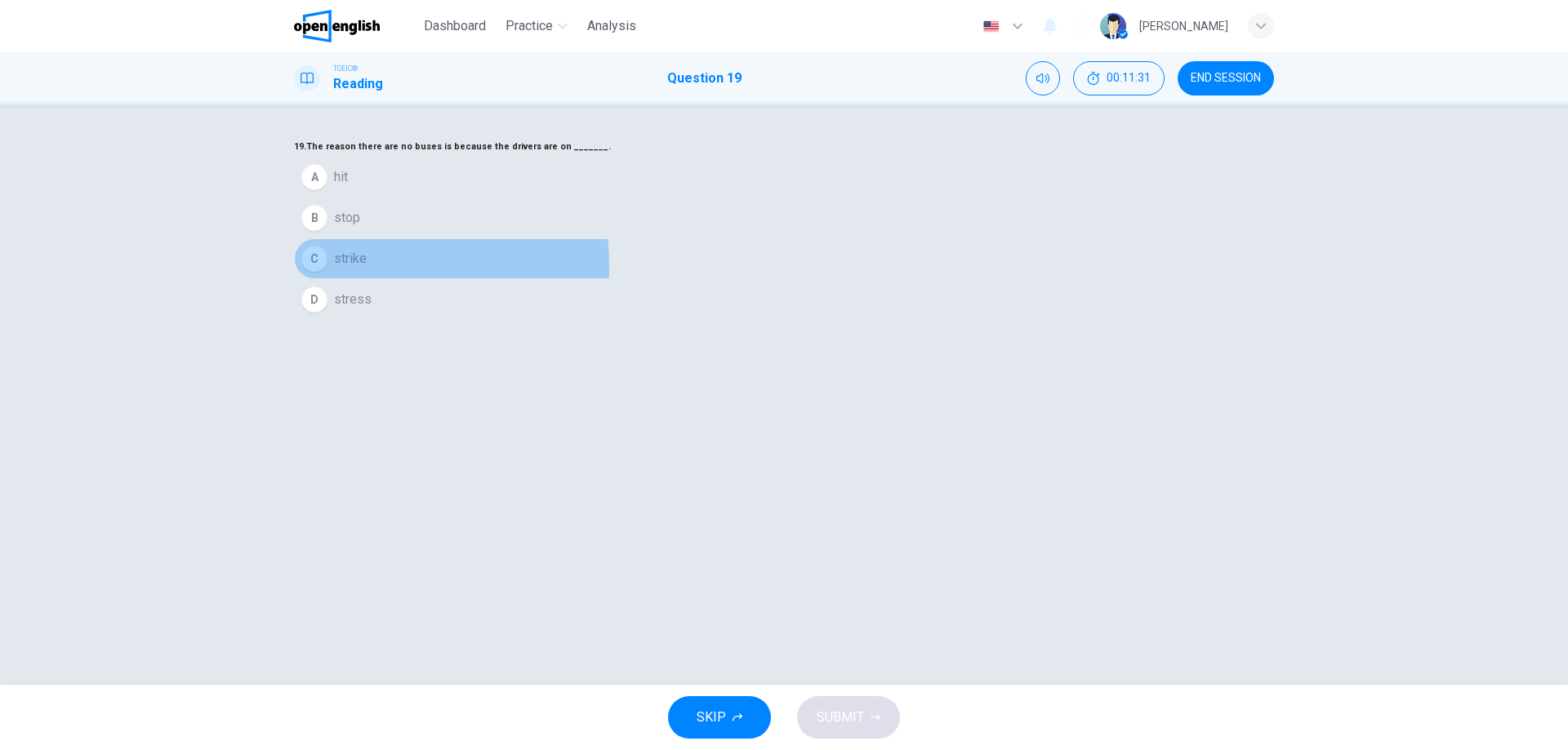
click at [366, 269] on span "strike" at bounding box center [350, 259] width 32 height 20
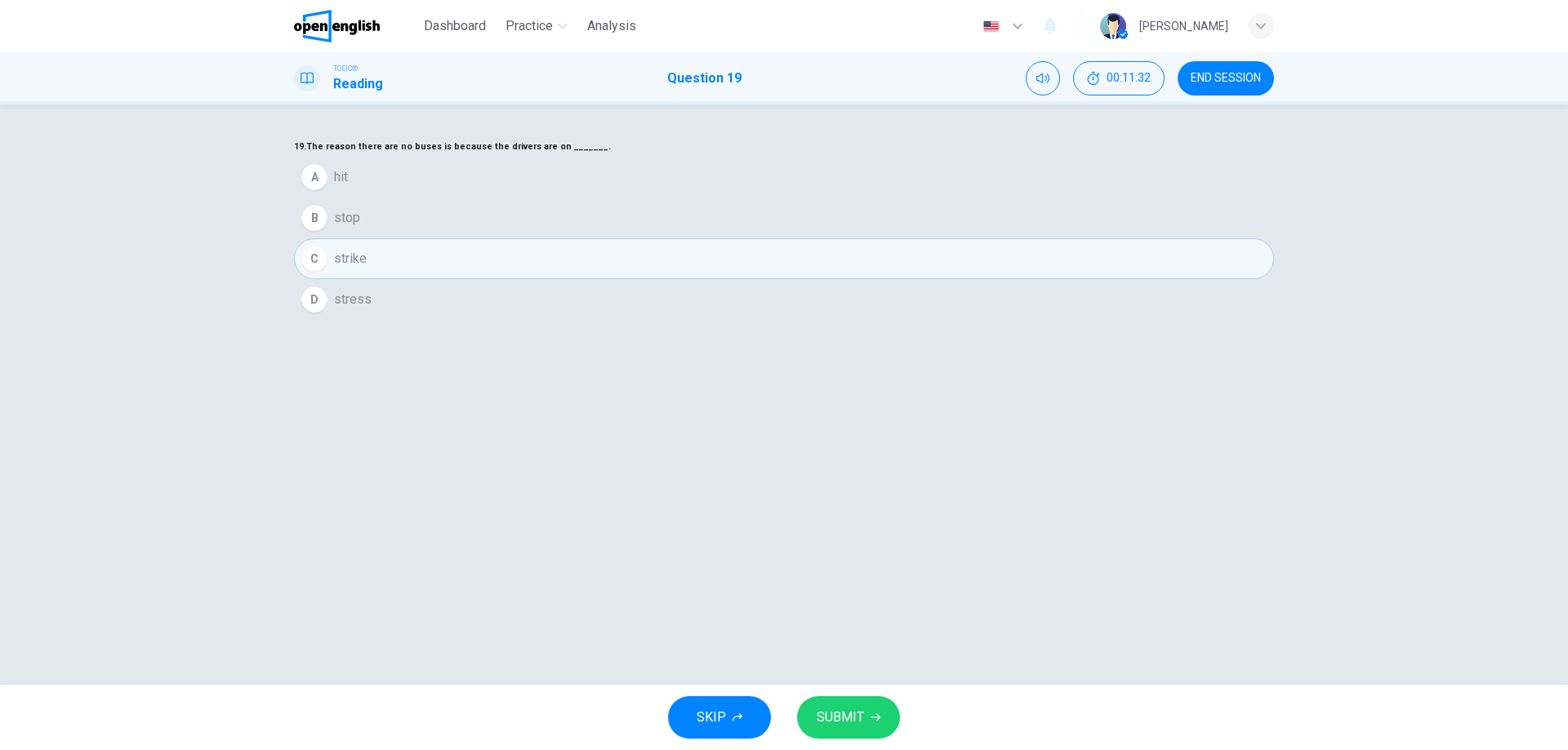
click at [866, 709] on button "SUBMIT" at bounding box center [848, 717] width 103 height 42
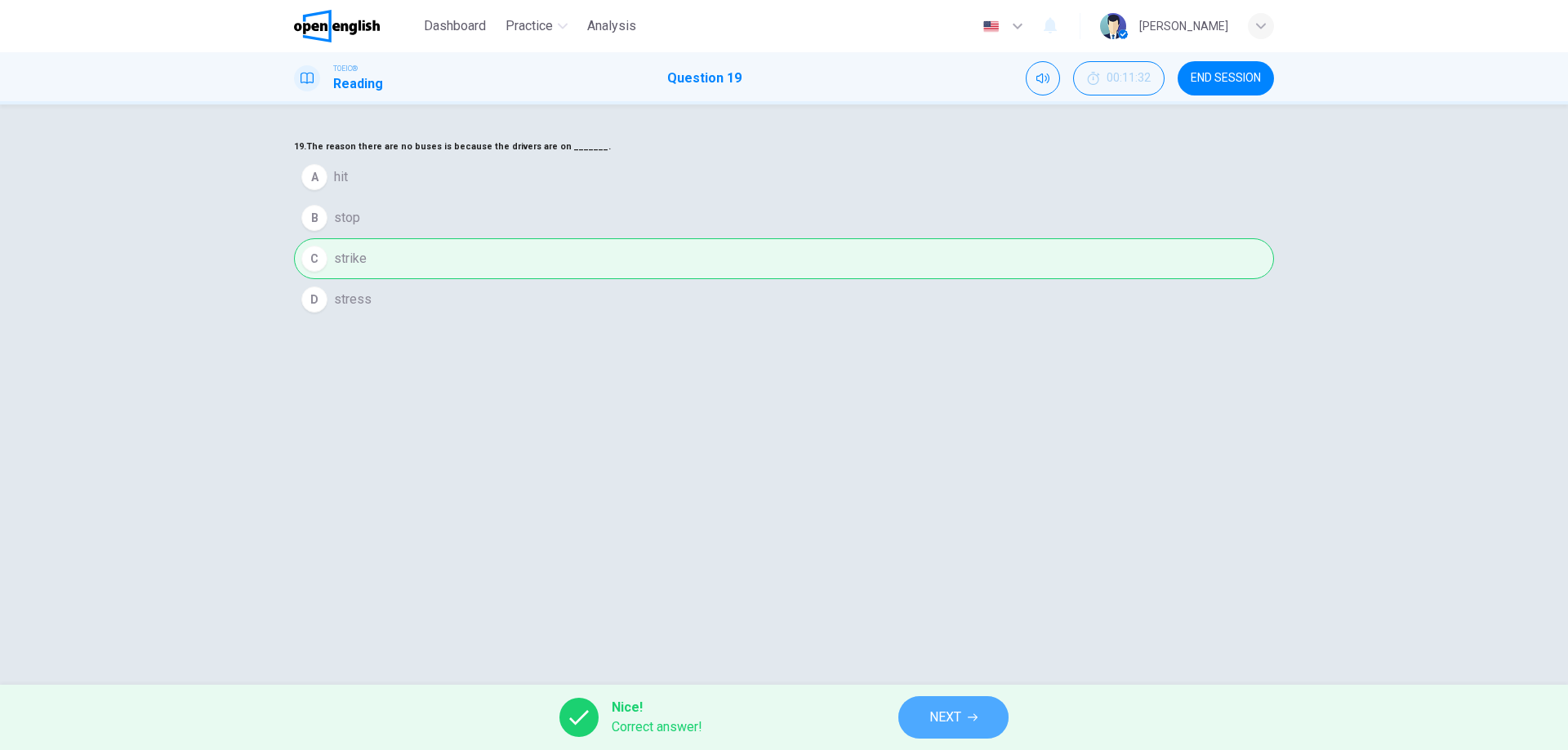
click at [956, 705] on button "NEXT" at bounding box center [953, 717] width 110 height 42
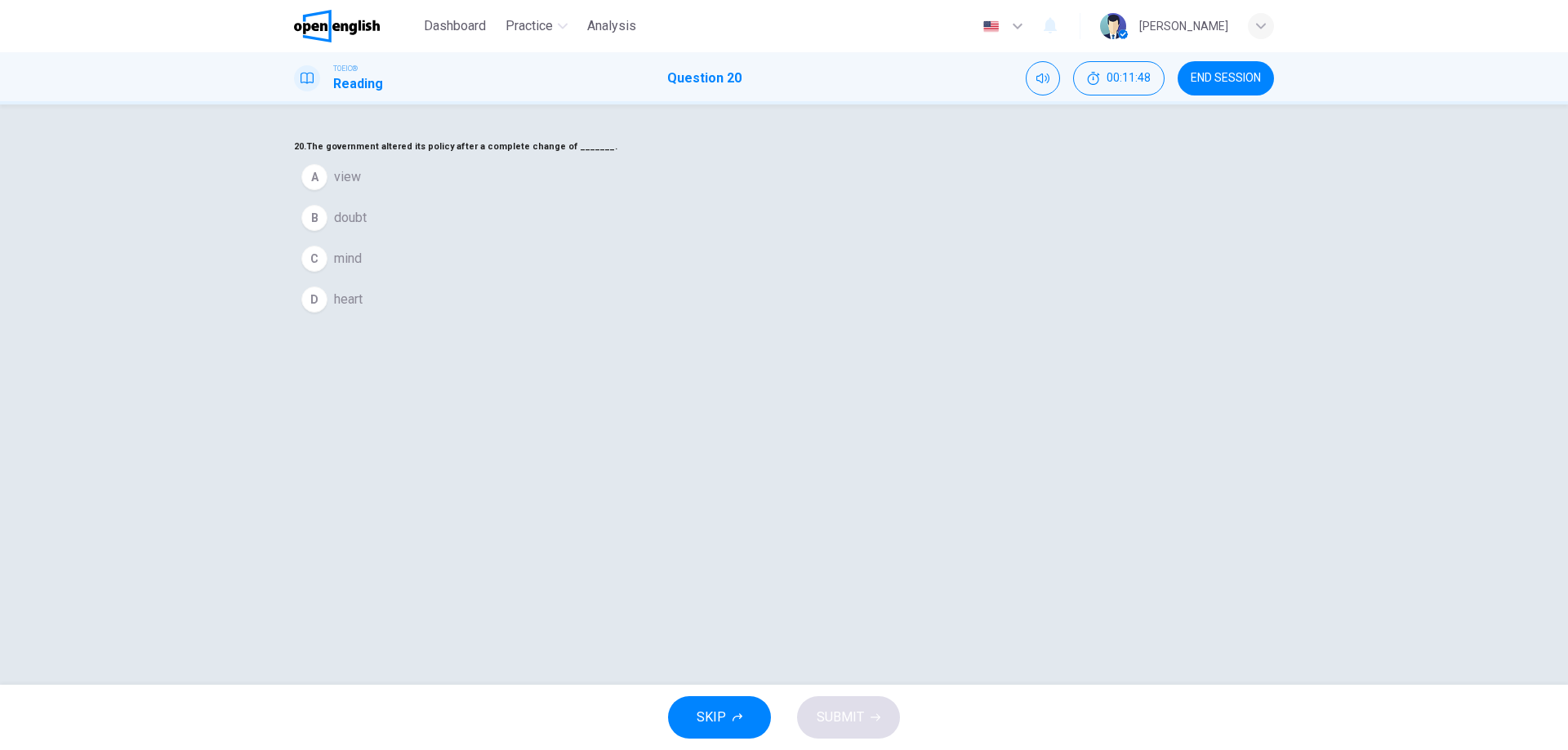
click at [362, 269] on span "mind" at bounding box center [348, 259] width 28 height 20
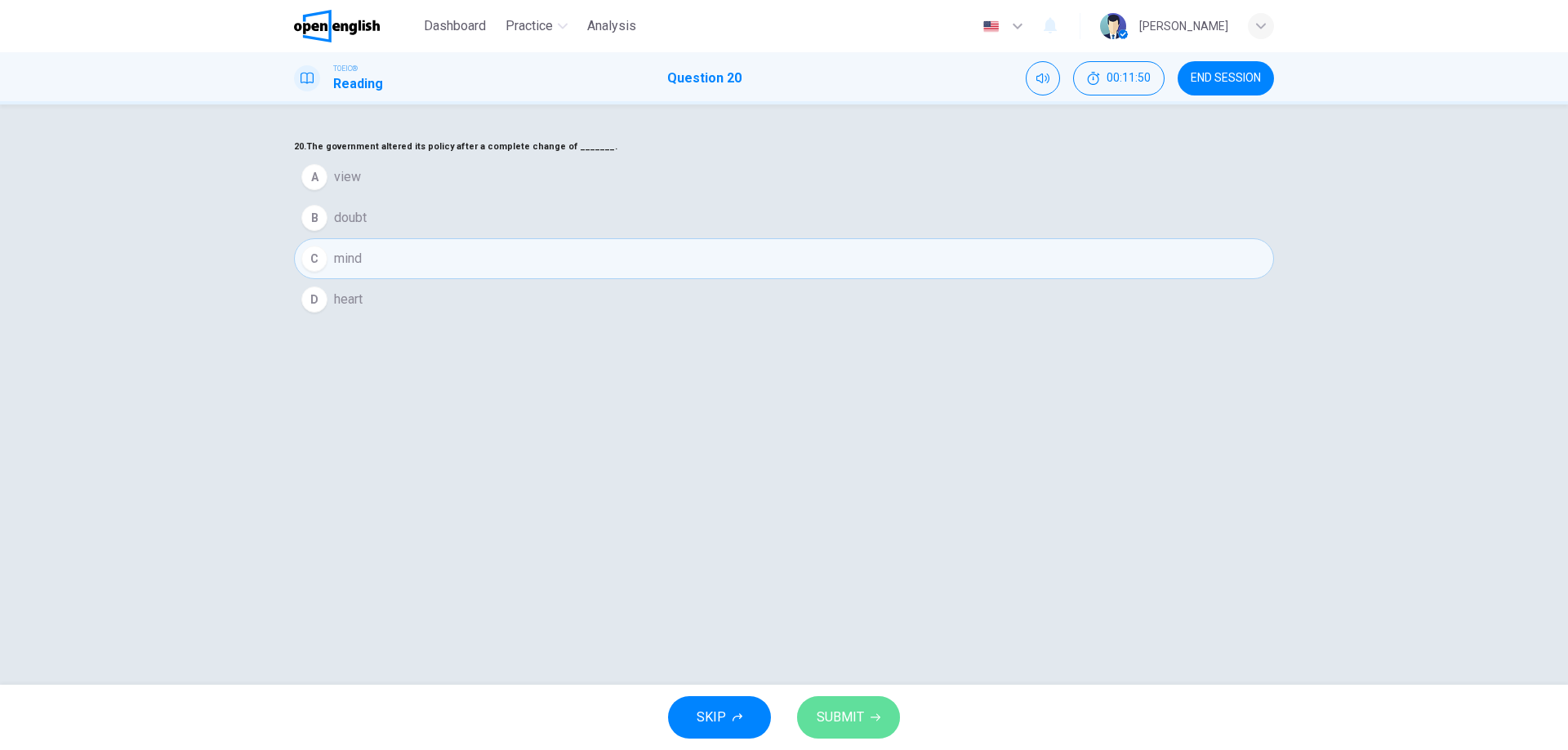
click at [866, 698] on button "SUBMIT" at bounding box center [848, 717] width 103 height 42
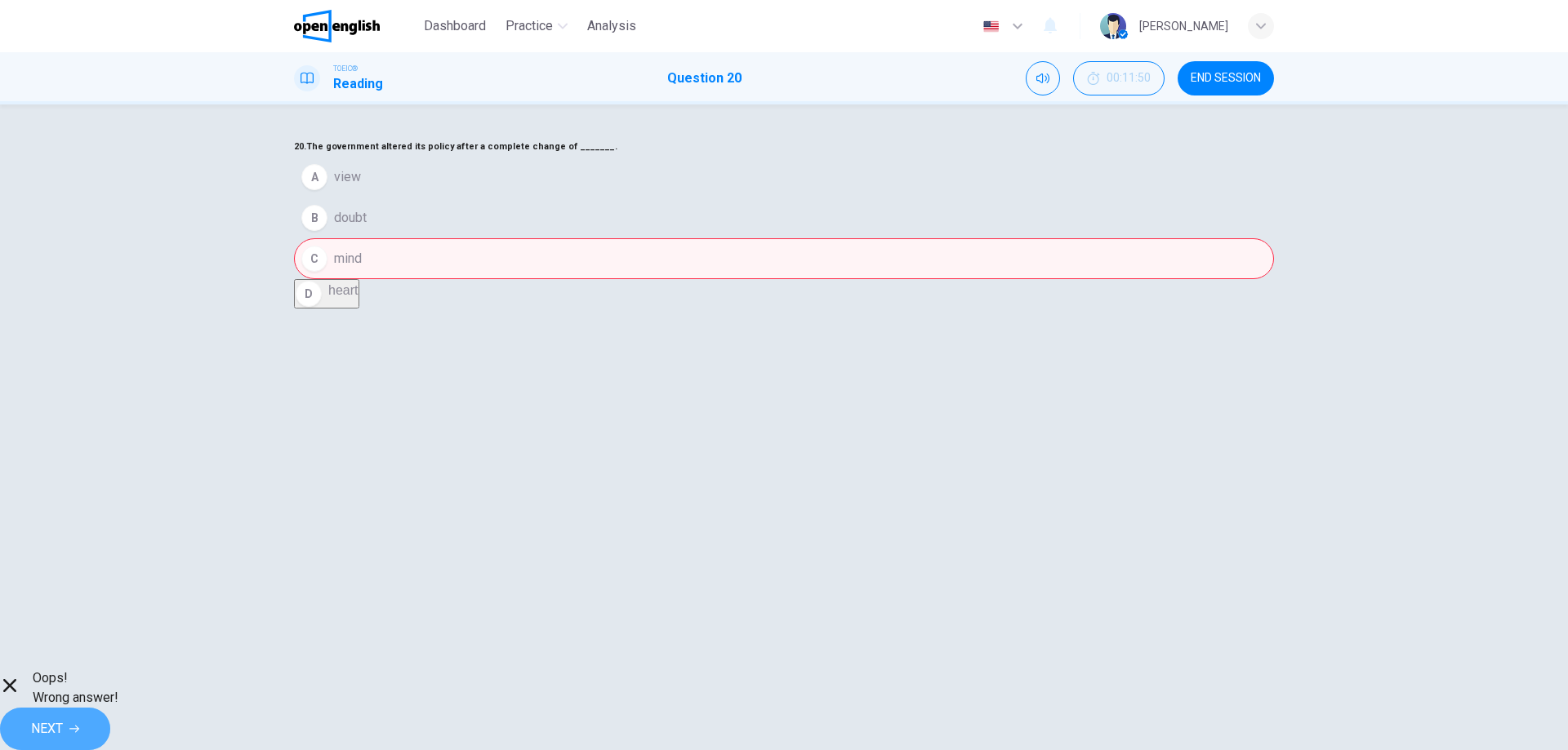
click at [110, 731] on button "NEXT" at bounding box center [55, 728] width 110 height 42
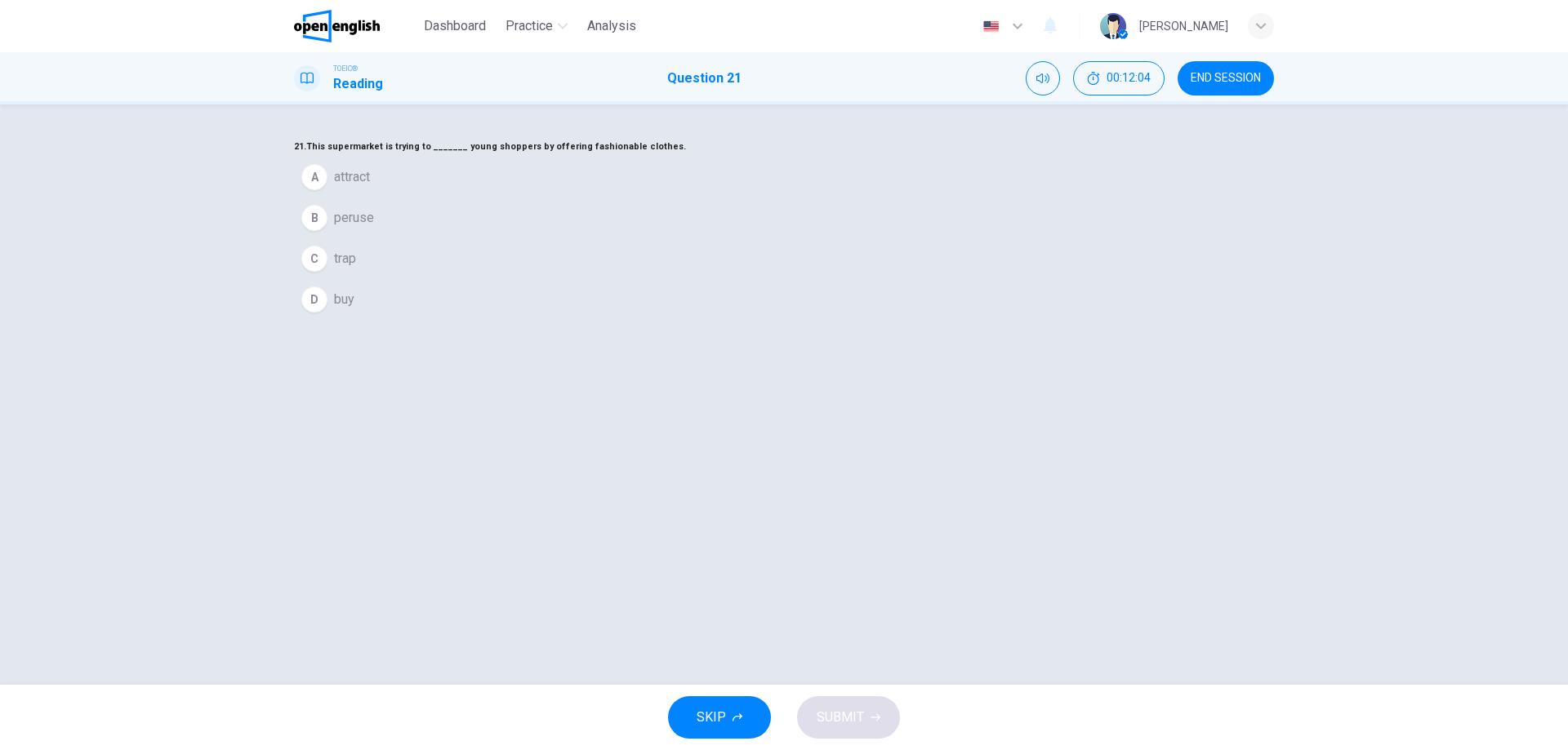
click at [705, 198] on button "A attract" at bounding box center [783, 177] width 980 height 40
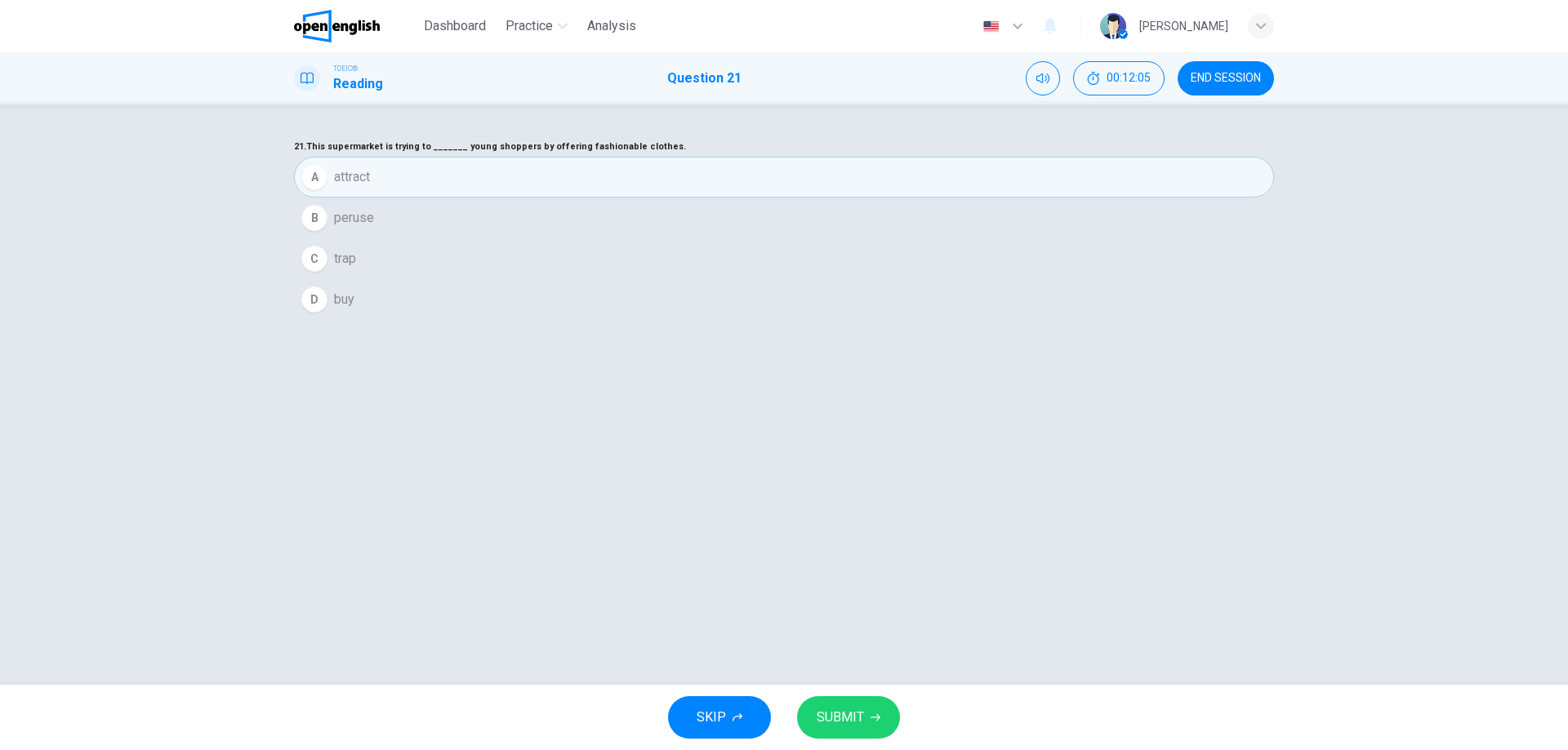
click at [853, 704] on button "SUBMIT" at bounding box center [848, 717] width 103 height 42
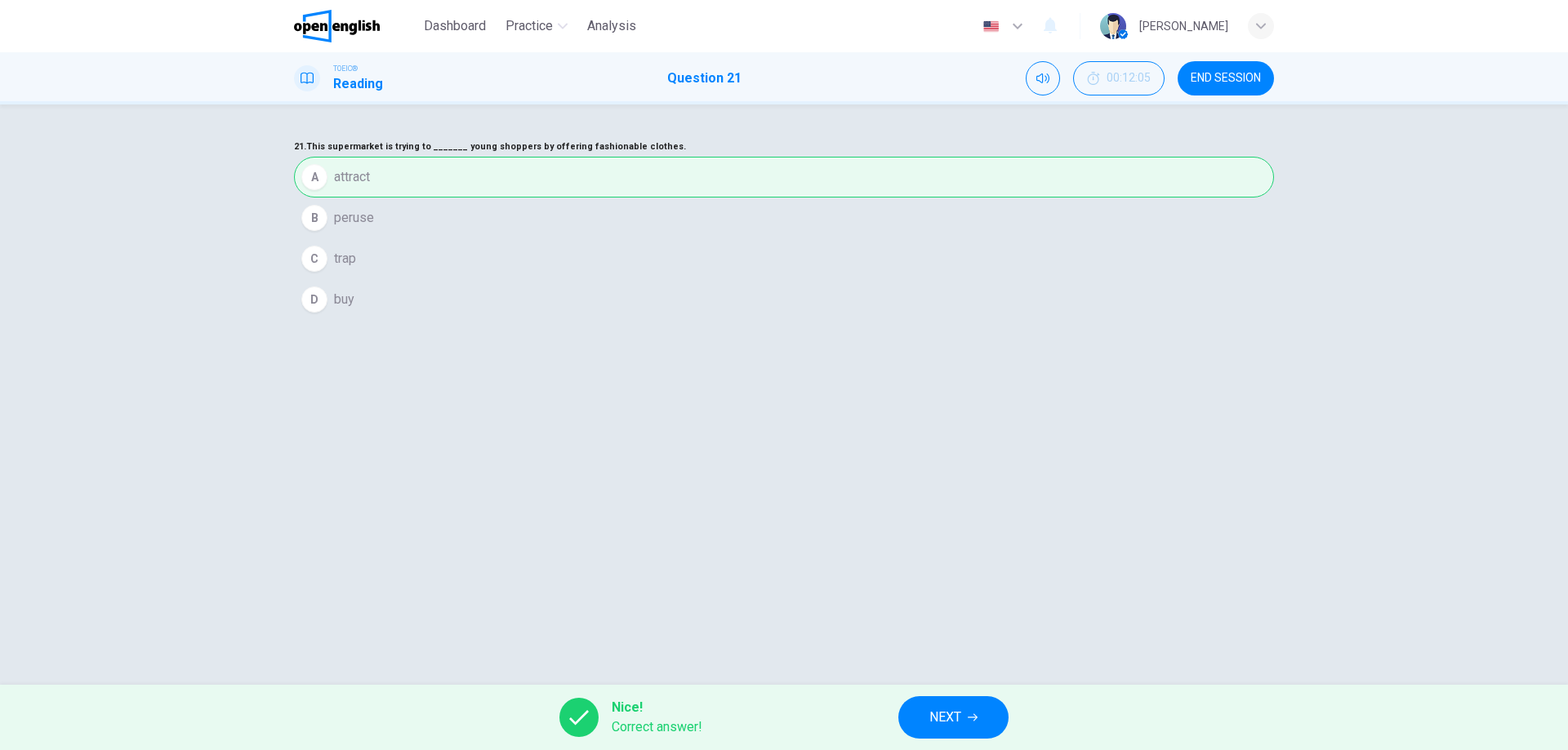
click at [923, 710] on button "NEXT" at bounding box center [953, 717] width 110 height 42
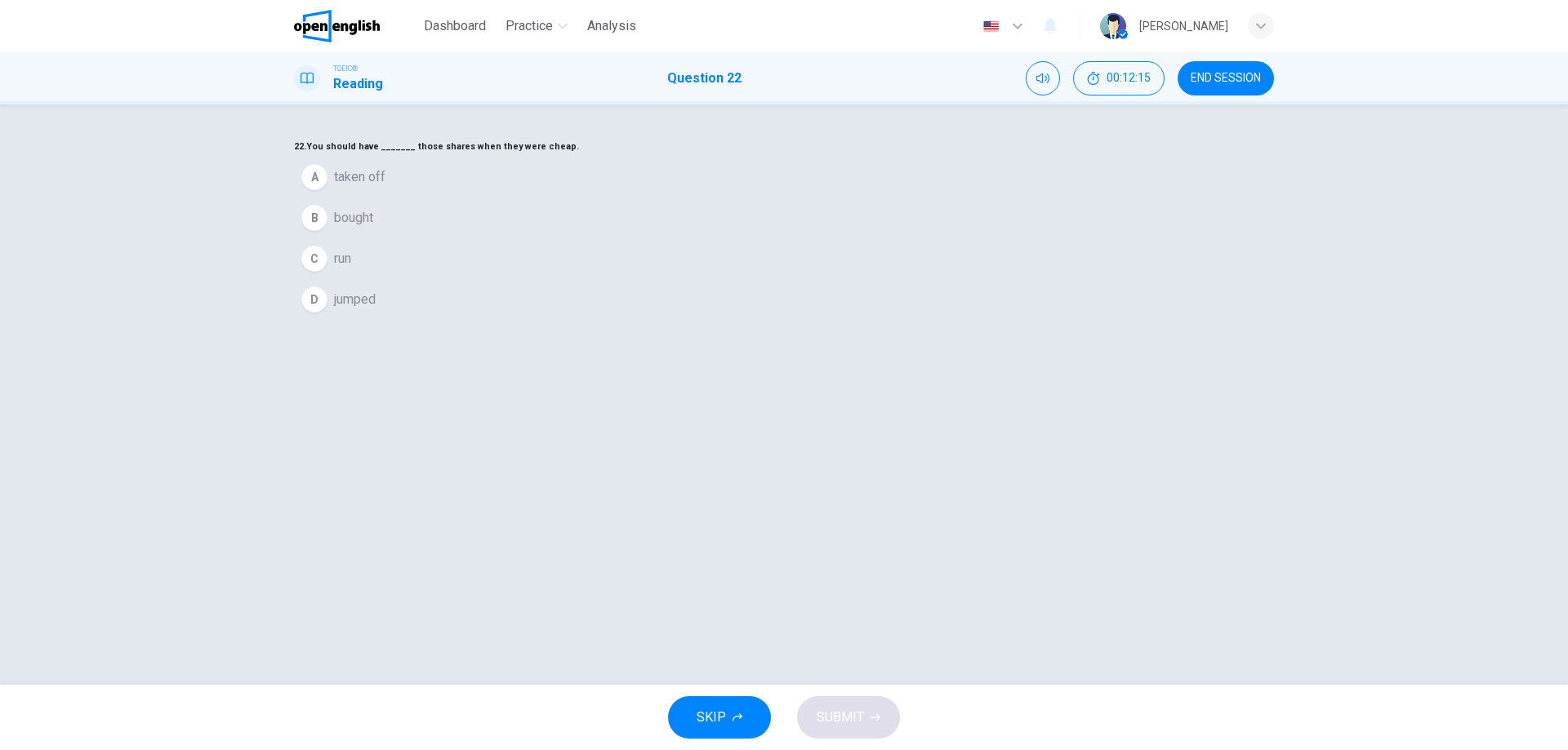
click at [780, 157] on h6 "22. You should have _______ those shares when they were cheap." at bounding box center [783, 147] width 980 height 20
click at [806, 157] on h6 "22. You should have _______ those shares when they were cheap." at bounding box center [783, 147] width 980 height 20
click at [859, 157] on h6 "22. You should have _______ those shares when they were cheap." at bounding box center [783, 147] width 980 height 20
drag, startPoint x: 793, startPoint y: 230, endPoint x: 821, endPoint y: 223, distance: 28.9
click at [821, 157] on h6 "22. You should have _______ those shares when they were cheap." at bounding box center [783, 147] width 980 height 20
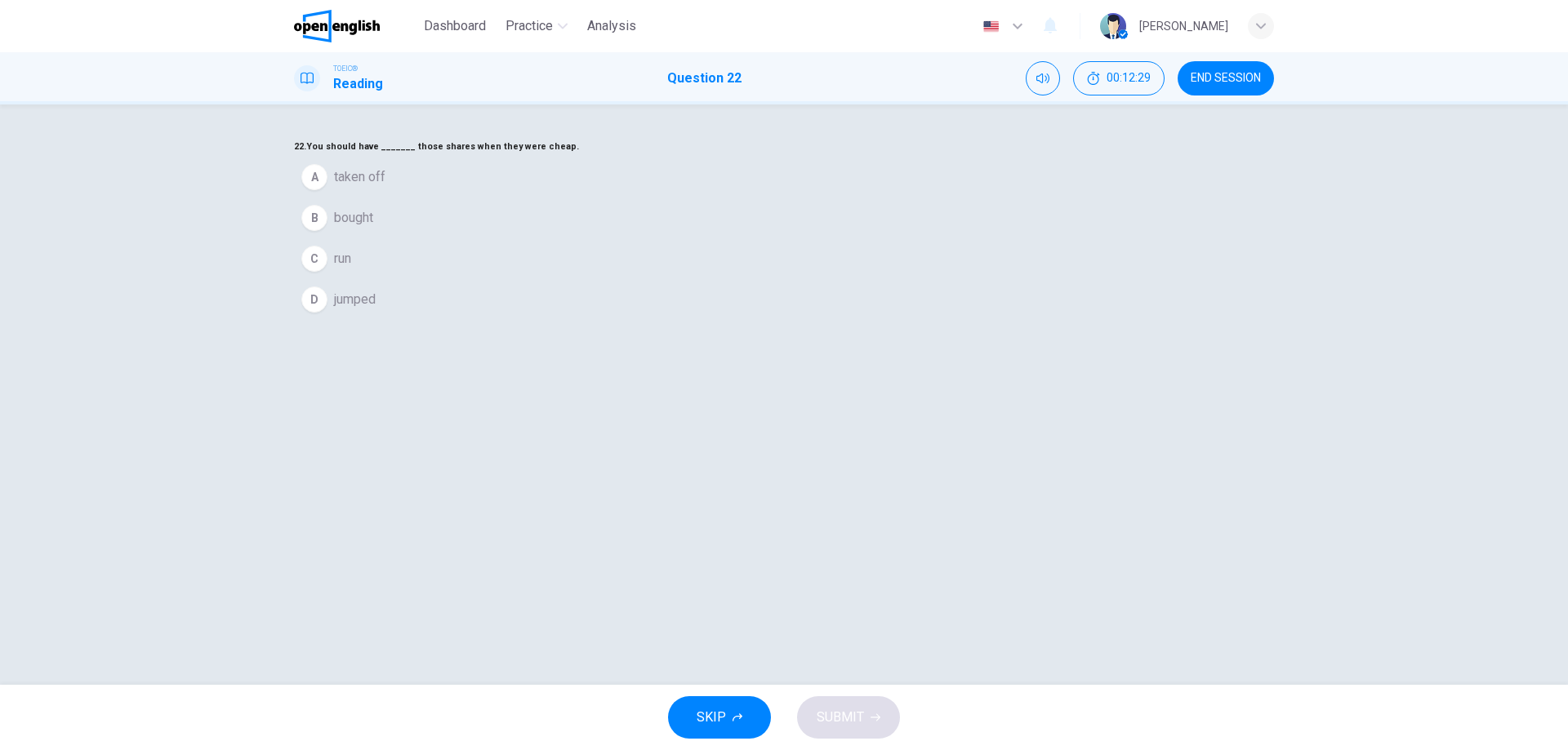
drag, startPoint x: 777, startPoint y: 235, endPoint x: 824, endPoint y: 222, distance: 48.8
click at [824, 157] on h6 "22. You should have _______ those shares when they were cheap." at bounding box center [783, 147] width 980 height 20
click at [665, 238] on button "B bought" at bounding box center [783, 217] width 980 height 40
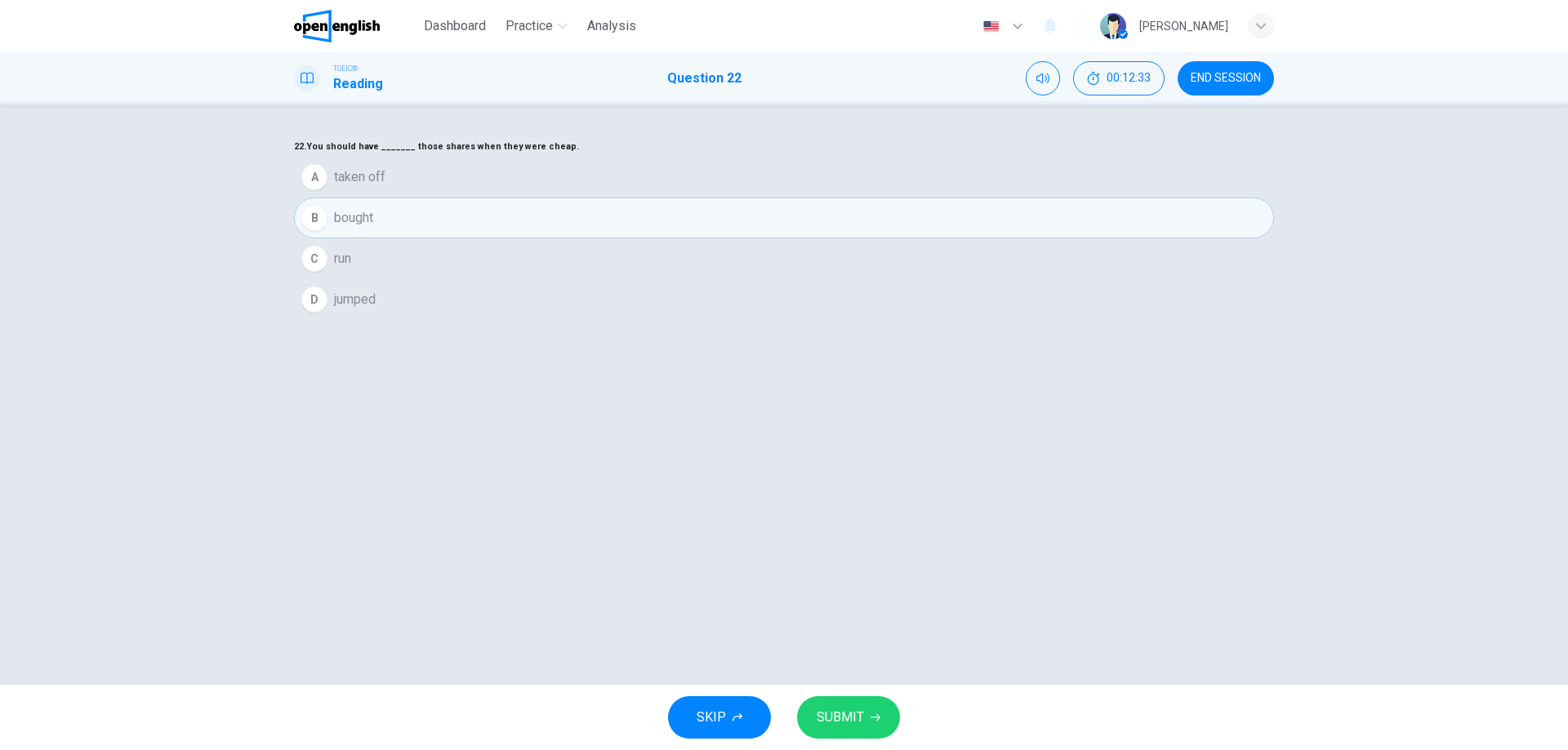
click at [890, 718] on button "SUBMIT" at bounding box center [848, 717] width 103 height 42
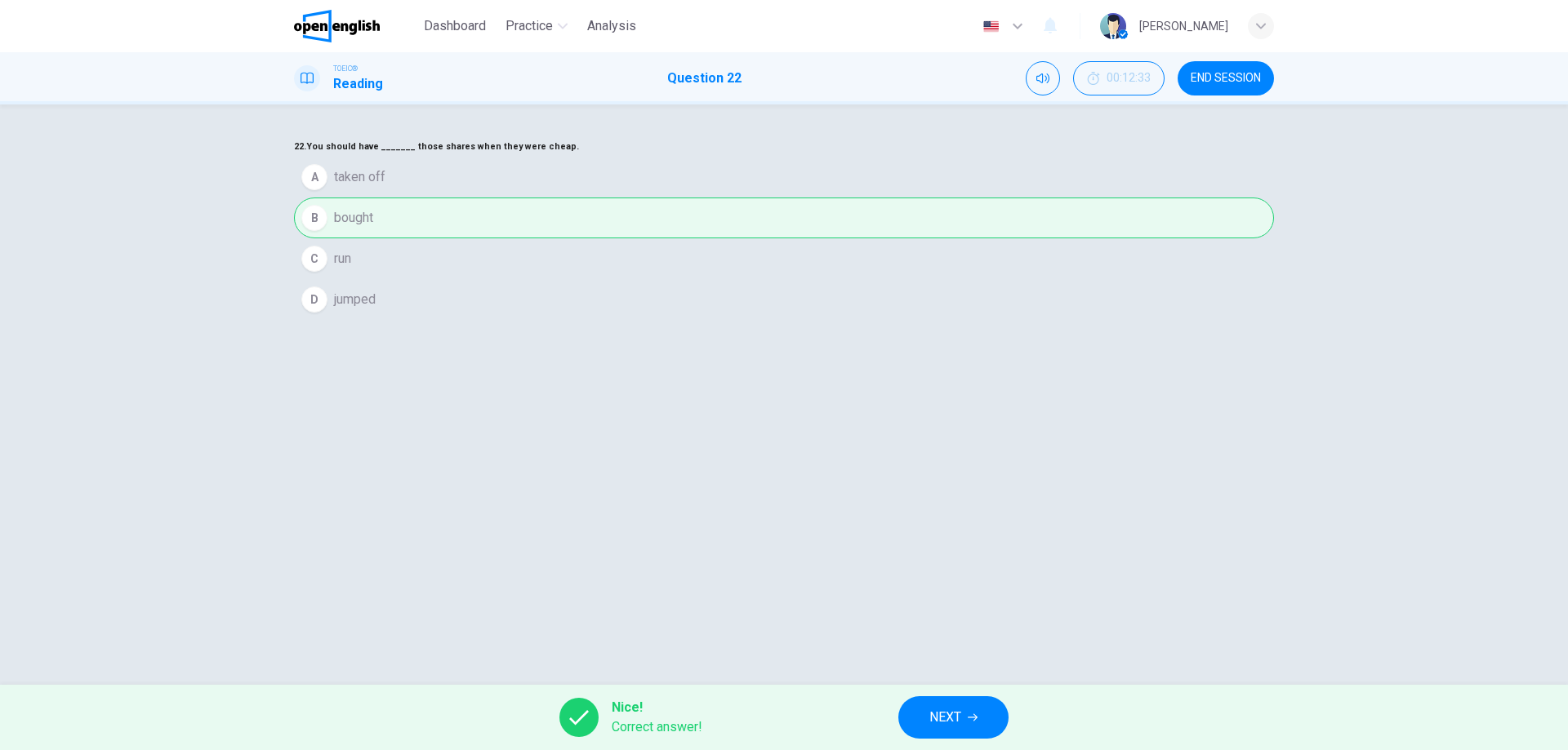
click at [961, 715] on span "NEXT" at bounding box center [945, 717] width 31 height 22
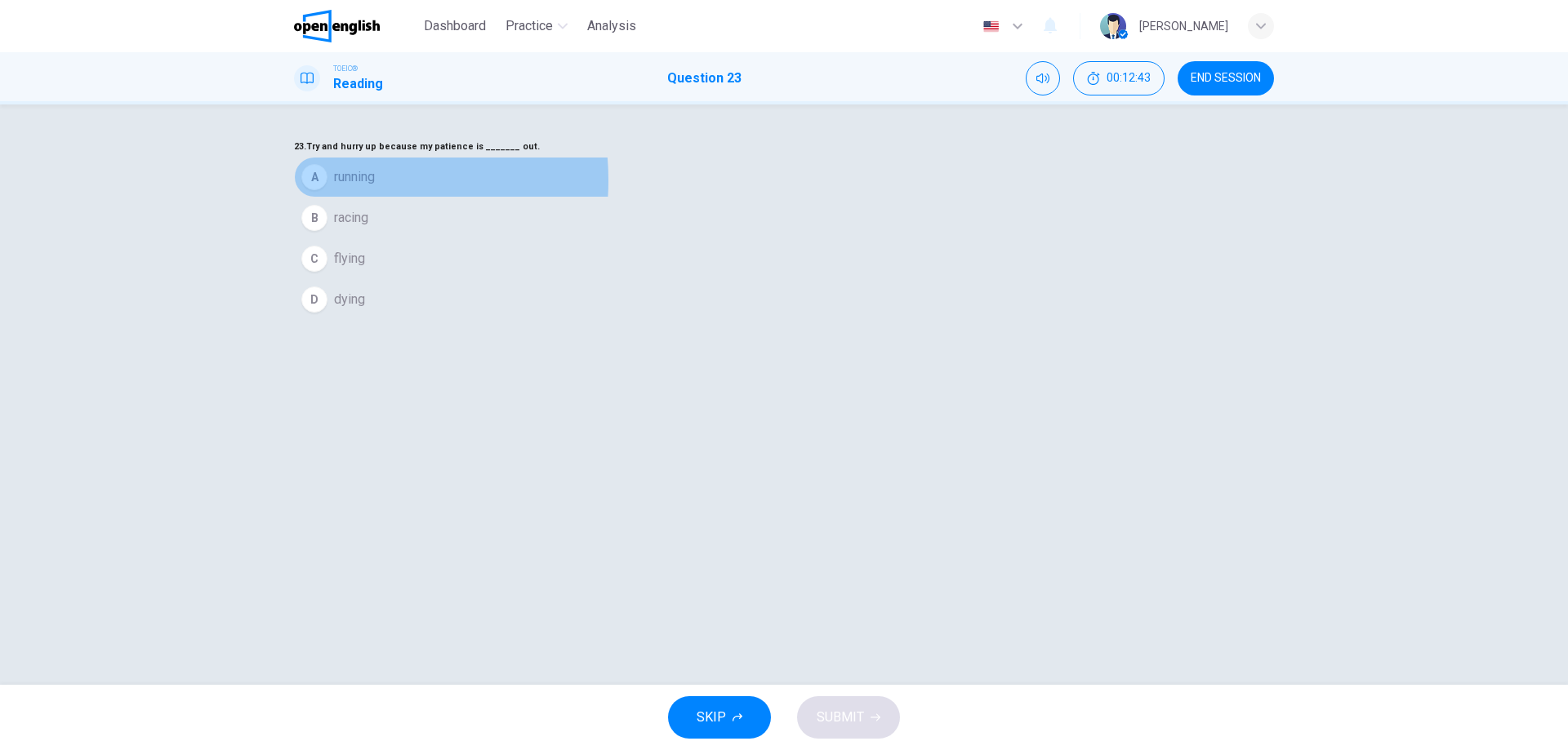
click at [328, 190] on div "A" at bounding box center [313, 177] width 26 height 26
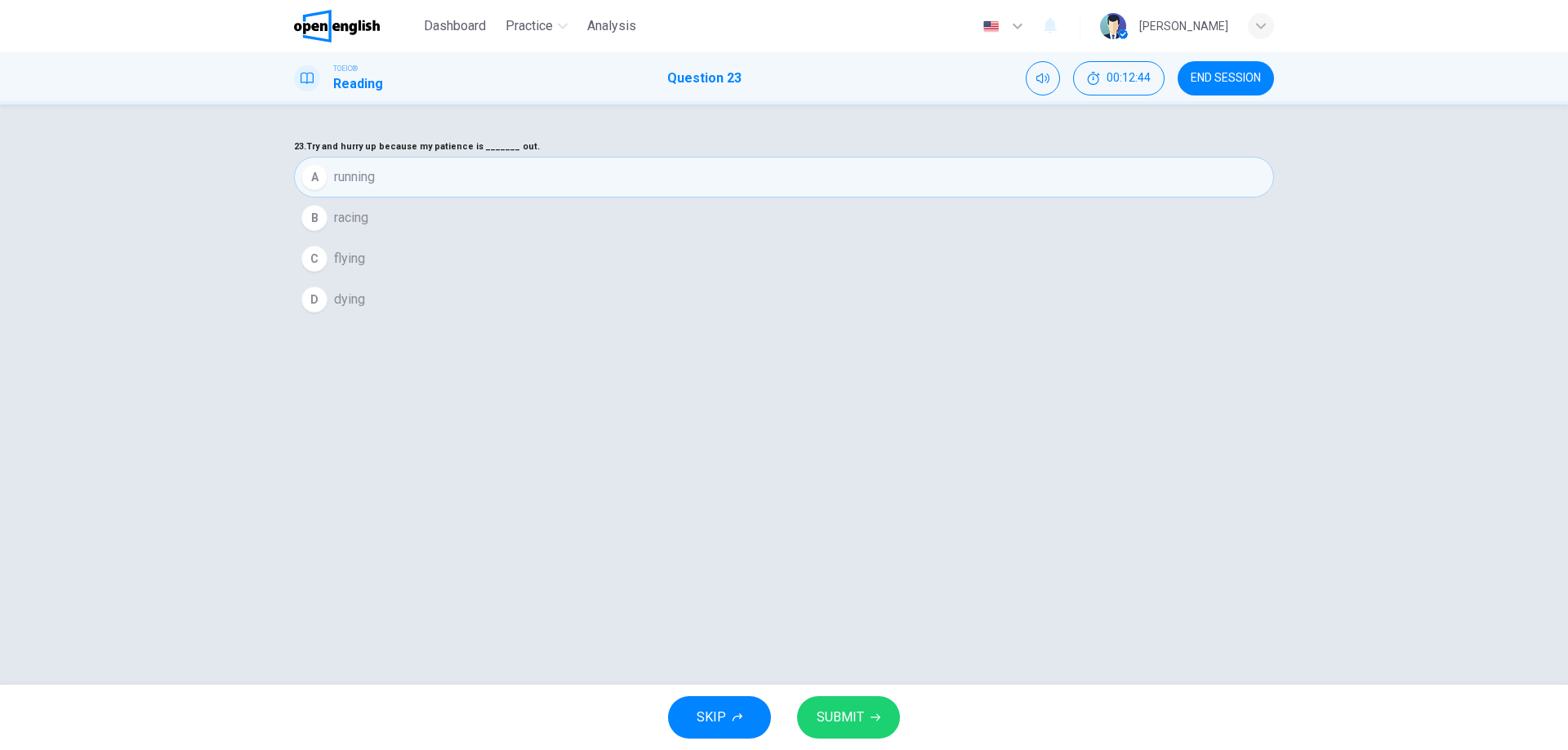
click at [858, 707] on span "SUBMIT" at bounding box center [840, 717] width 48 height 22
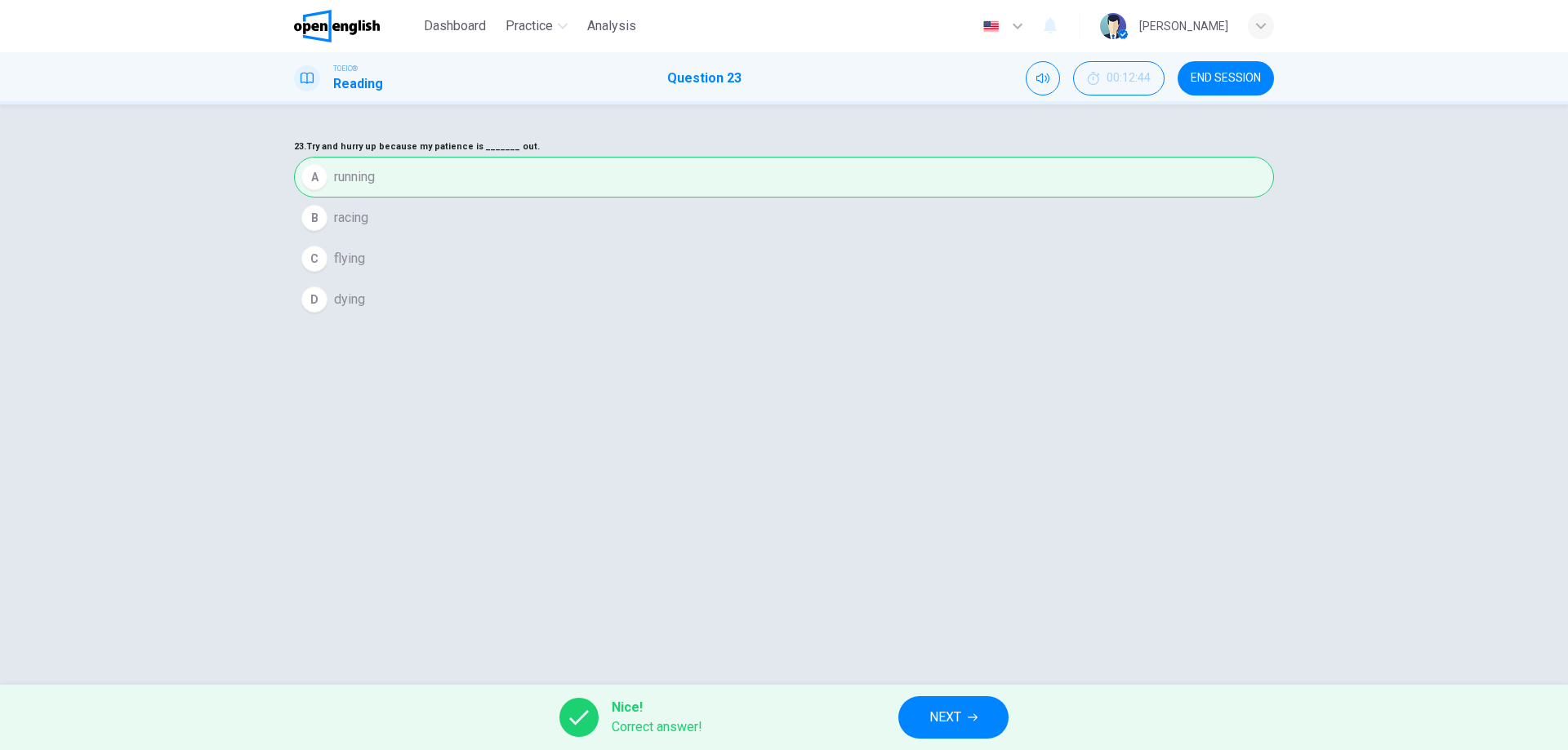
click at [966, 721] on button "NEXT" at bounding box center [953, 717] width 110 height 42
click at [966, 721] on div "Nice! Correct answer! NEXT" at bounding box center [784, 718] width 1568 height 66
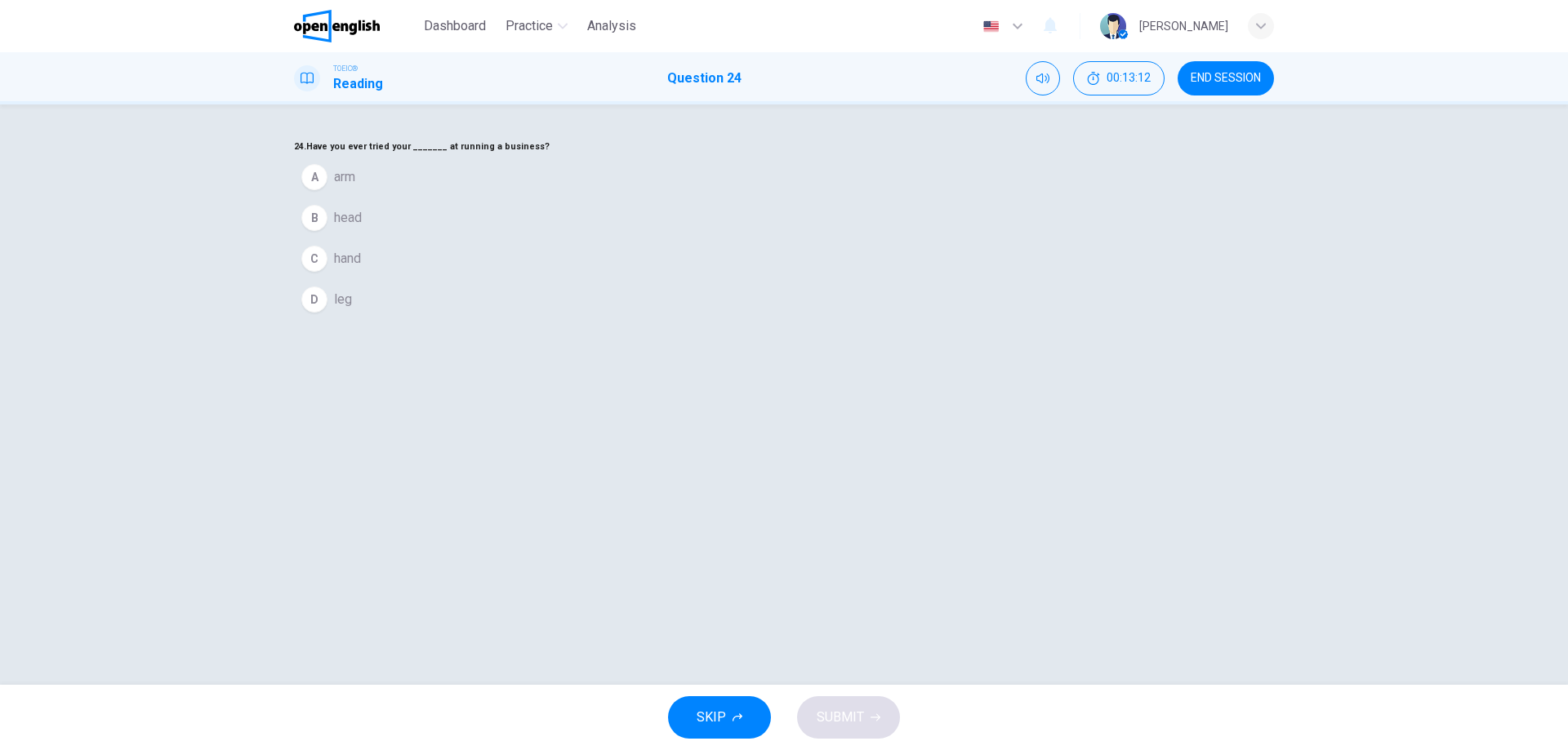
drag, startPoint x: 868, startPoint y: 214, endPoint x: 906, endPoint y: 209, distance: 38.3
click at [906, 157] on h6 "24. Have you ever tried your _______ at running a business?" at bounding box center [783, 147] width 980 height 20
click at [909, 157] on h6 "24. Have you ever tried your _______ at running a business?" at bounding box center [783, 147] width 980 height 20
click at [919, 157] on h6 "24. Have you ever tried your _______ at running a business?" at bounding box center [783, 147] width 980 height 20
click at [328, 313] on div "D" at bounding box center [313, 299] width 26 height 26
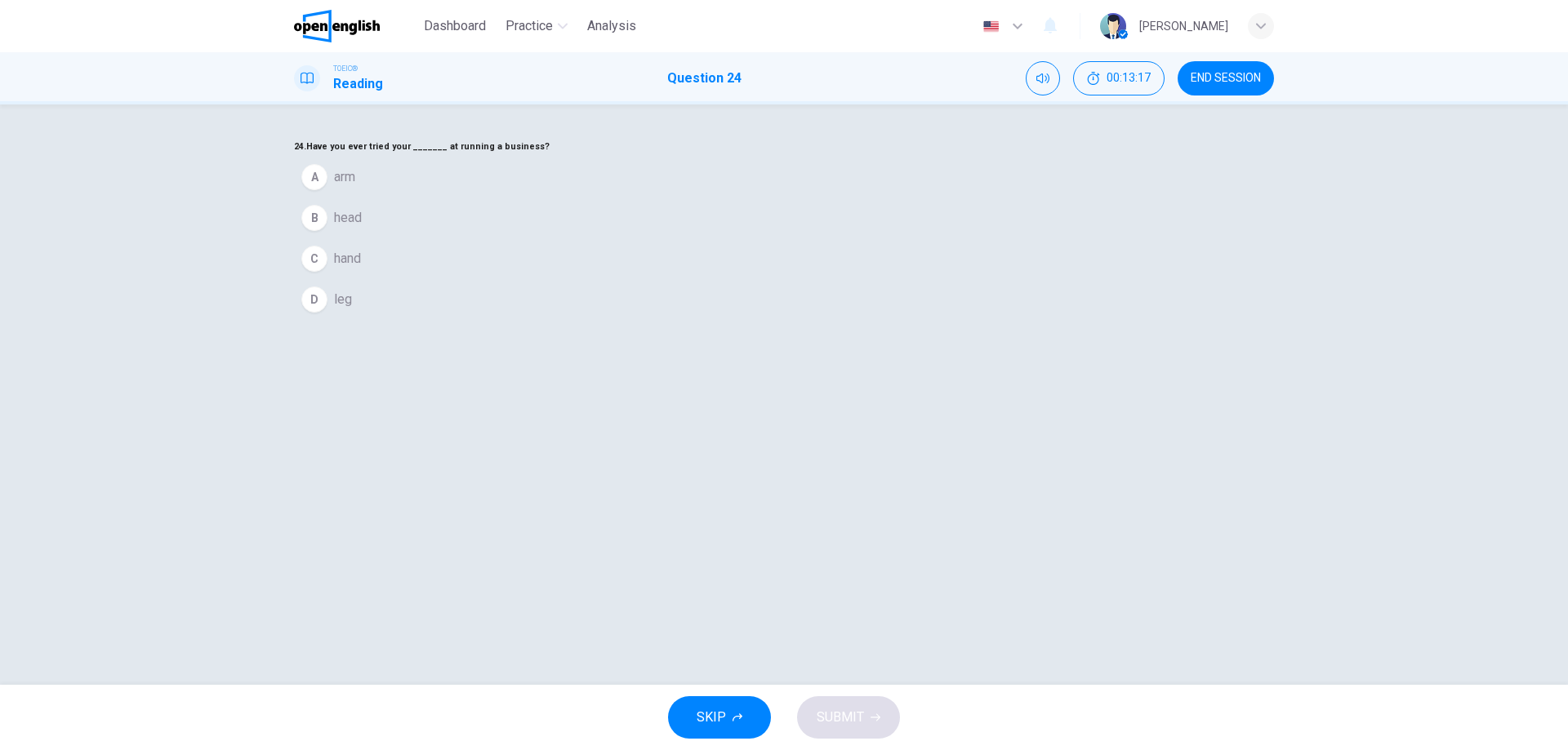
click at [625, 320] on button "D leg" at bounding box center [783, 299] width 980 height 40
click at [328, 313] on div "D" at bounding box center [313, 299] width 26 height 26
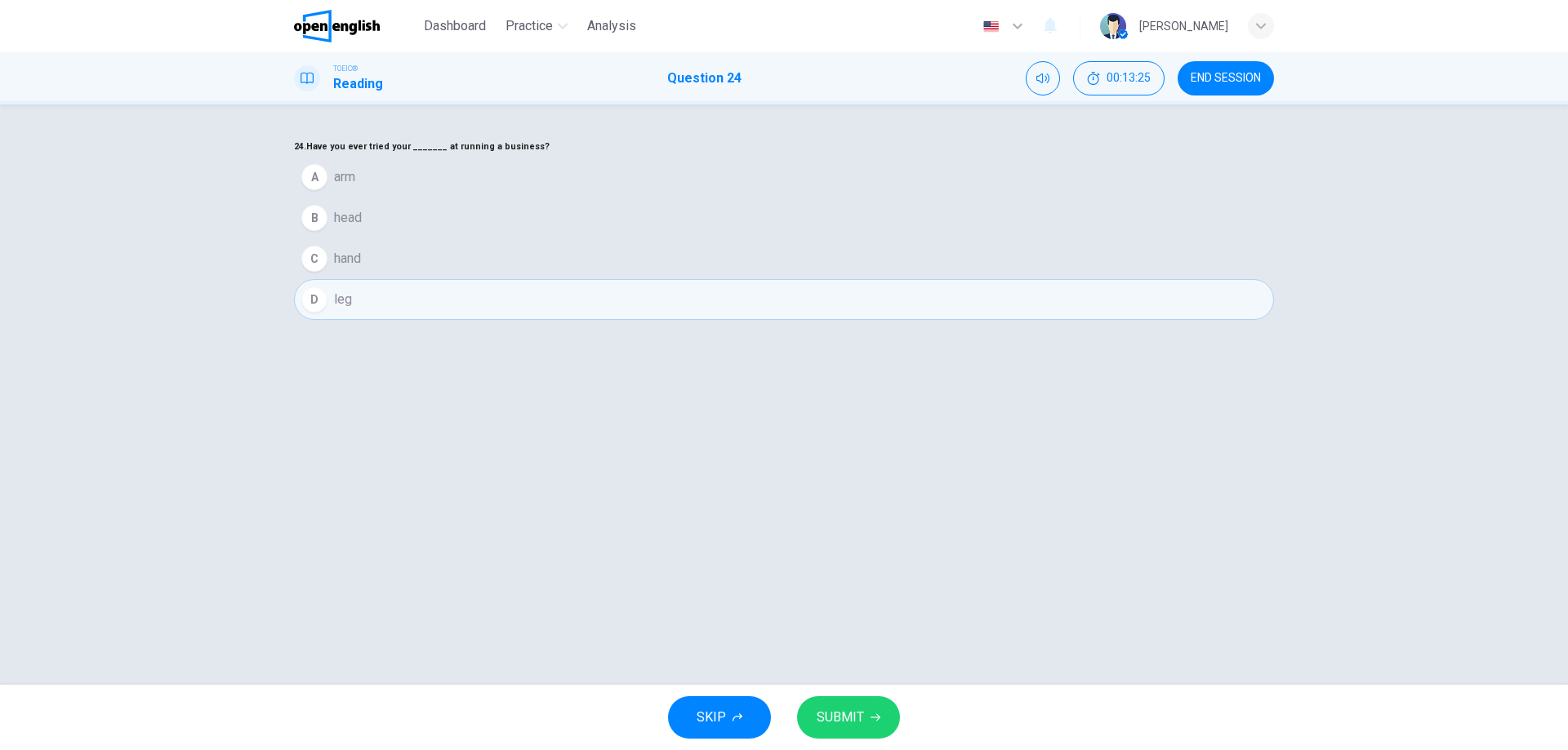
click at [876, 725] on button "SUBMIT" at bounding box center [848, 717] width 103 height 42
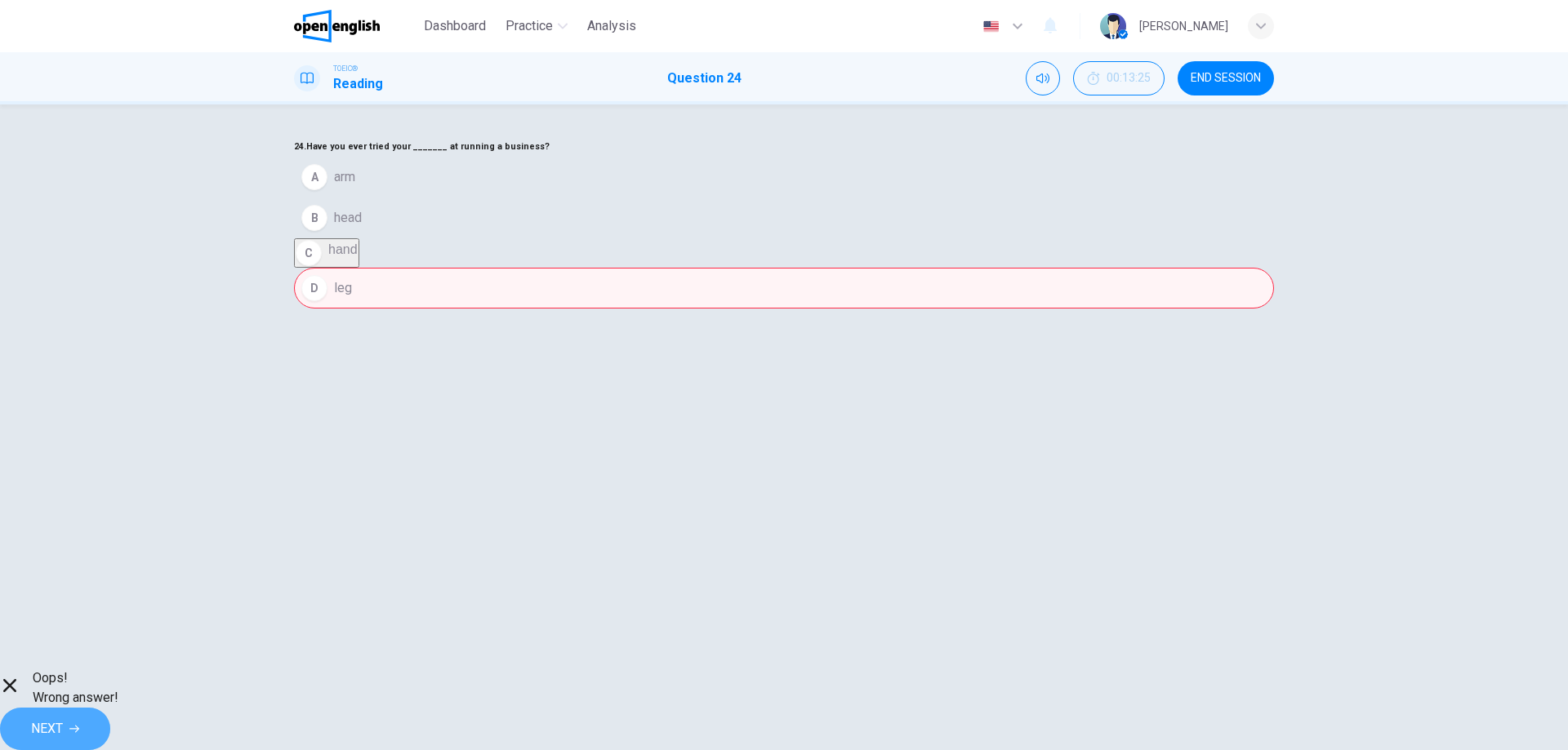
click at [110, 714] on button "NEXT" at bounding box center [55, 728] width 110 height 42
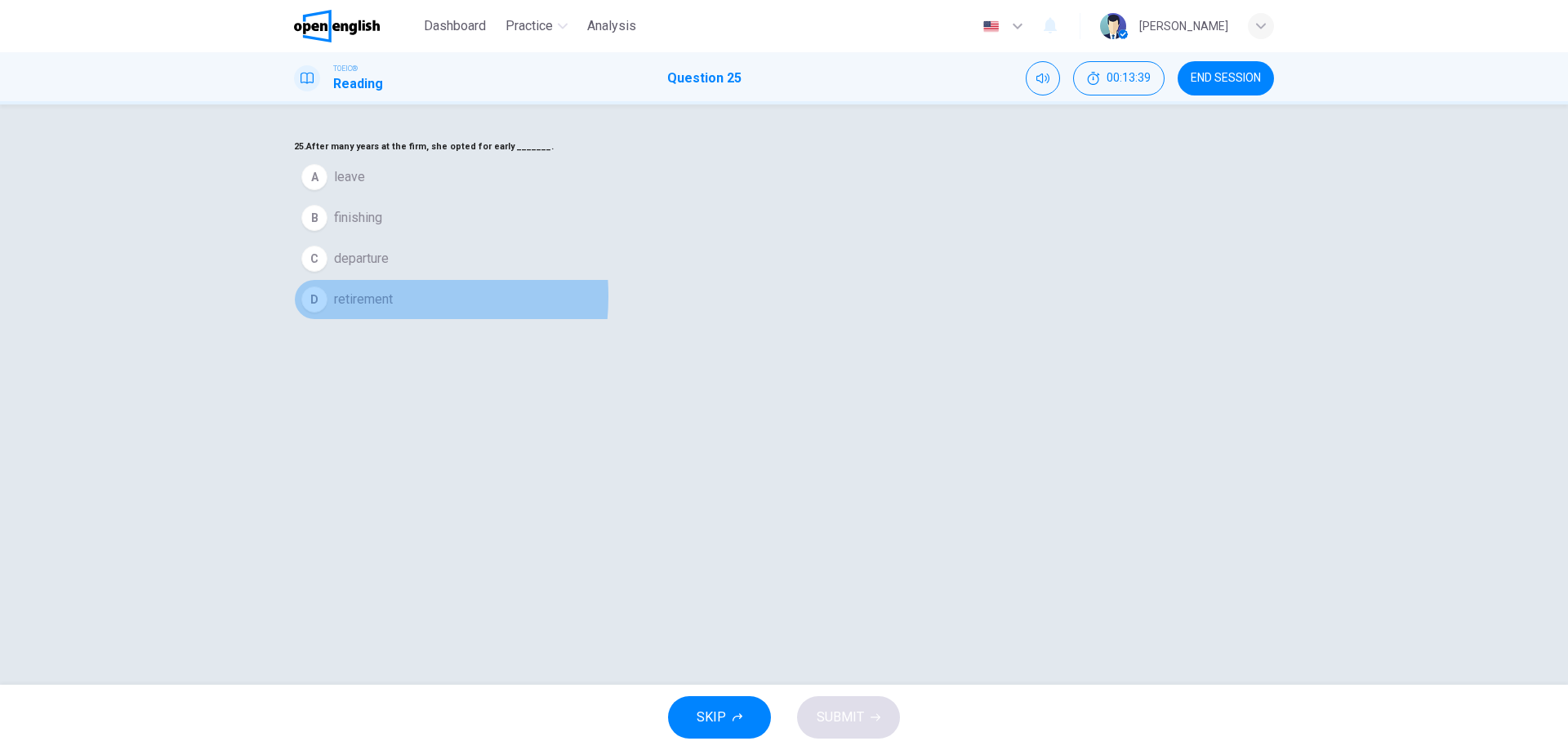
click at [392, 310] on span "retirement" at bounding box center [363, 300] width 58 height 20
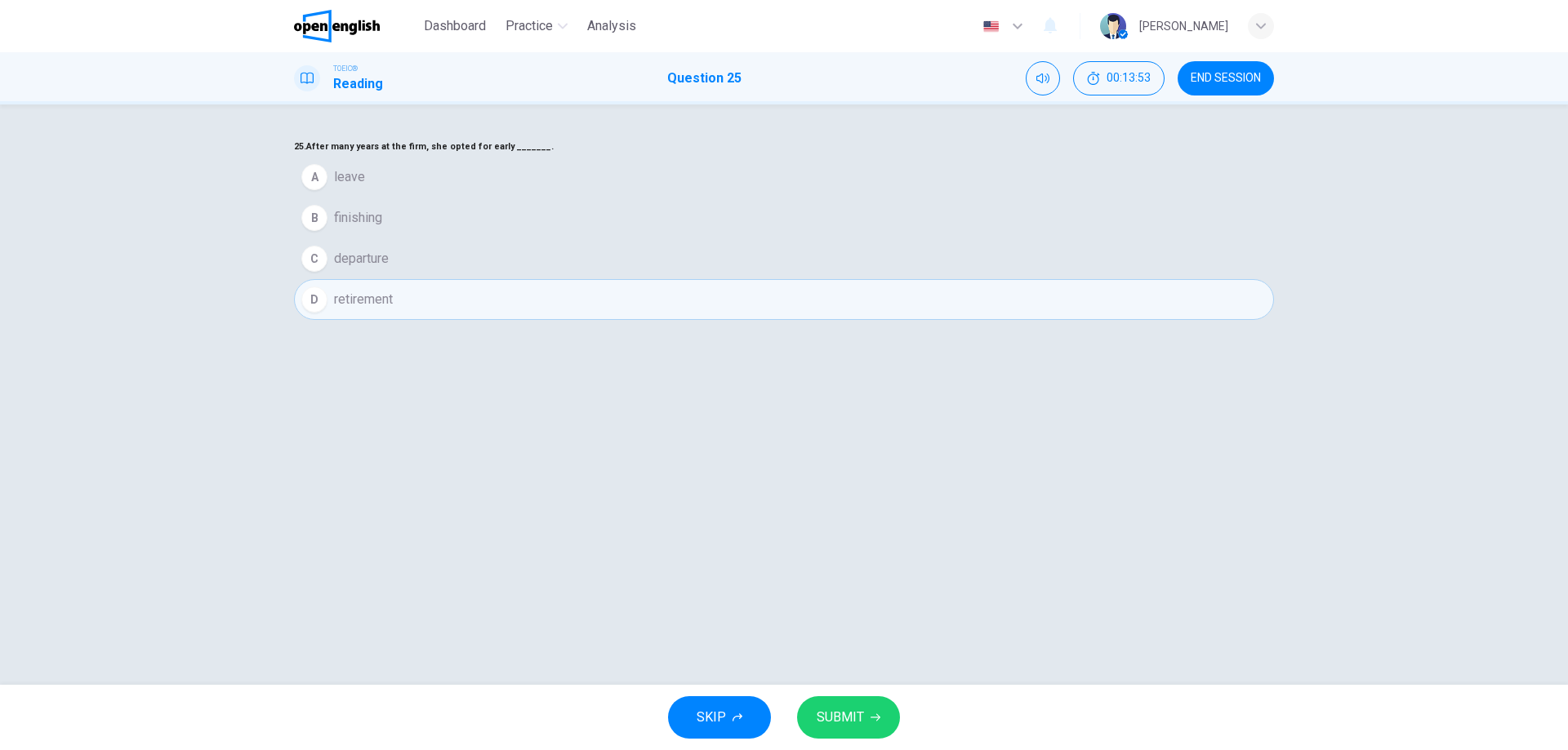
click at [831, 715] on span "SUBMIT" at bounding box center [840, 717] width 48 height 22
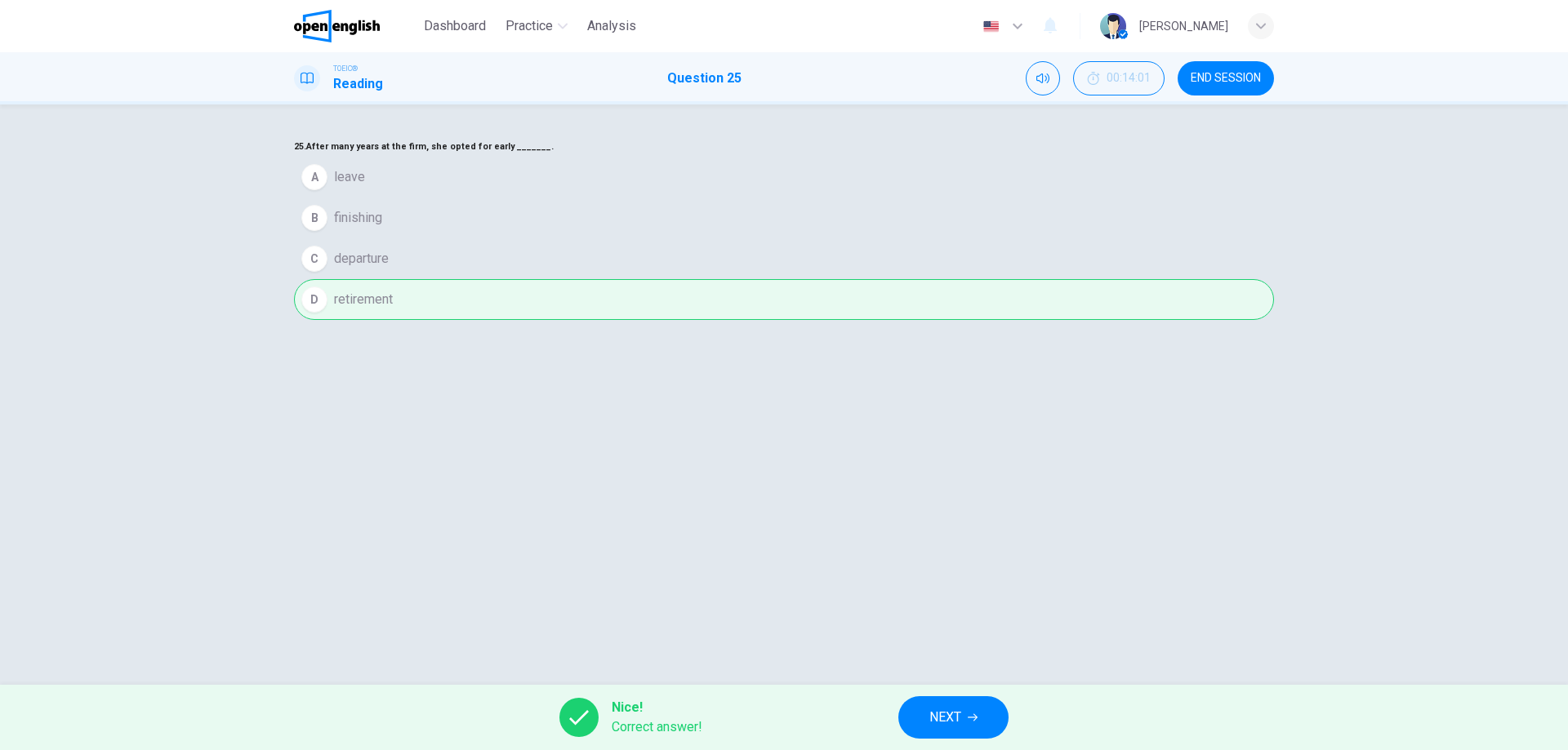
click at [961, 701] on button "NEXT" at bounding box center [953, 717] width 110 height 42
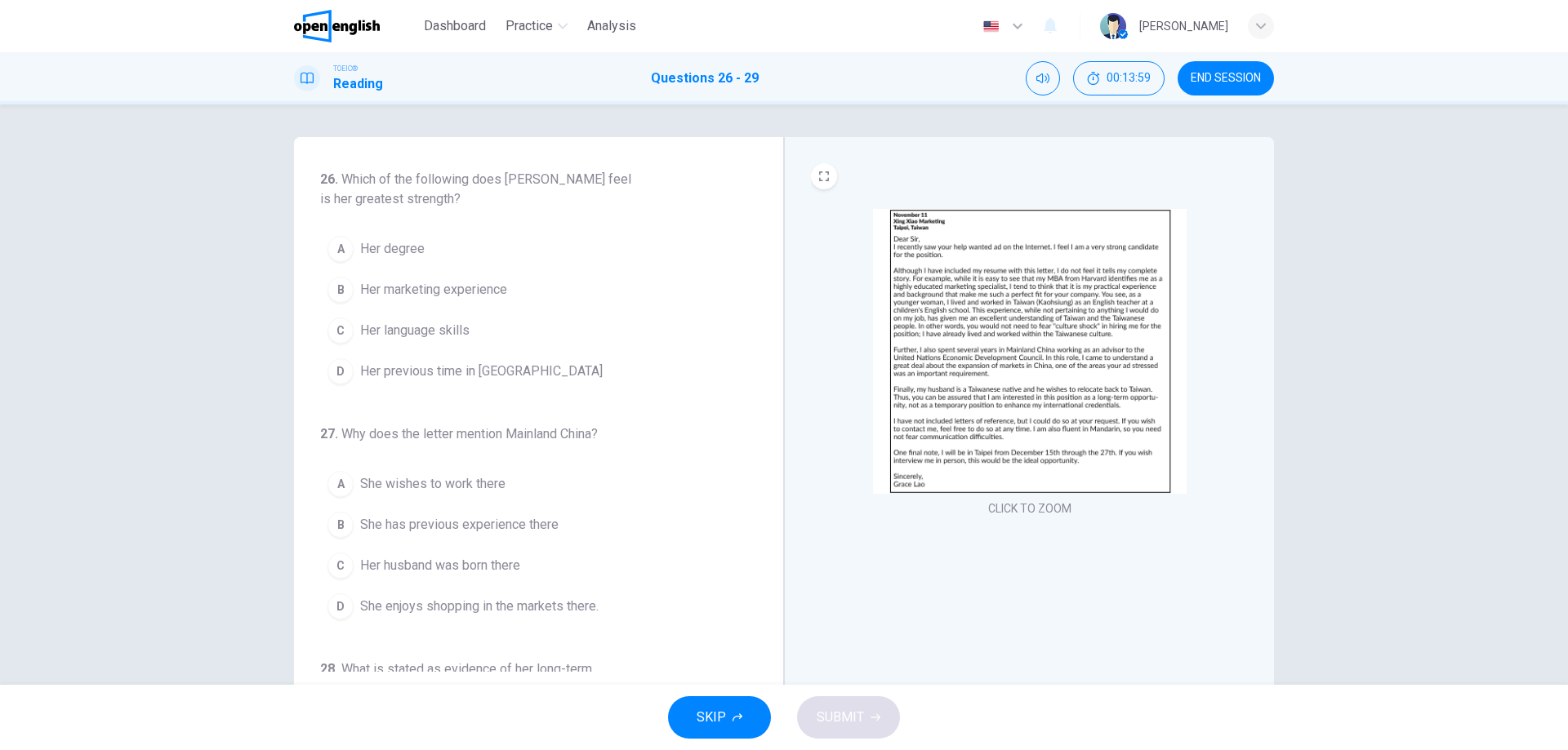
click at [994, 298] on img at bounding box center [1029, 351] width 313 height 285
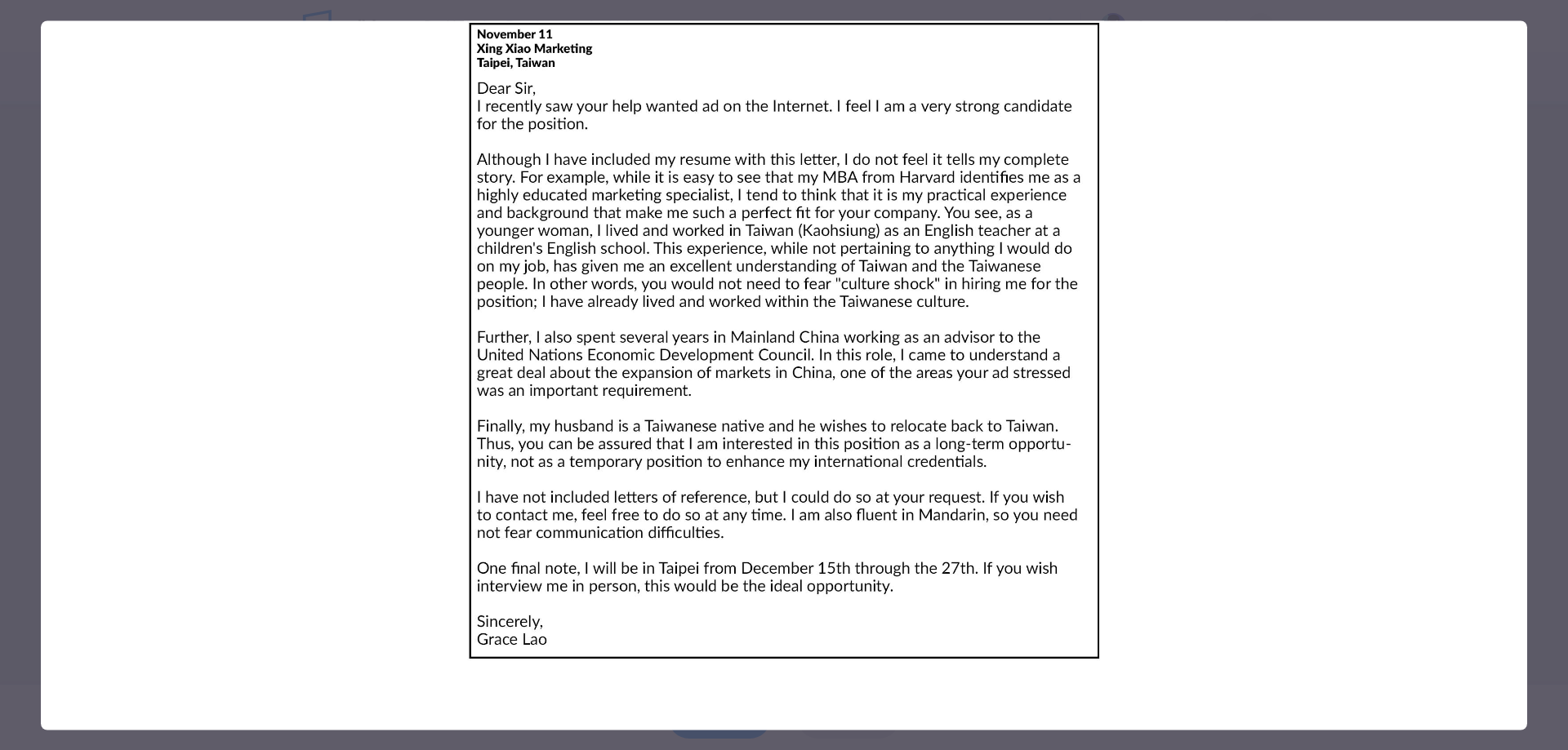
click at [1556, 145] on div at bounding box center [784, 375] width 1568 height 750
click at [1553, 121] on div "26 . Which of the following does [PERSON_NAME] feel is her greatest strength? A…" at bounding box center [784, 394] width 1568 height 580
click at [1564, 25] on header "Dashboard Practice Analysis English ** ​ [PERSON_NAME]." at bounding box center [784, 26] width 1568 height 52
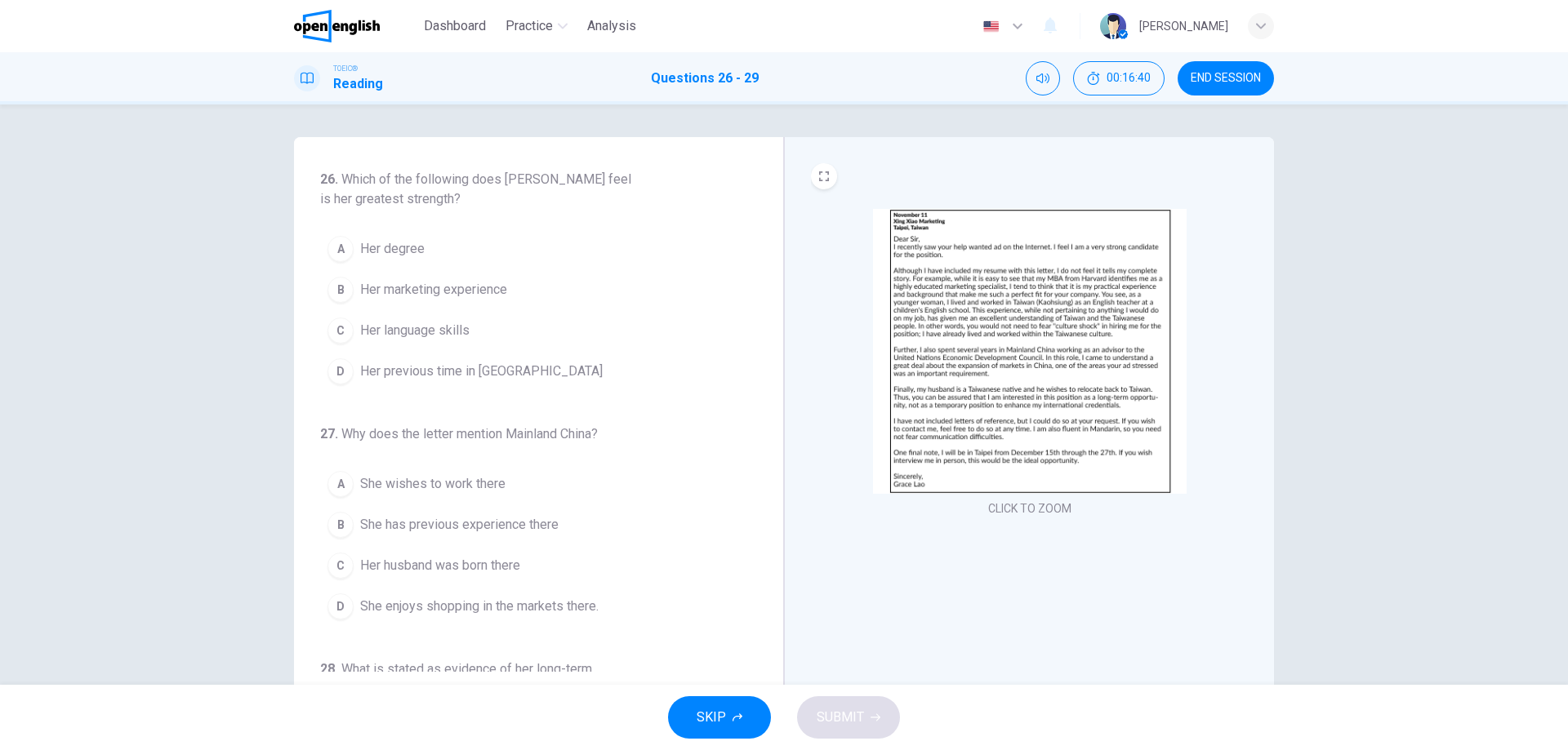
click at [461, 377] on span "Her previous time in [GEOGRAPHIC_DATA]" at bounding box center [481, 372] width 242 height 20
click at [499, 366] on span "Her previous time in [GEOGRAPHIC_DATA]" at bounding box center [481, 372] width 242 height 20
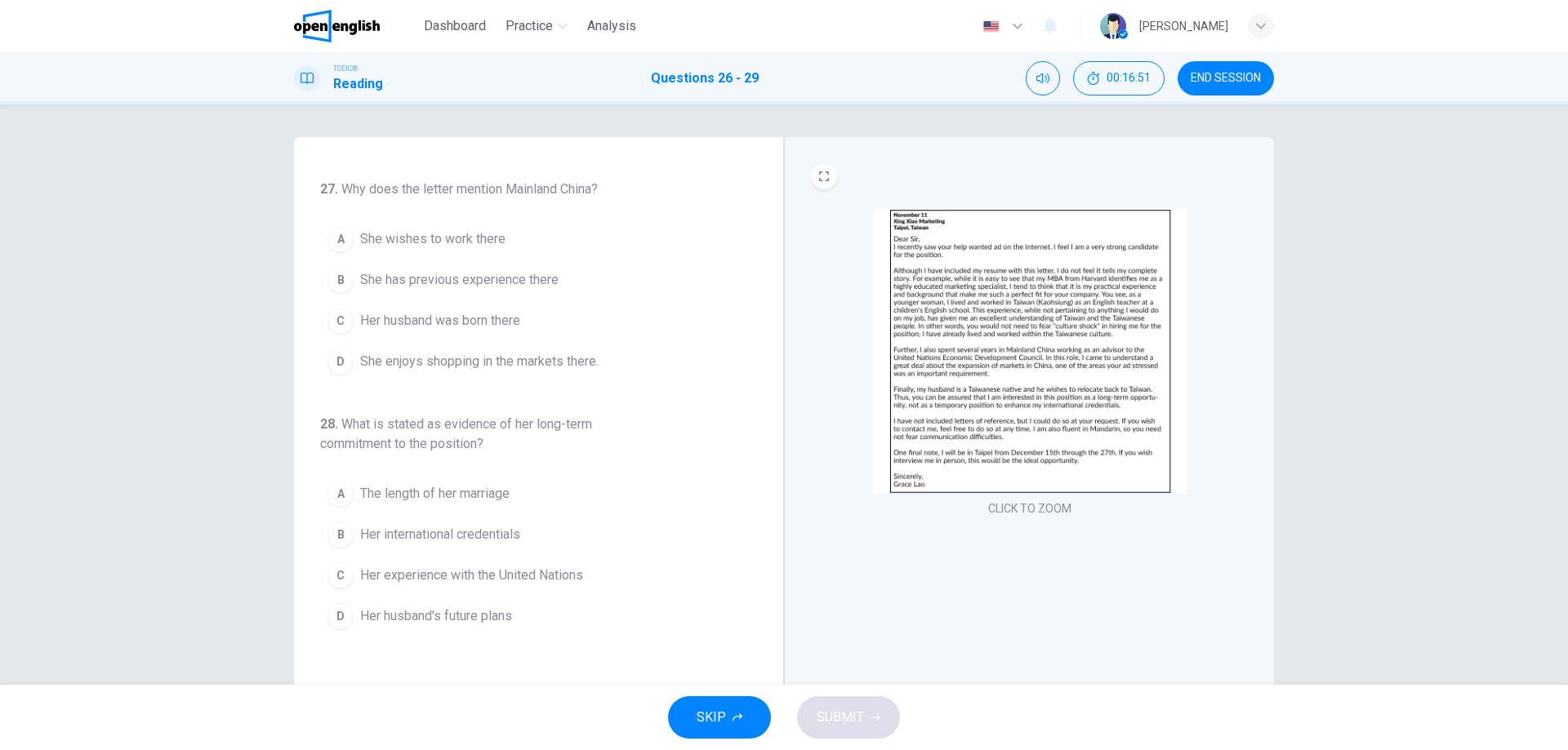
scroll to position [82, 0]
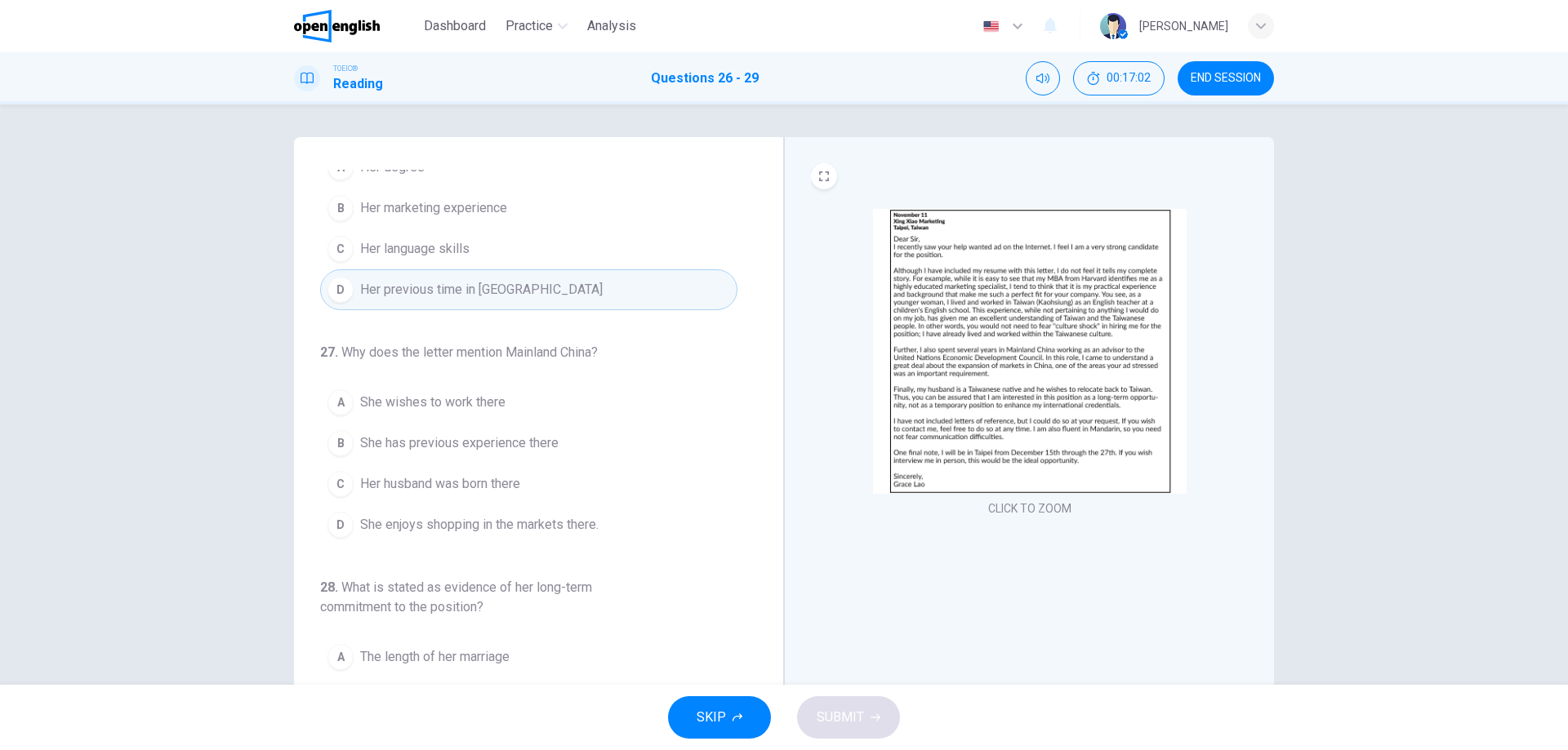
click at [446, 441] on span "She has previous experience there" at bounding box center [459, 444] width 198 height 20
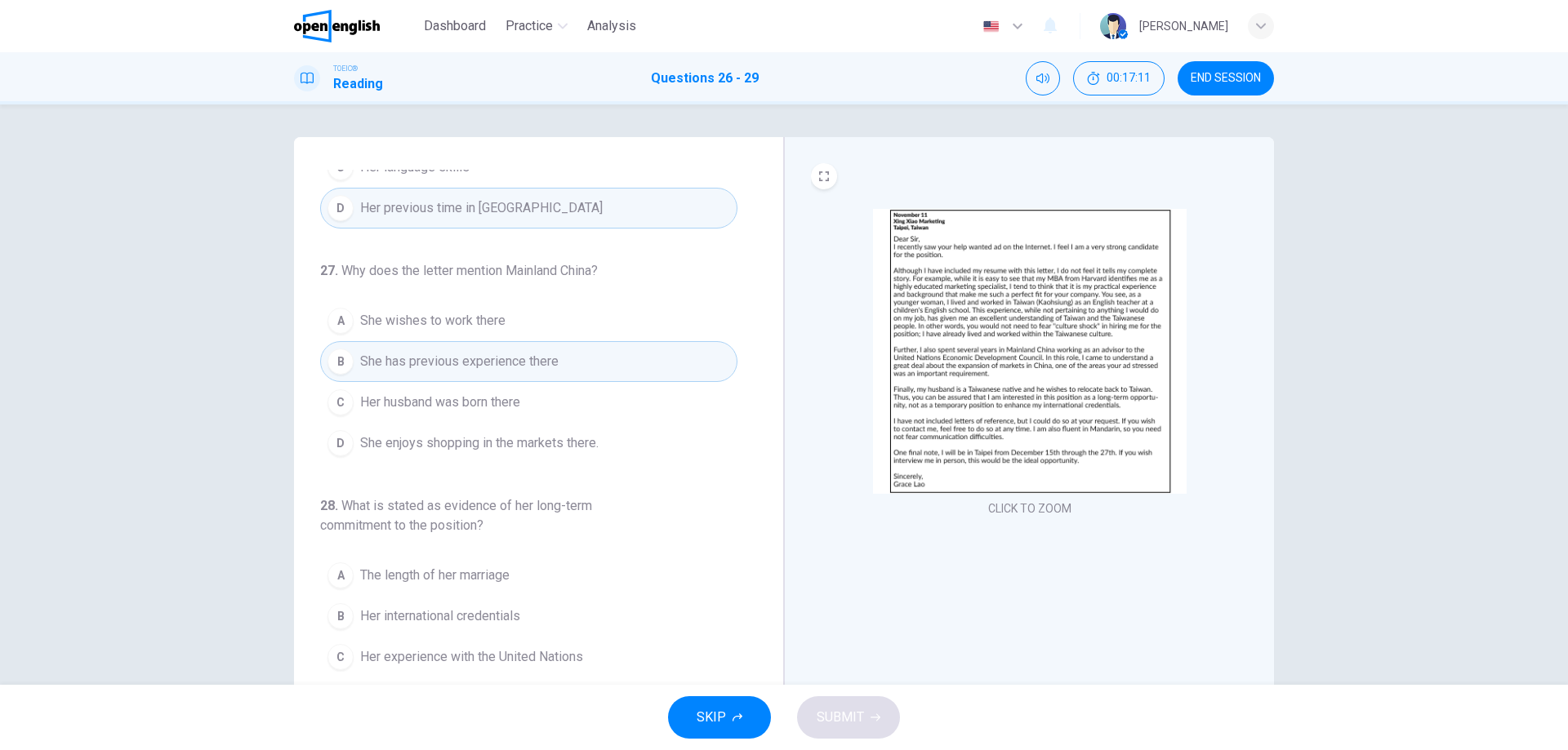
scroll to position [245, 0]
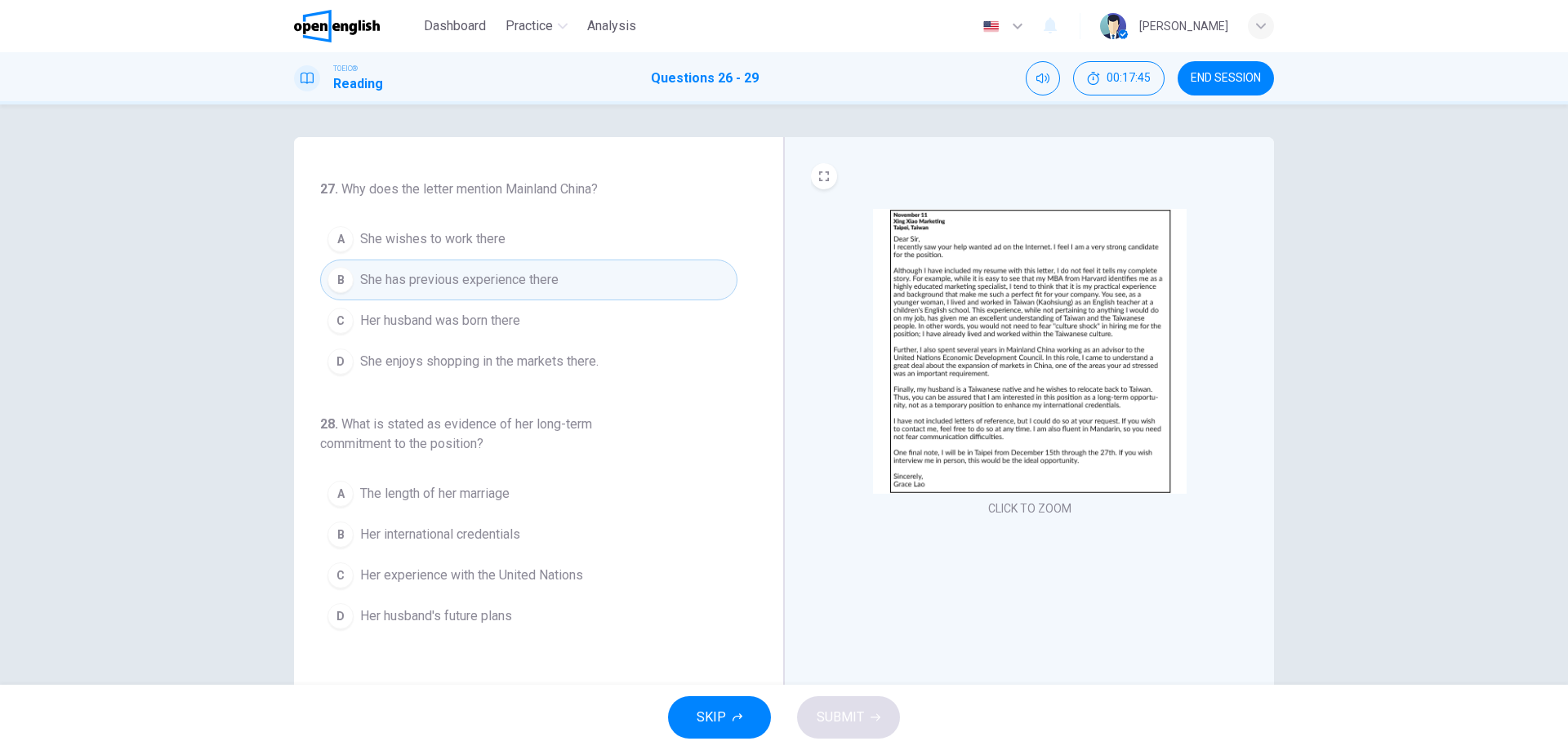
click at [494, 617] on span "Her husband's future plans" at bounding box center [436, 616] width 152 height 20
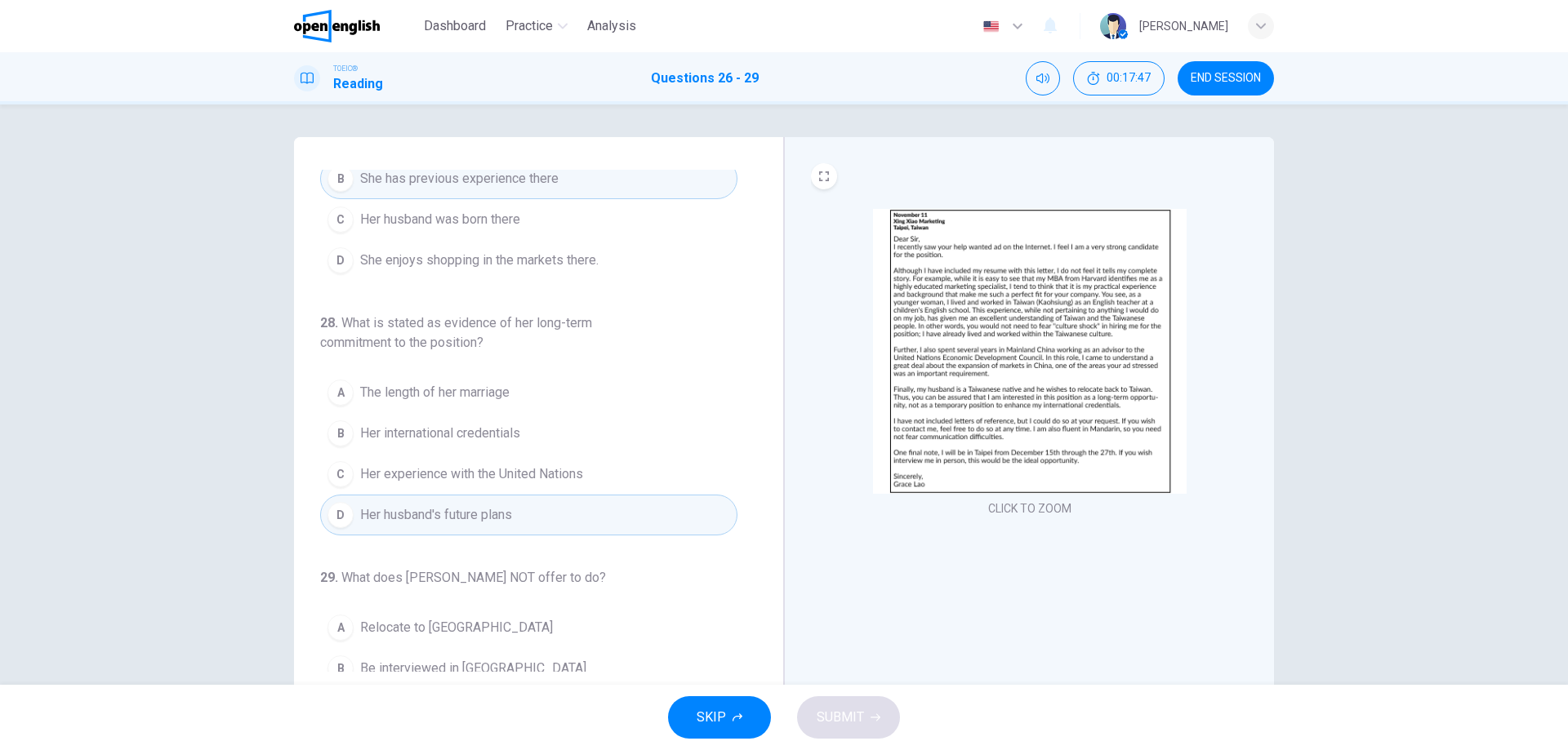
scroll to position [445, 0]
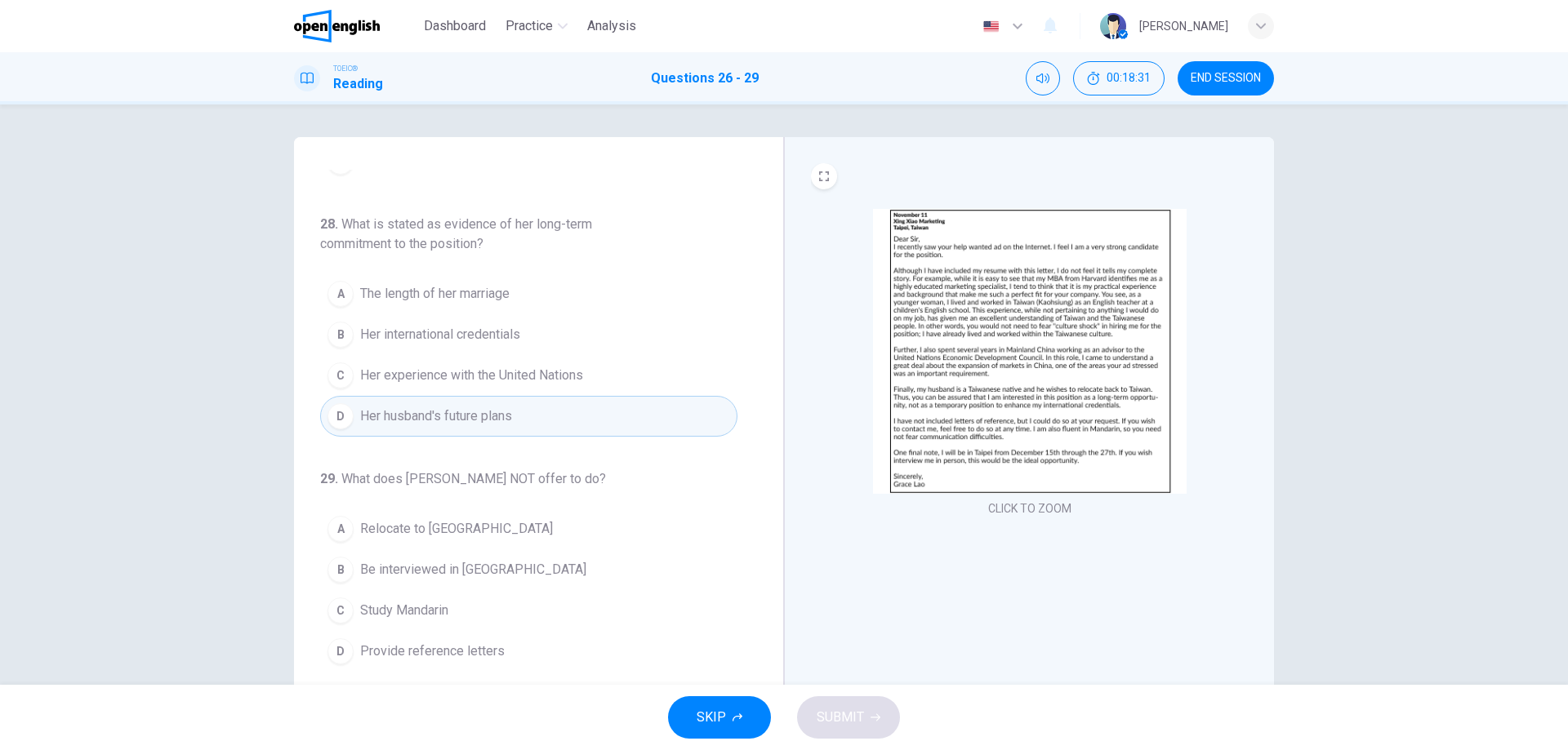
click at [409, 653] on span "Provide reference letters" at bounding box center [432, 652] width 145 height 20
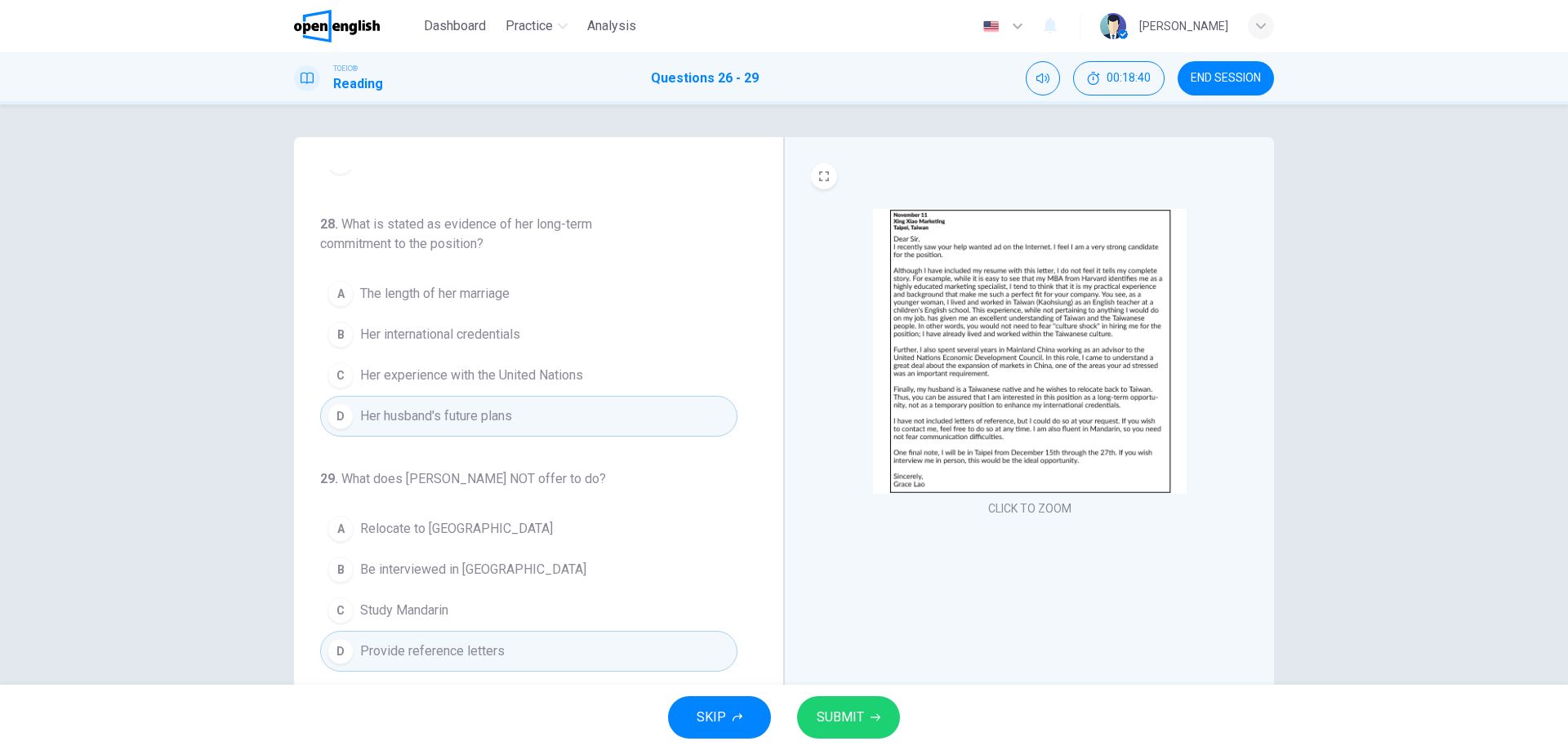
click at [849, 732] on button "SUBMIT" at bounding box center [848, 717] width 103 height 42
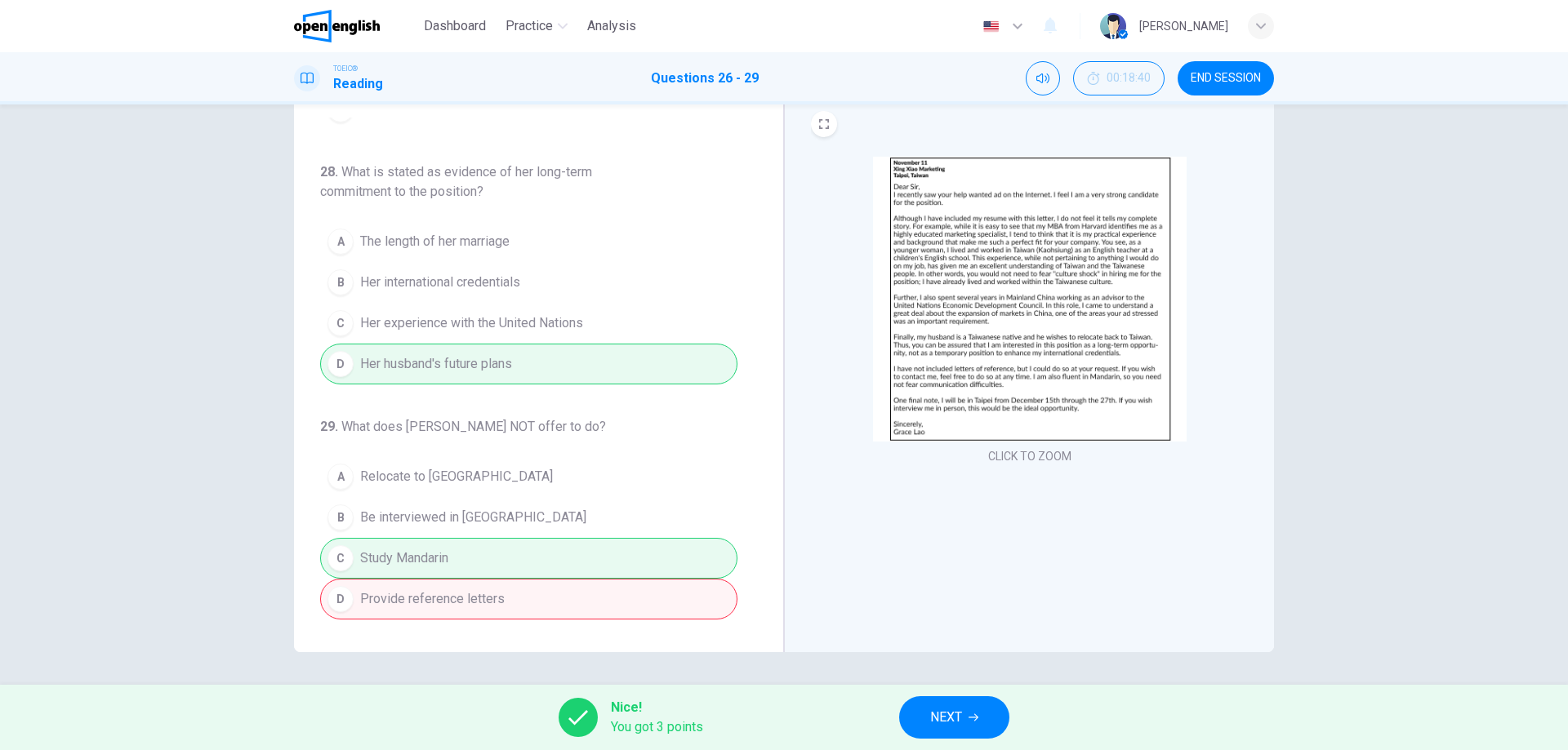
click at [952, 714] on span "NEXT" at bounding box center [945, 717] width 31 height 22
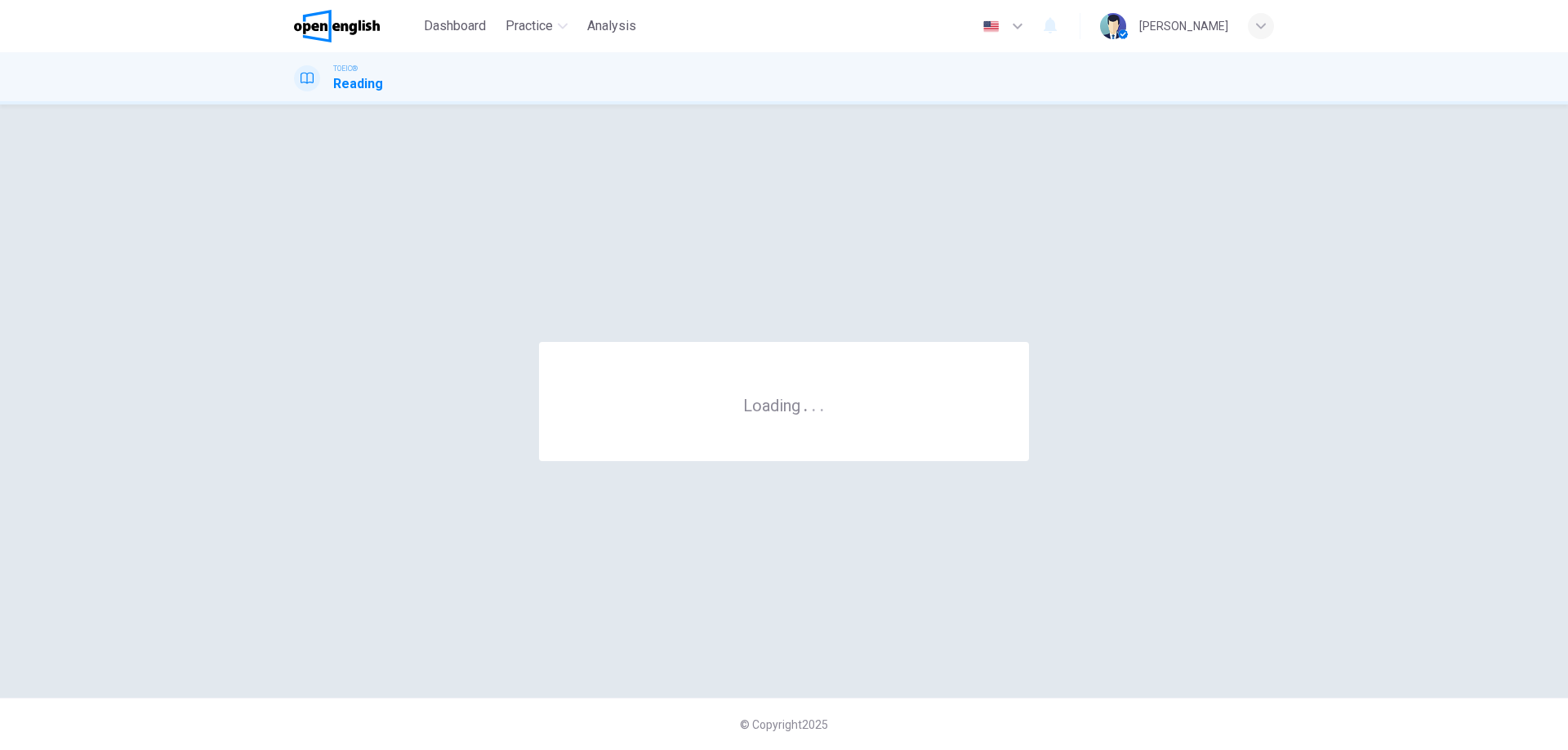
scroll to position [0, 0]
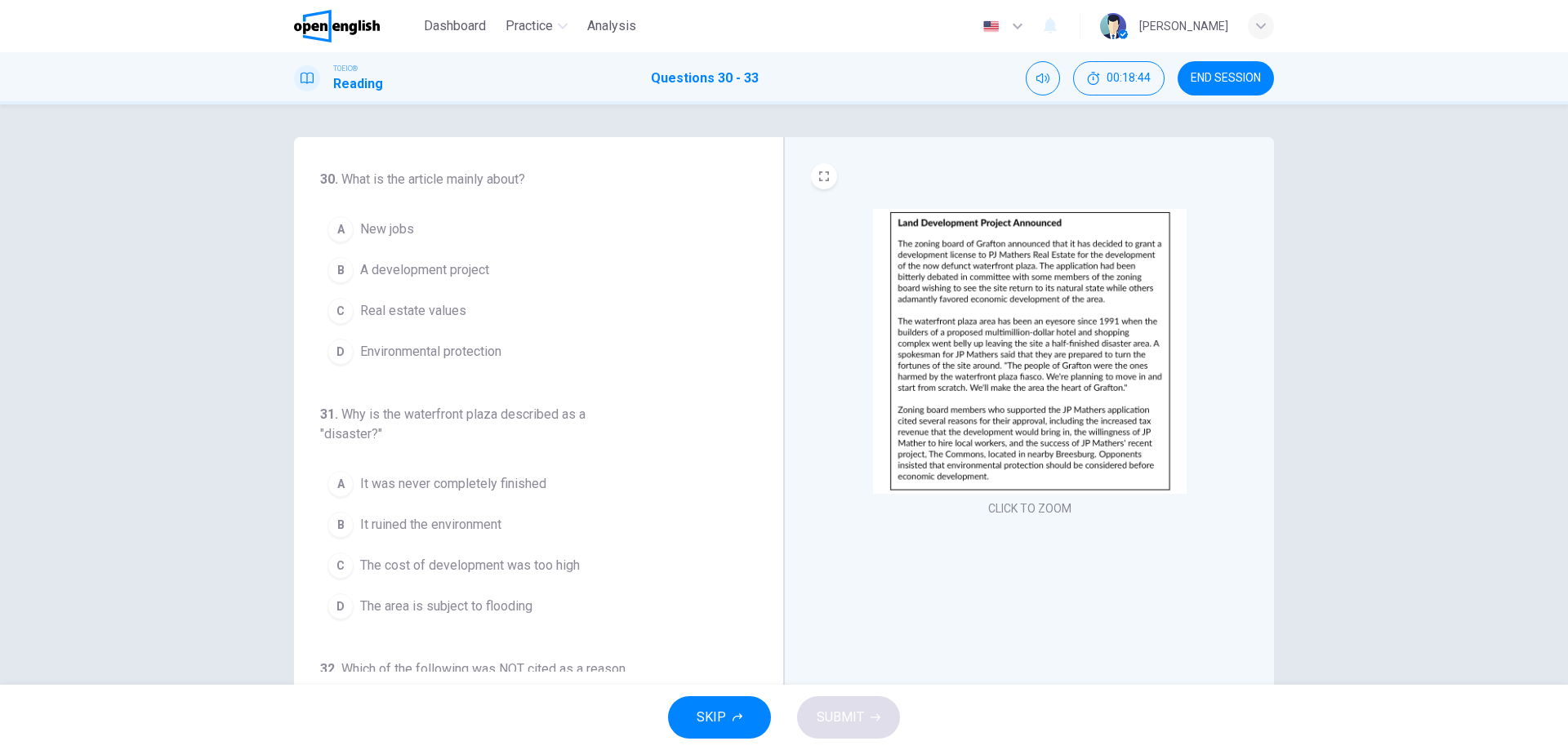
click at [990, 285] on img at bounding box center [1029, 351] width 313 height 285
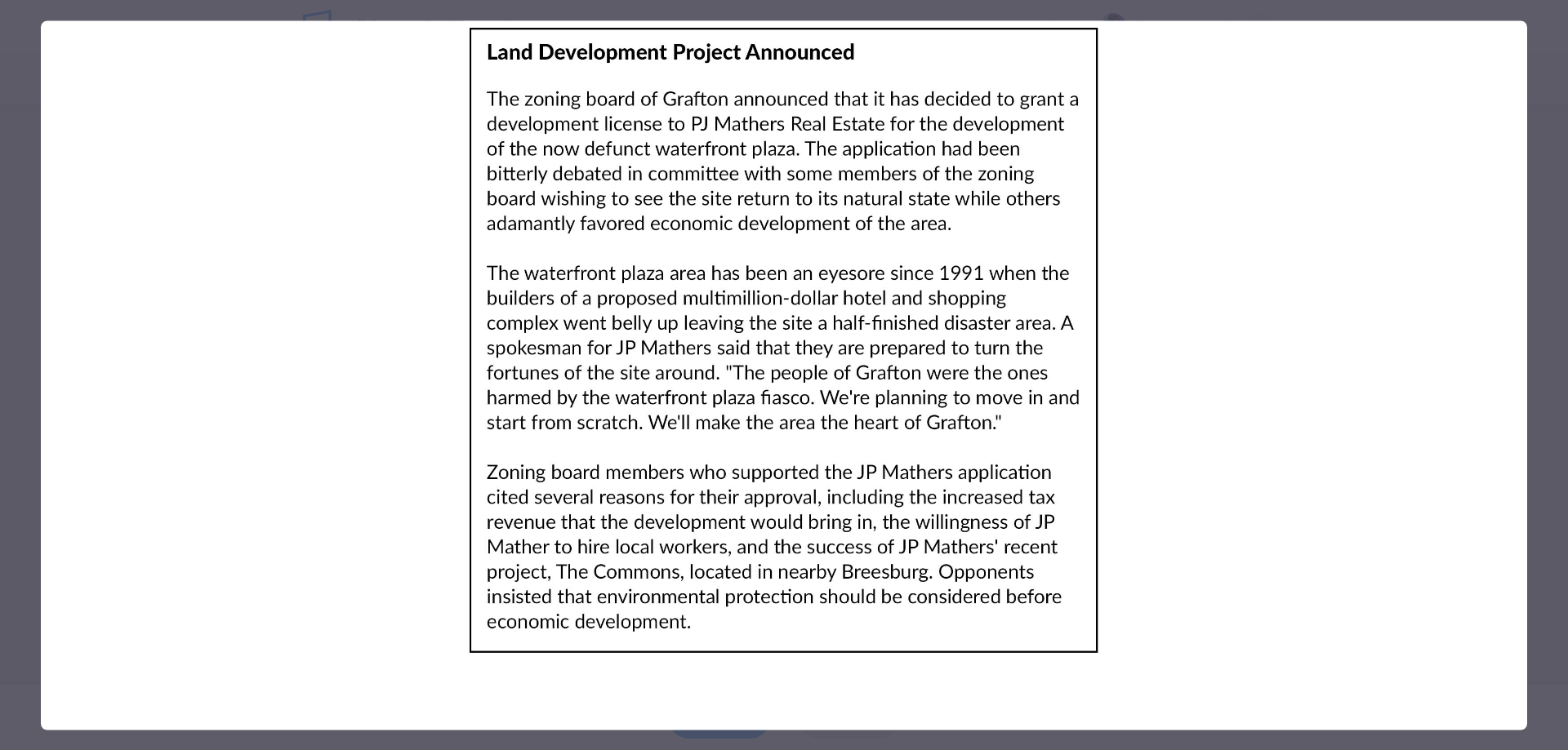
click at [1558, 187] on div at bounding box center [784, 375] width 1568 height 750
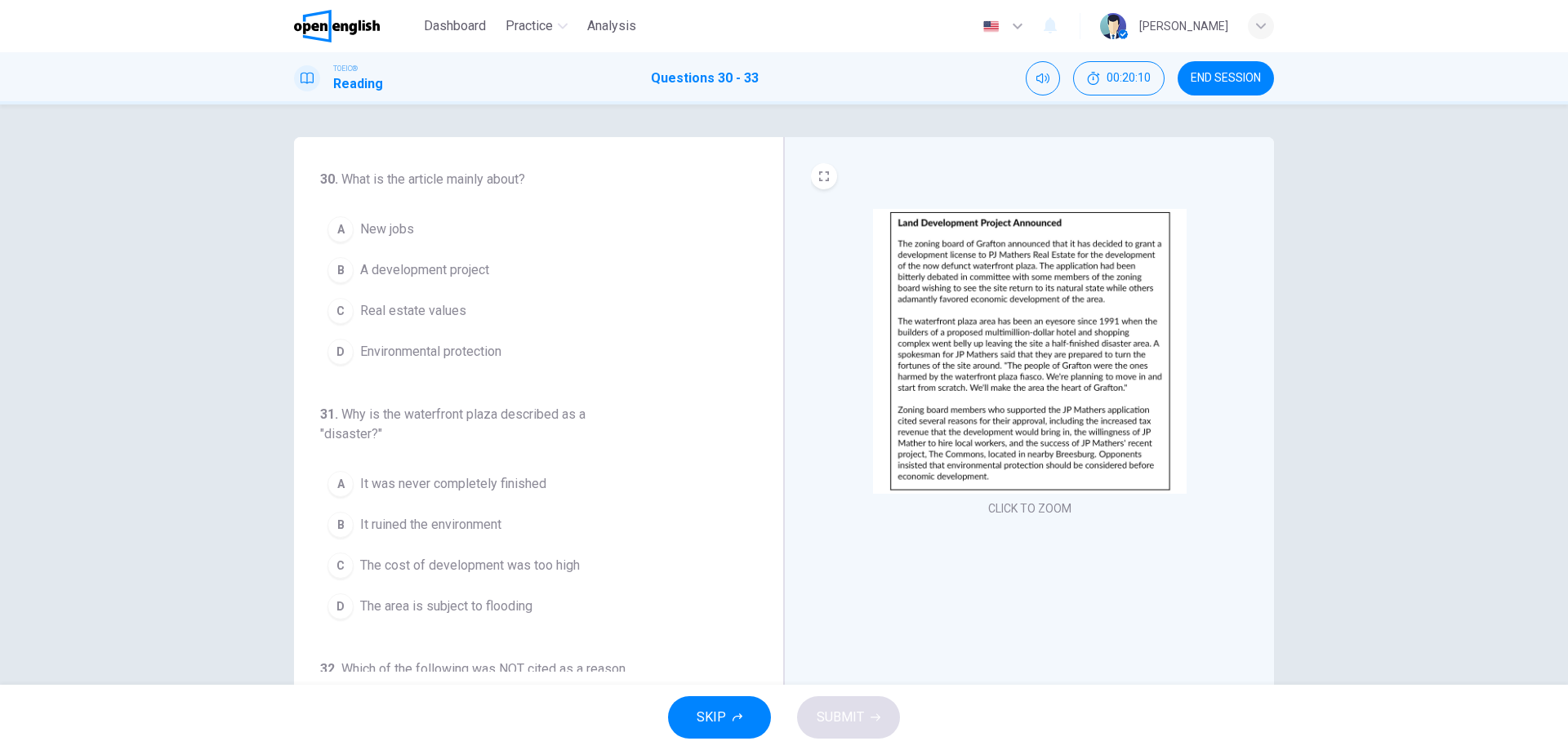
click at [456, 273] on span "A development project" at bounding box center [425, 270] width 129 height 20
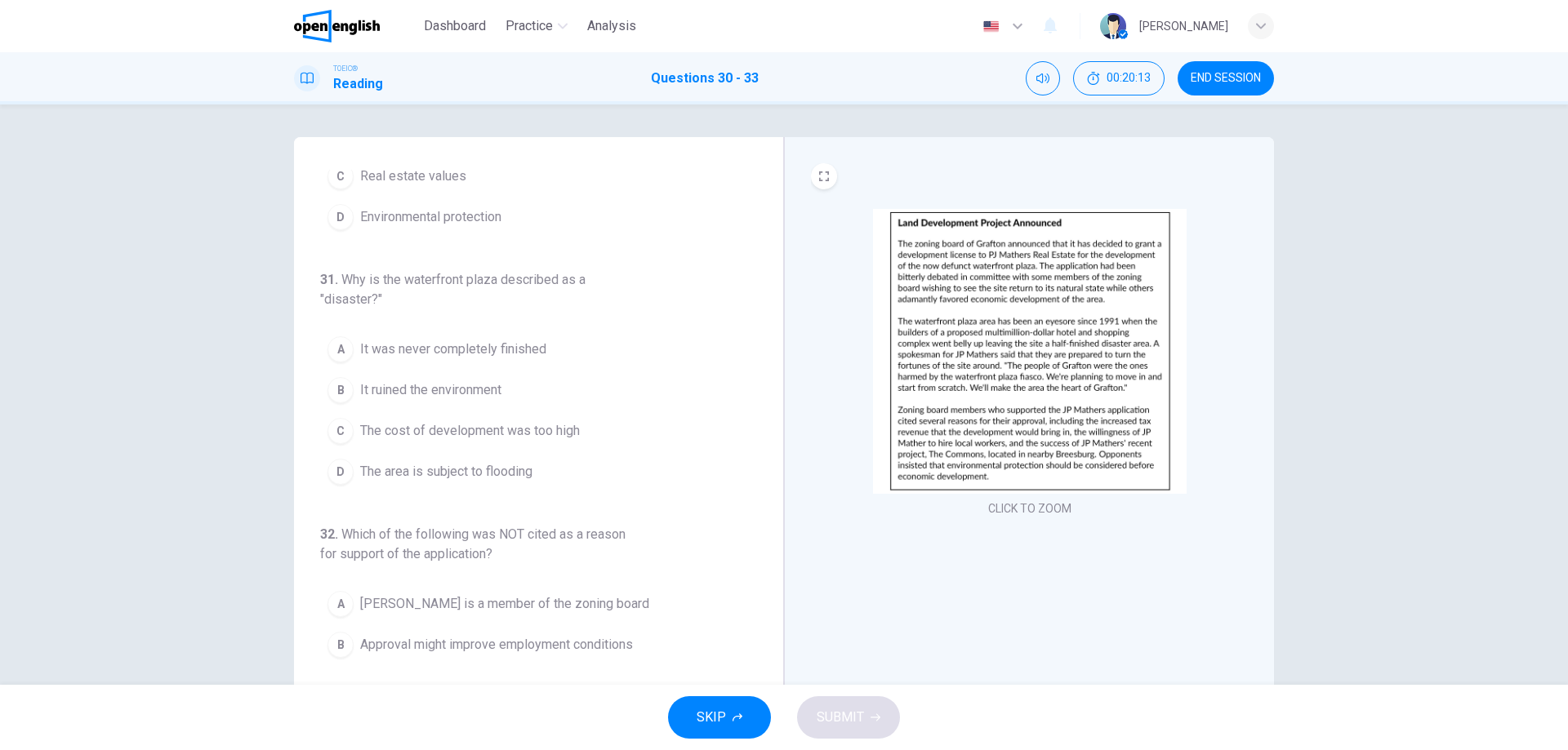
scroll to position [163, 0]
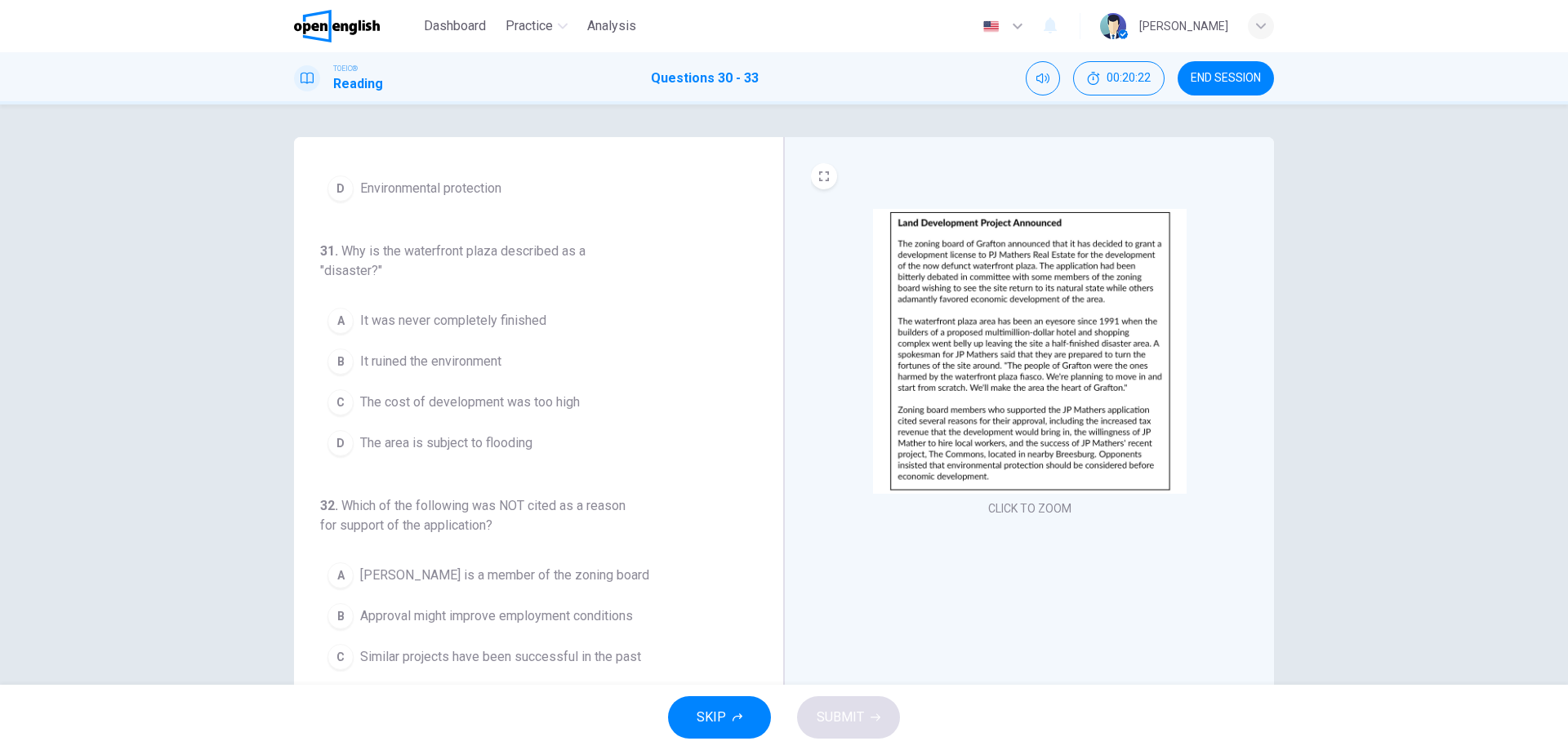
click at [439, 318] on span "It was never completely finished" at bounding box center [453, 321] width 186 height 20
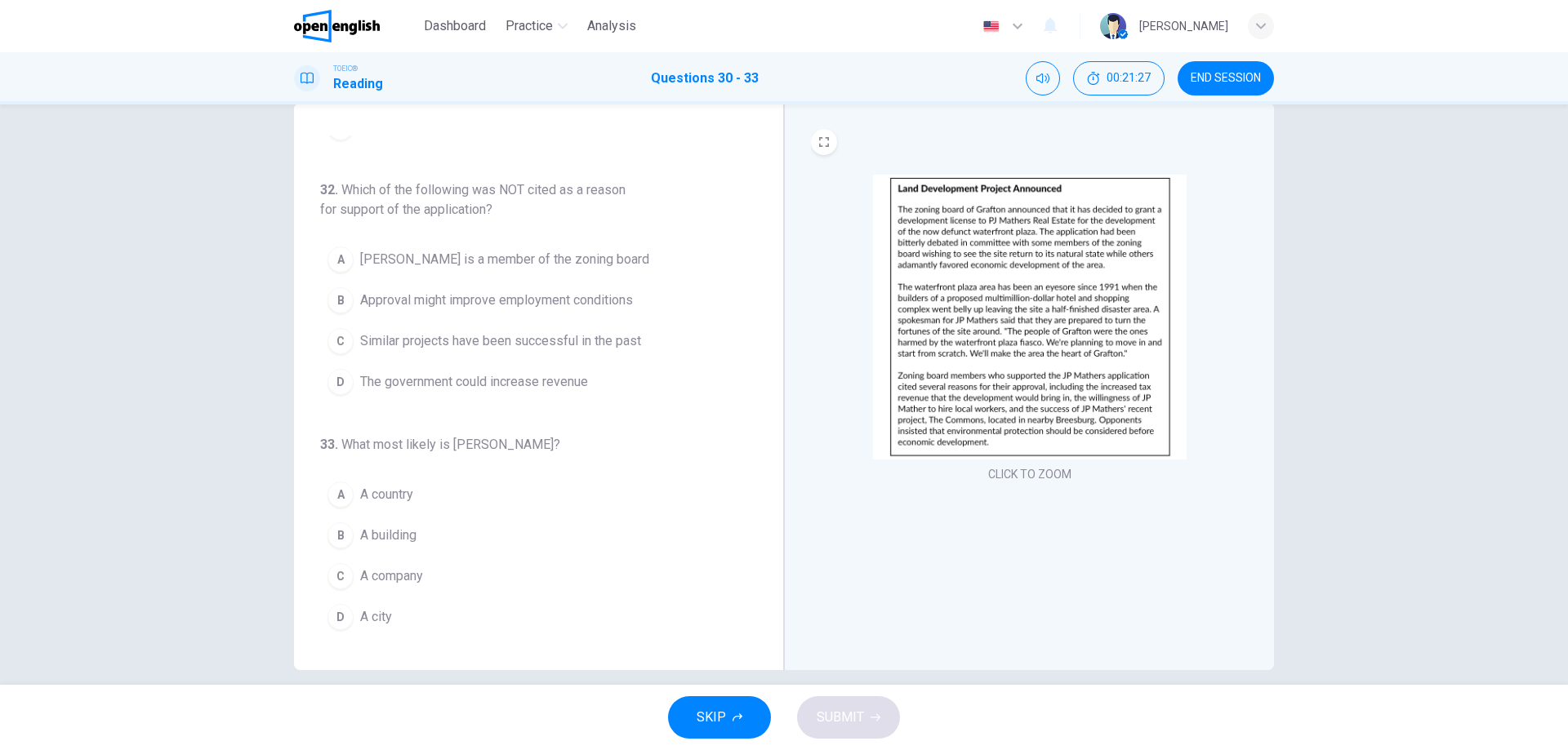
scroll to position [52, 0]
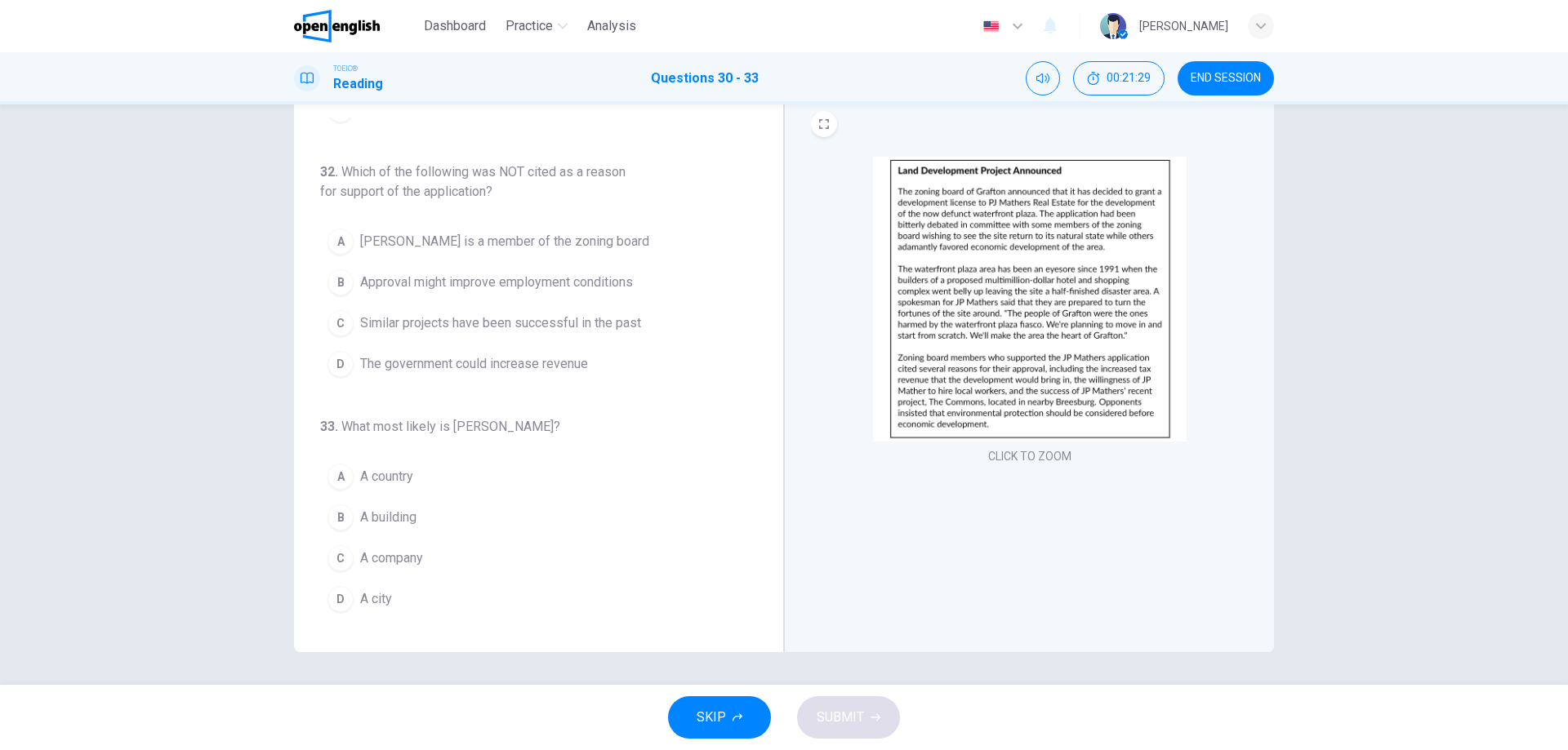
click at [422, 559] on button "C A company" at bounding box center [528, 558] width 418 height 40
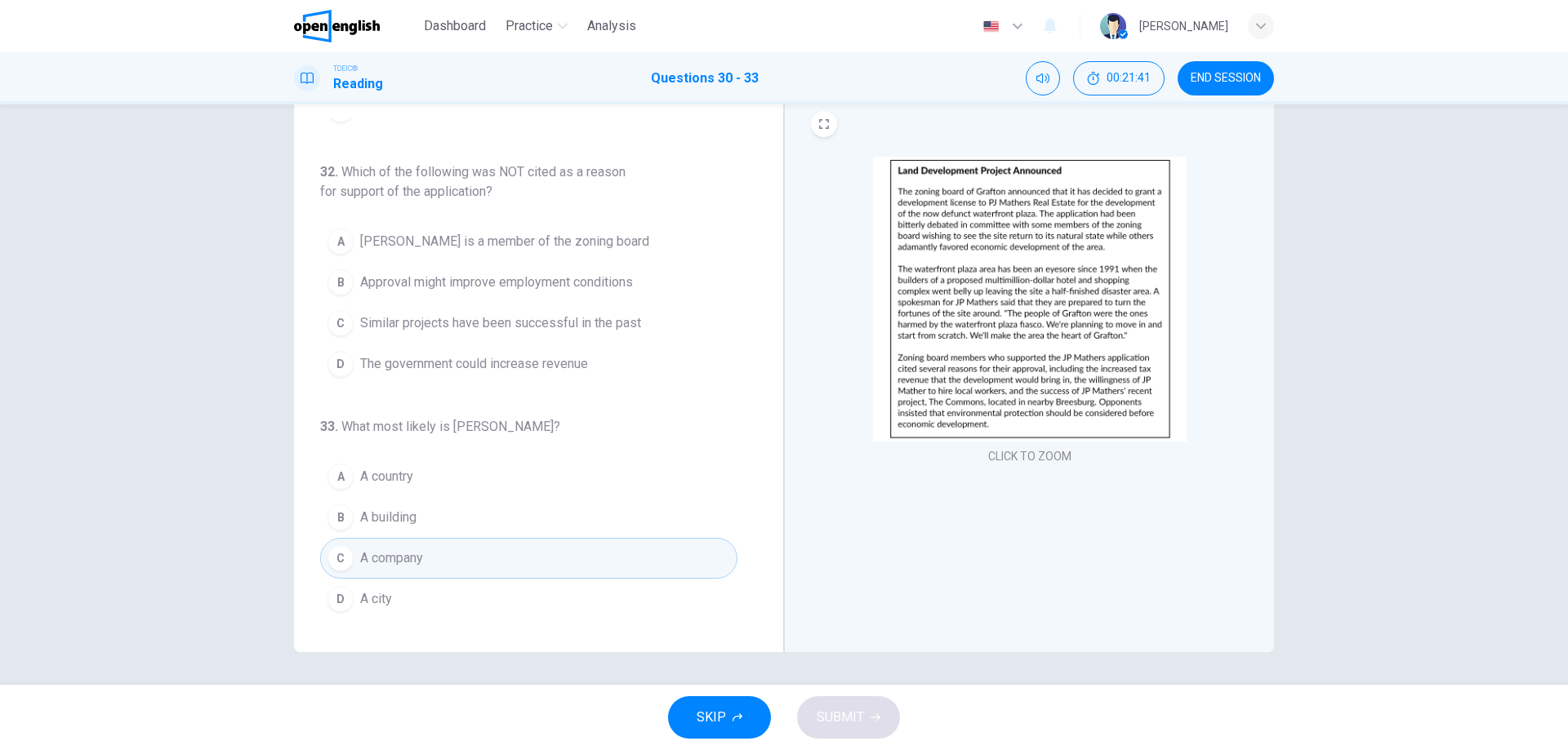
scroll to position [282, 0]
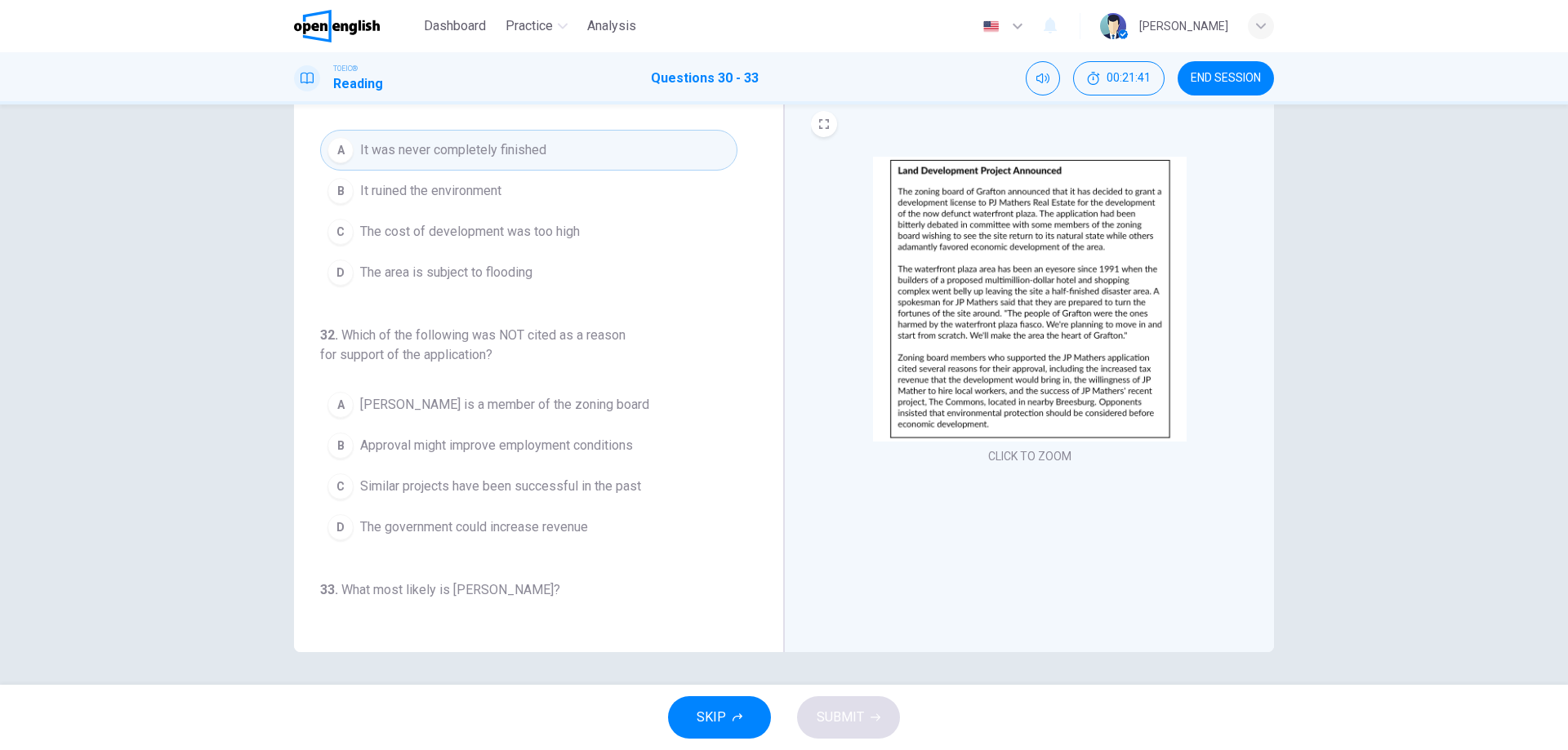
click at [489, 438] on span "Approval might improve employment conditions" at bounding box center [497, 446] width 273 height 20
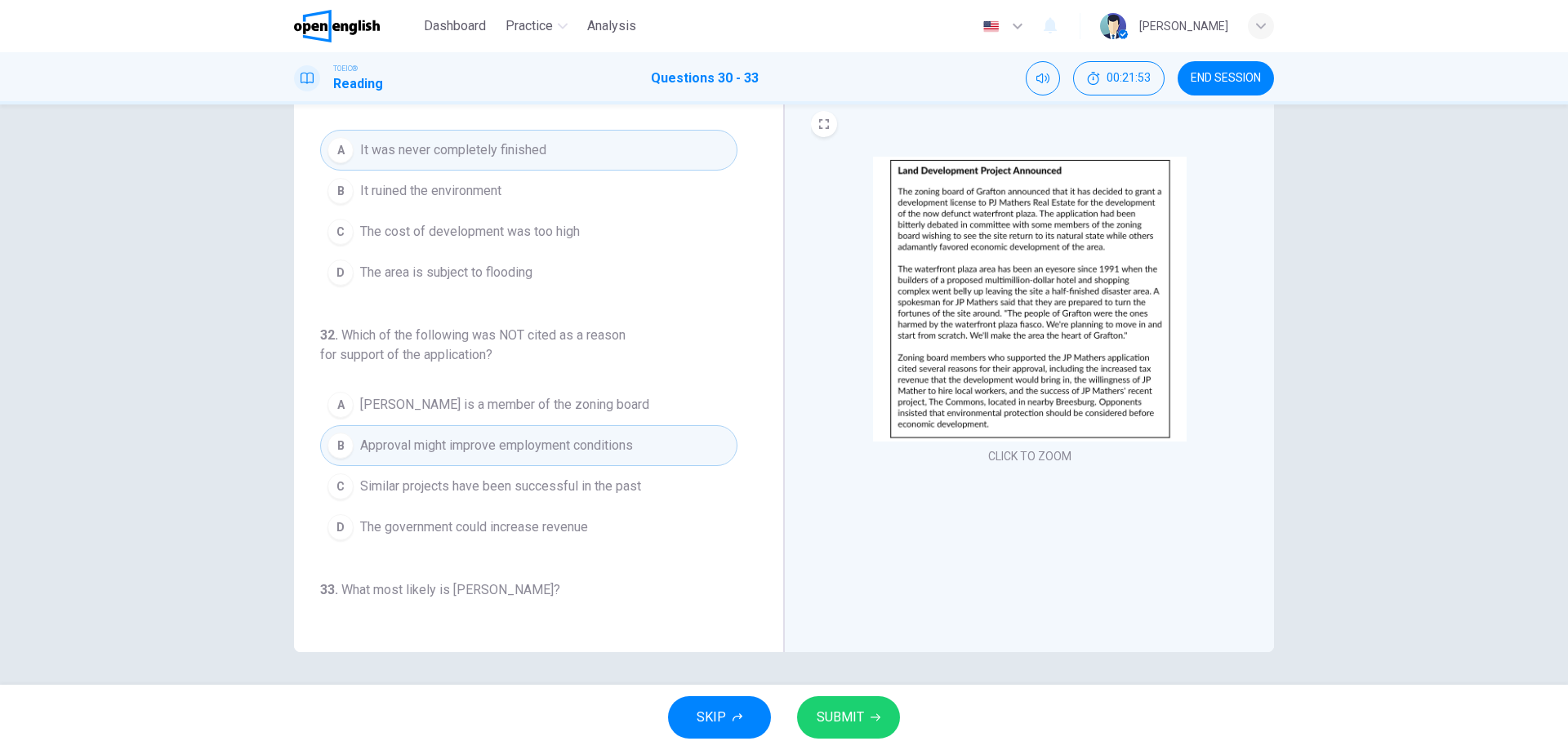
click at [868, 714] on button "SUBMIT" at bounding box center [848, 717] width 103 height 42
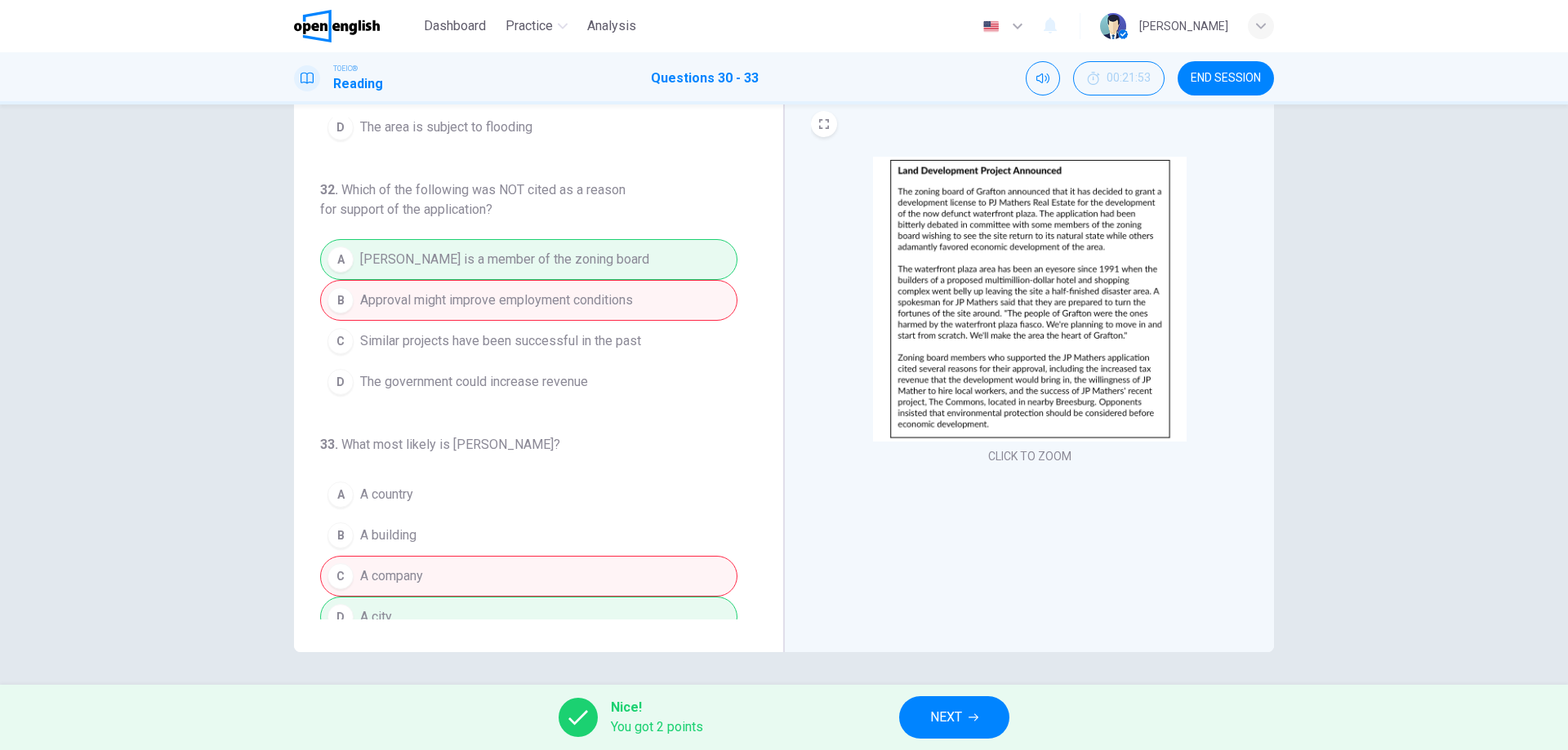
scroll to position [445, 0]
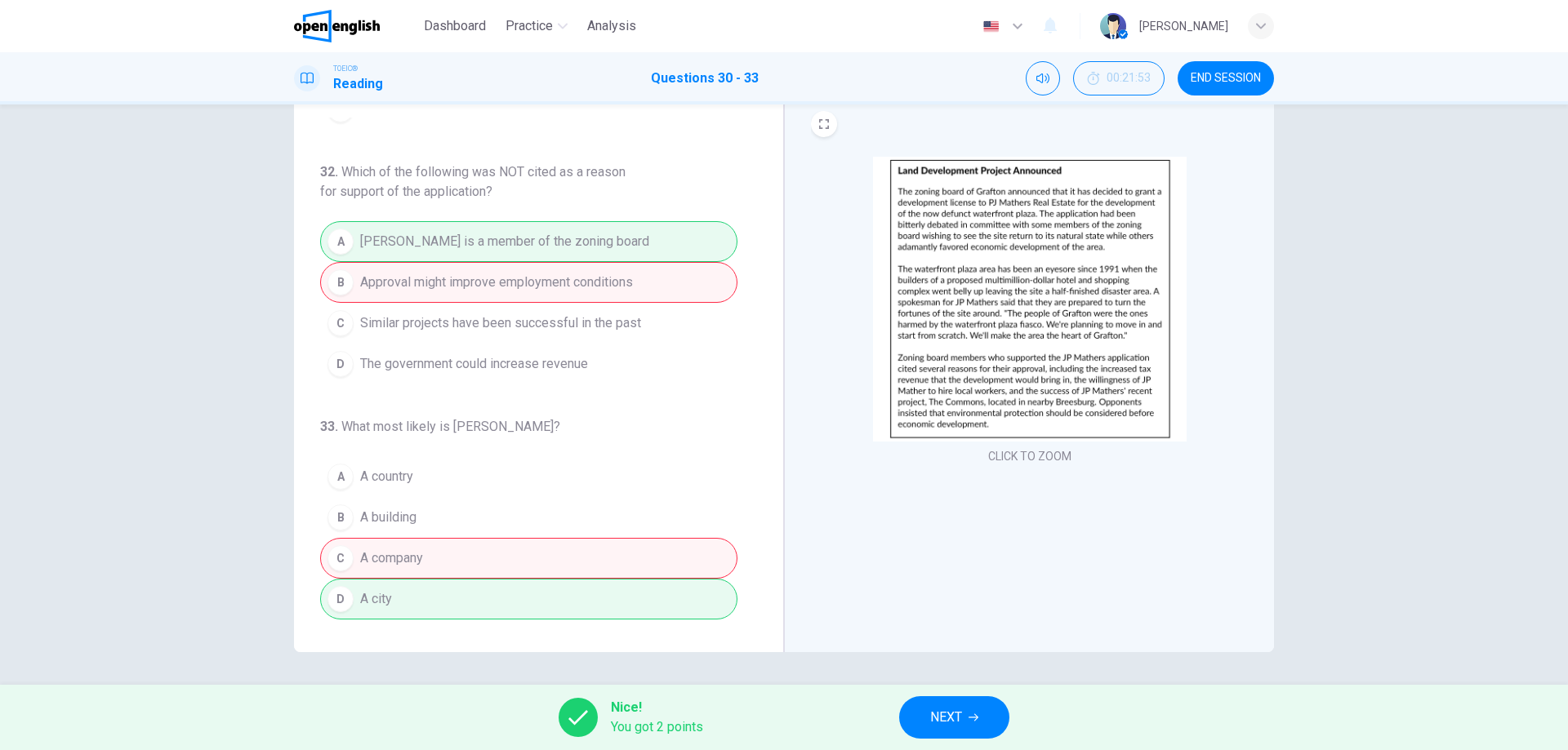
click at [1206, 76] on span "END SESSION" at bounding box center [1225, 78] width 70 height 13
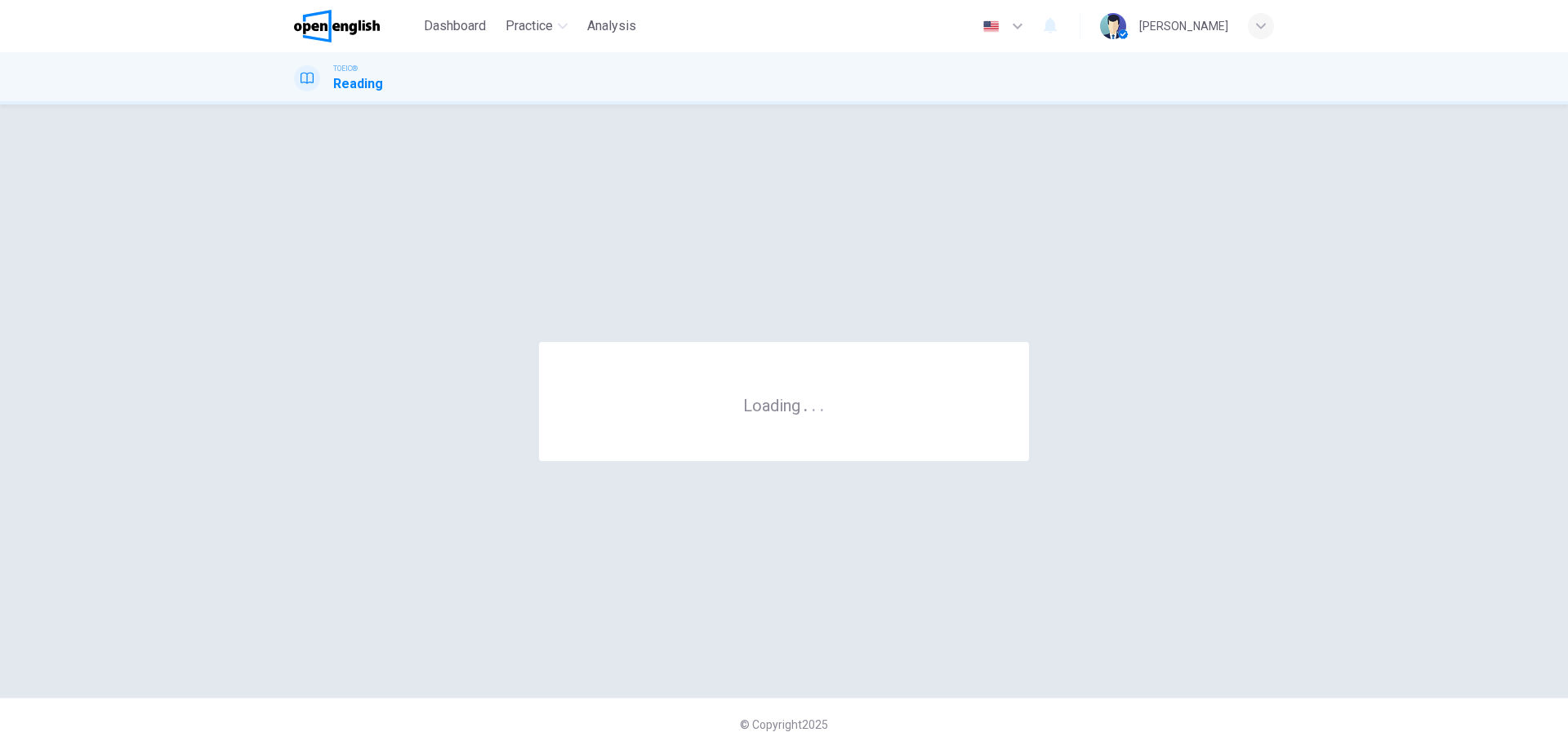
scroll to position [0, 0]
